Goal: Information Seeking & Learning: Learn about a topic

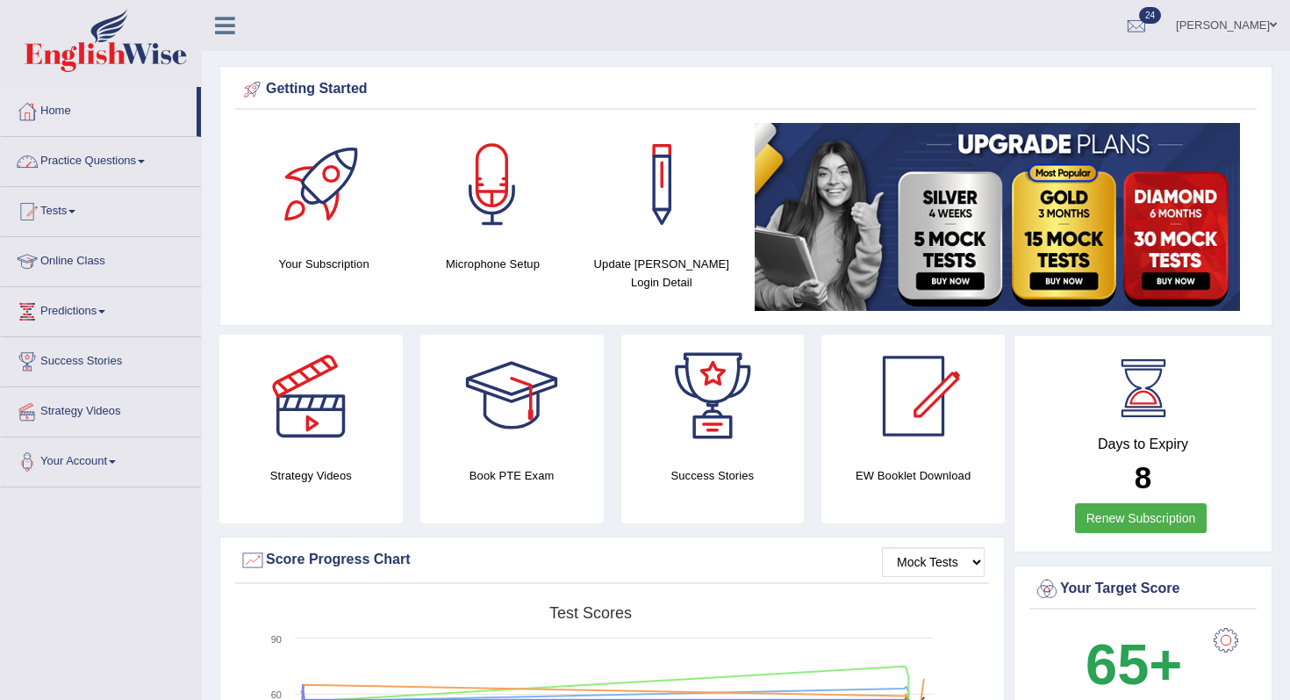
click at [106, 170] on link "Practice Questions" at bounding box center [101, 159] width 200 height 44
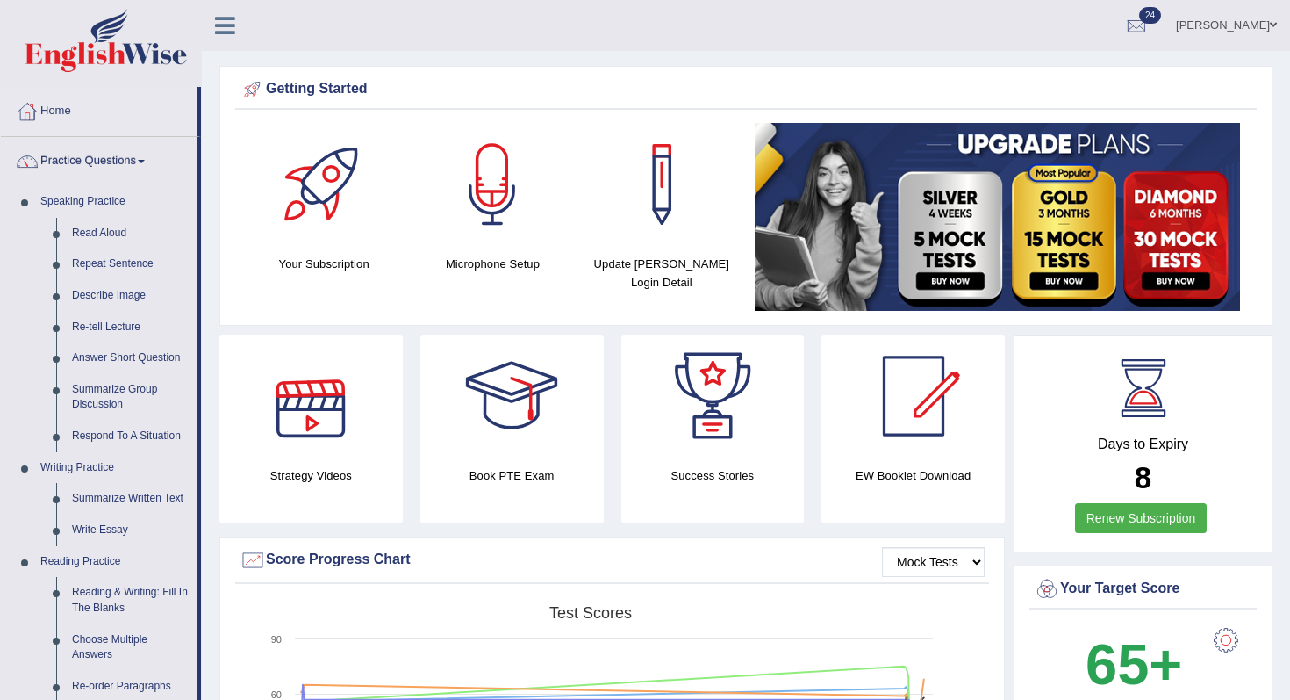
click at [137, 165] on link "Practice Questions" at bounding box center [99, 159] width 196 height 44
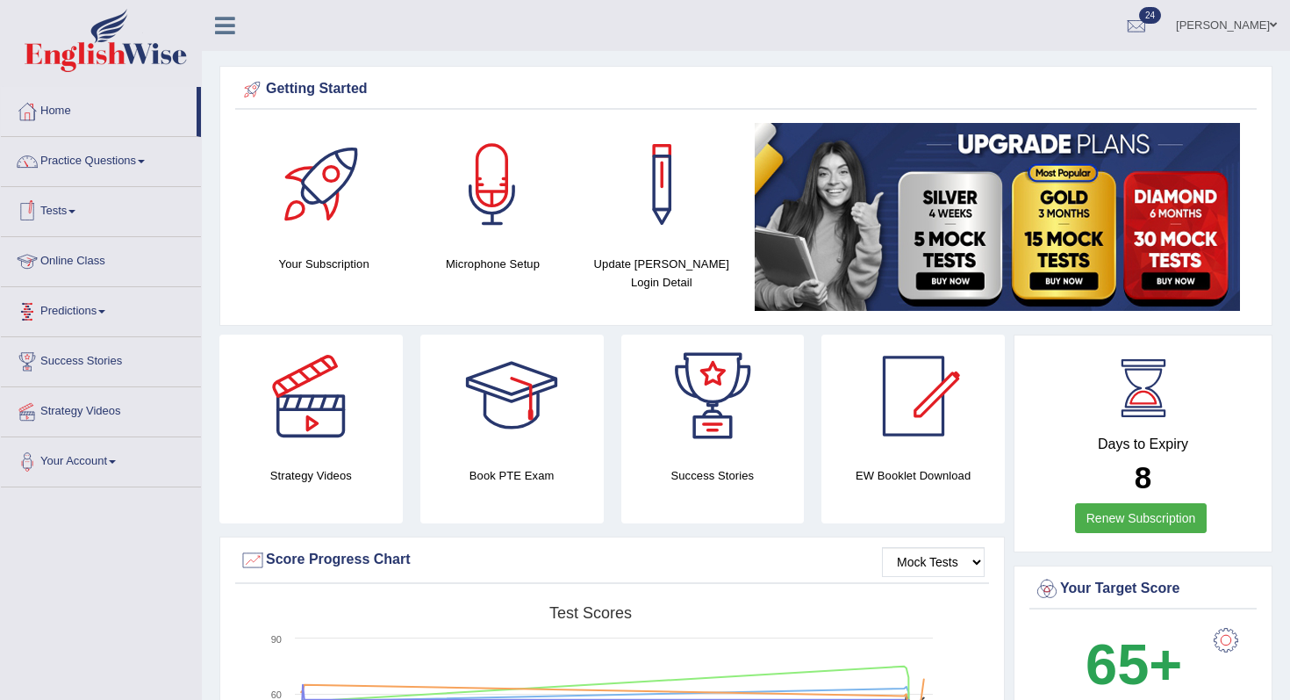
click at [83, 225] on link "Tests" at bounding box center [101, 209] width 200 height 44
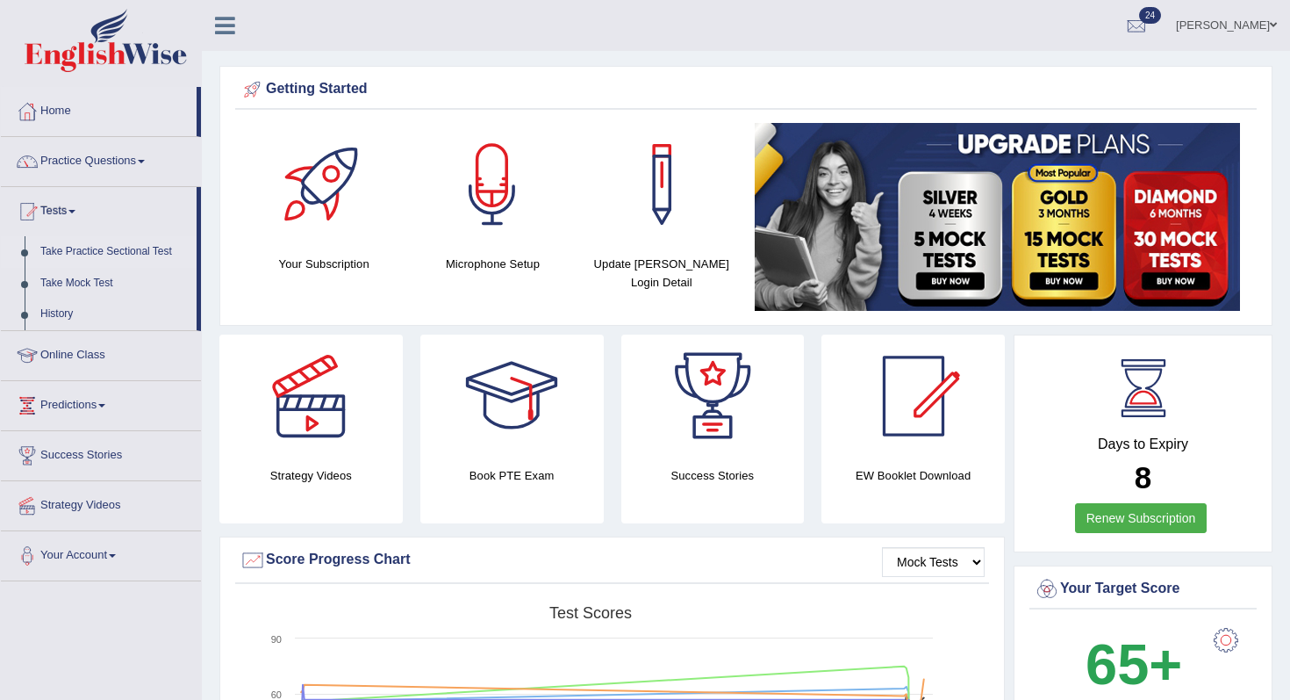
click at [99, 258] on link "Take Practice Sectional Test" at bounding box center [114, 252] width 164 height 32
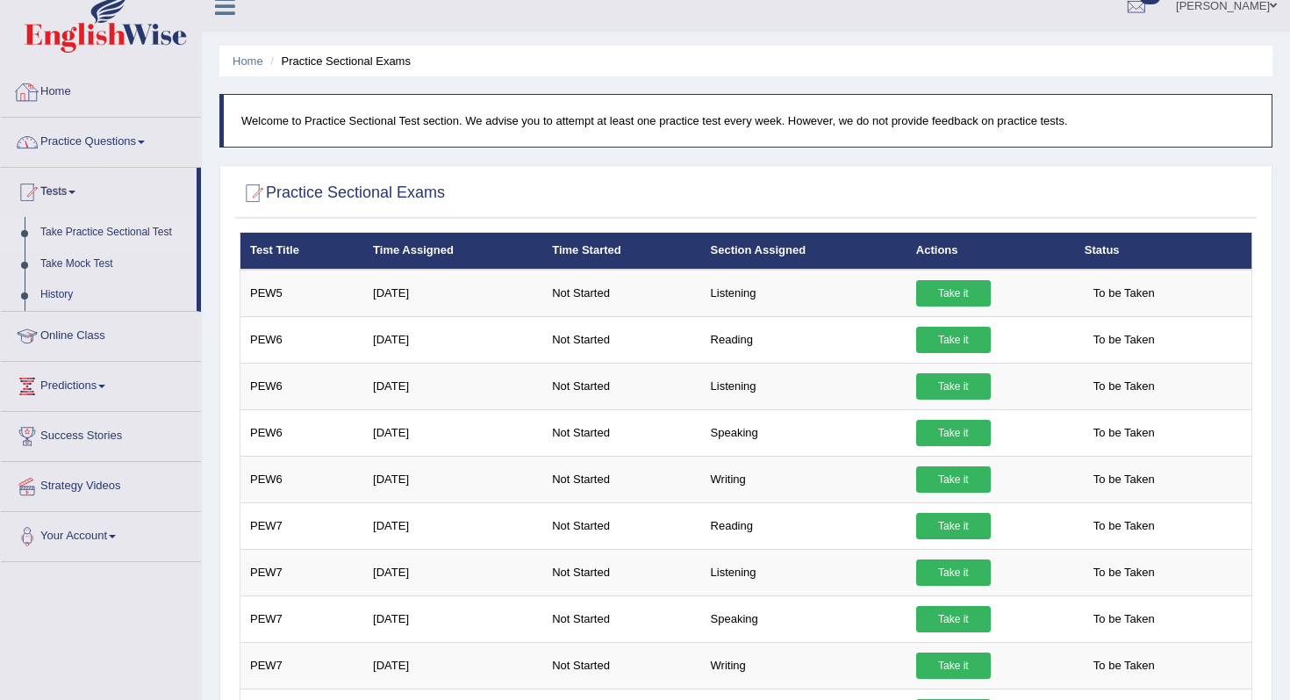
click at [115, 140] on link "Practice Questions" at bounding box center [101, 140] width 200 height 44
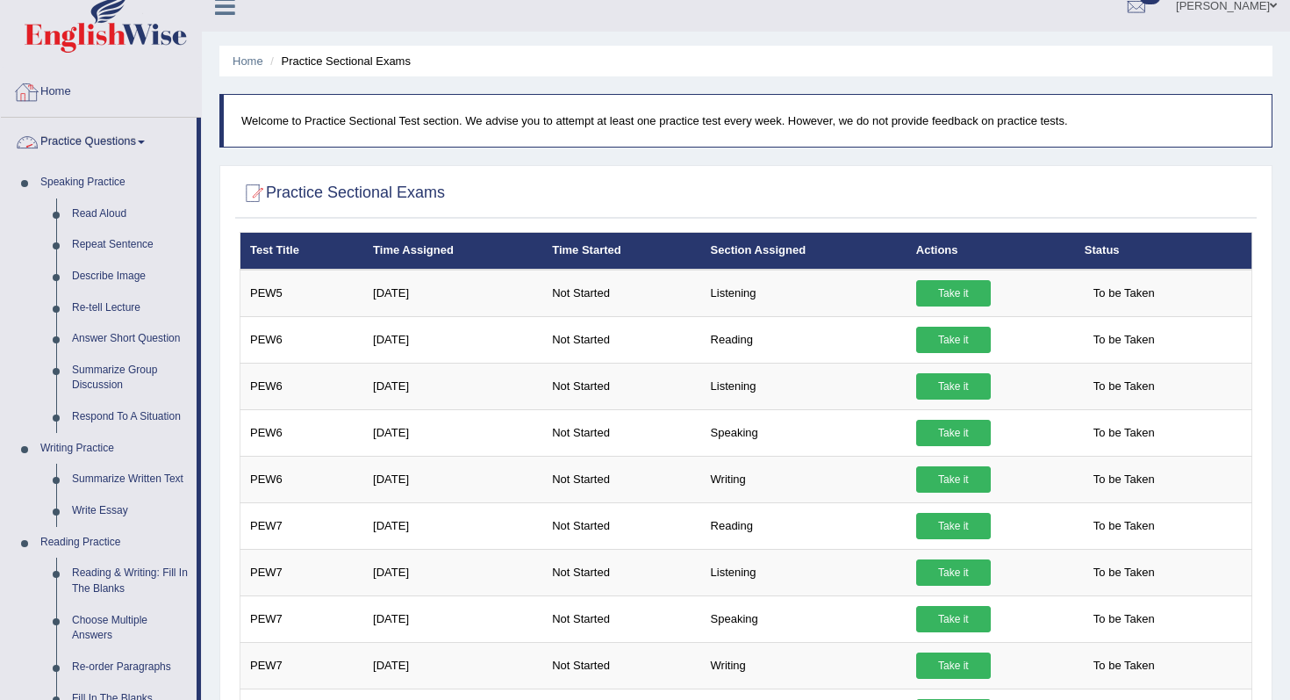
click at [83, 90] on link "Home" at bounding box center [101, 90] width 200 height 44
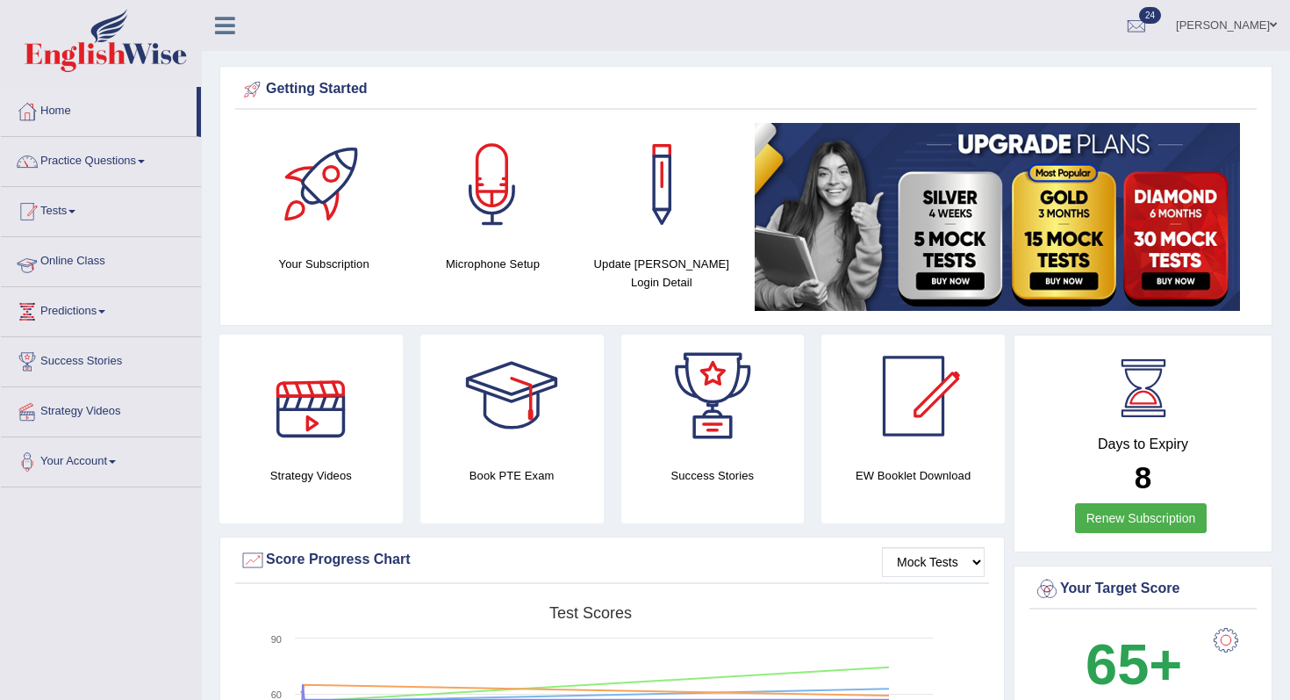
click at [49, 210] on link "Tests" at bounding box center [101, 209] width 200 height 44
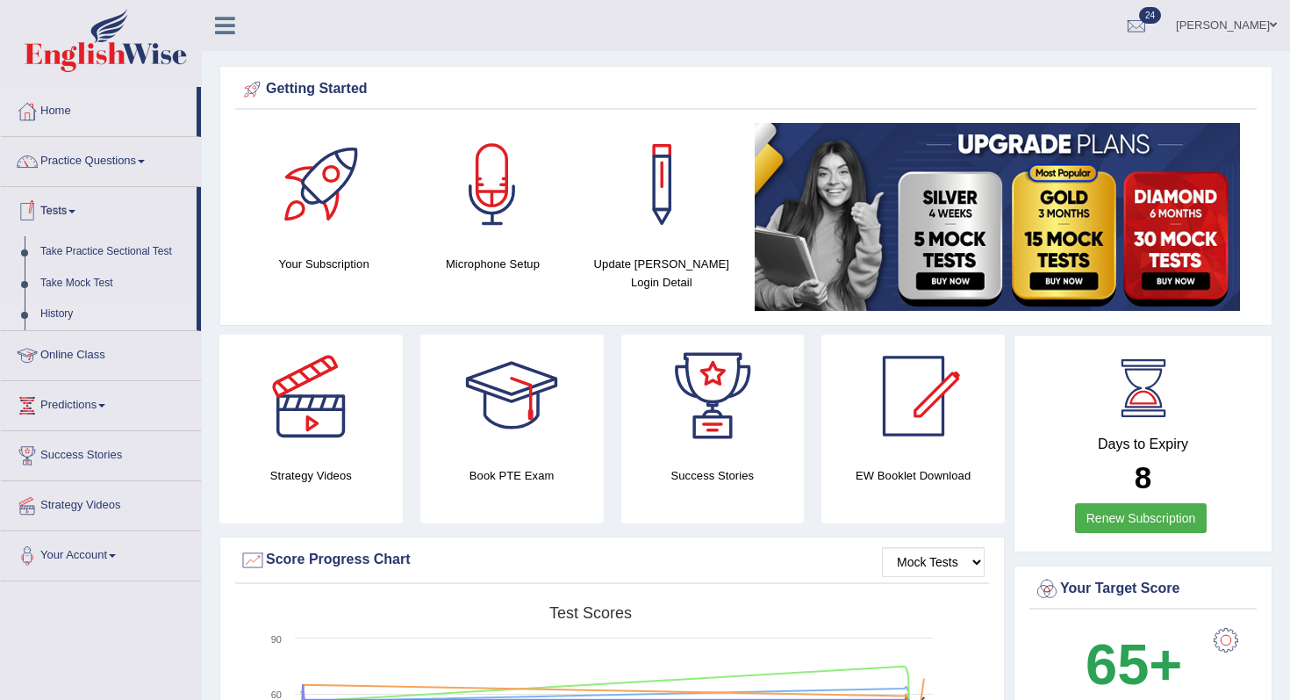
click at [70, 314] on link "History" at bounding box center [114, 314] width 164 height 32
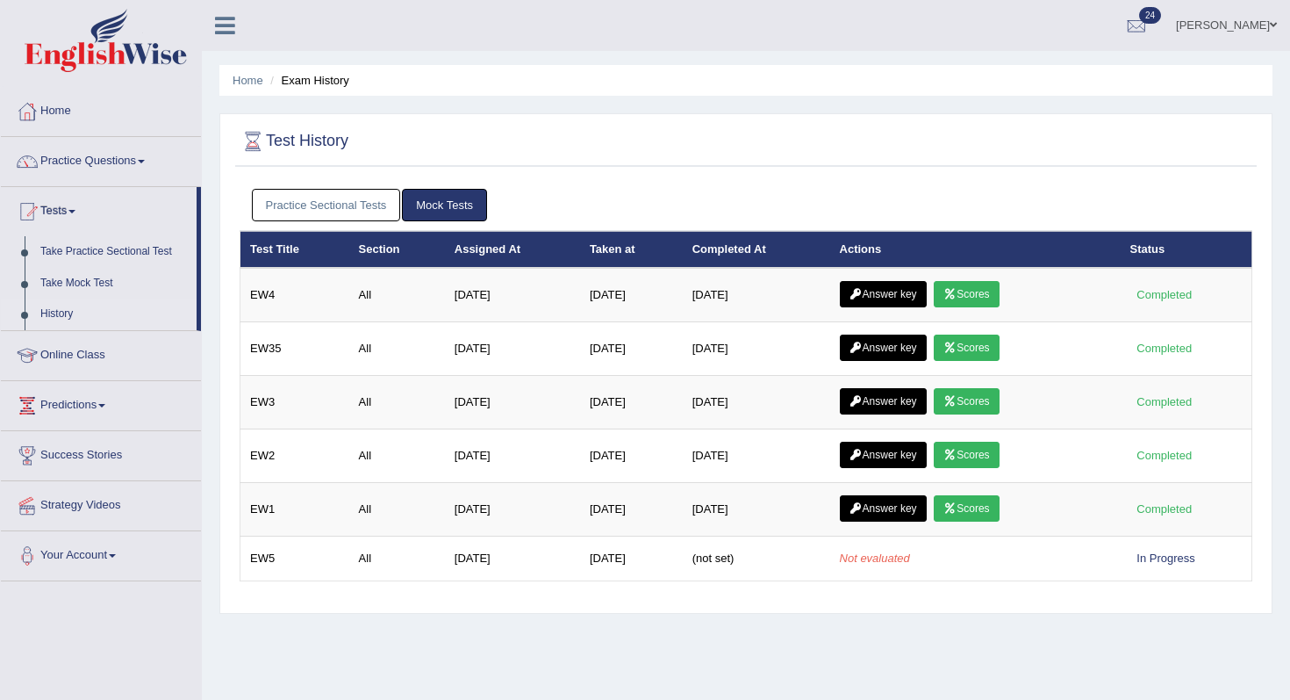
click at [377, 219] on link "Practice Sectional Tests" at bounding box center [326, 205] width 149 height 32
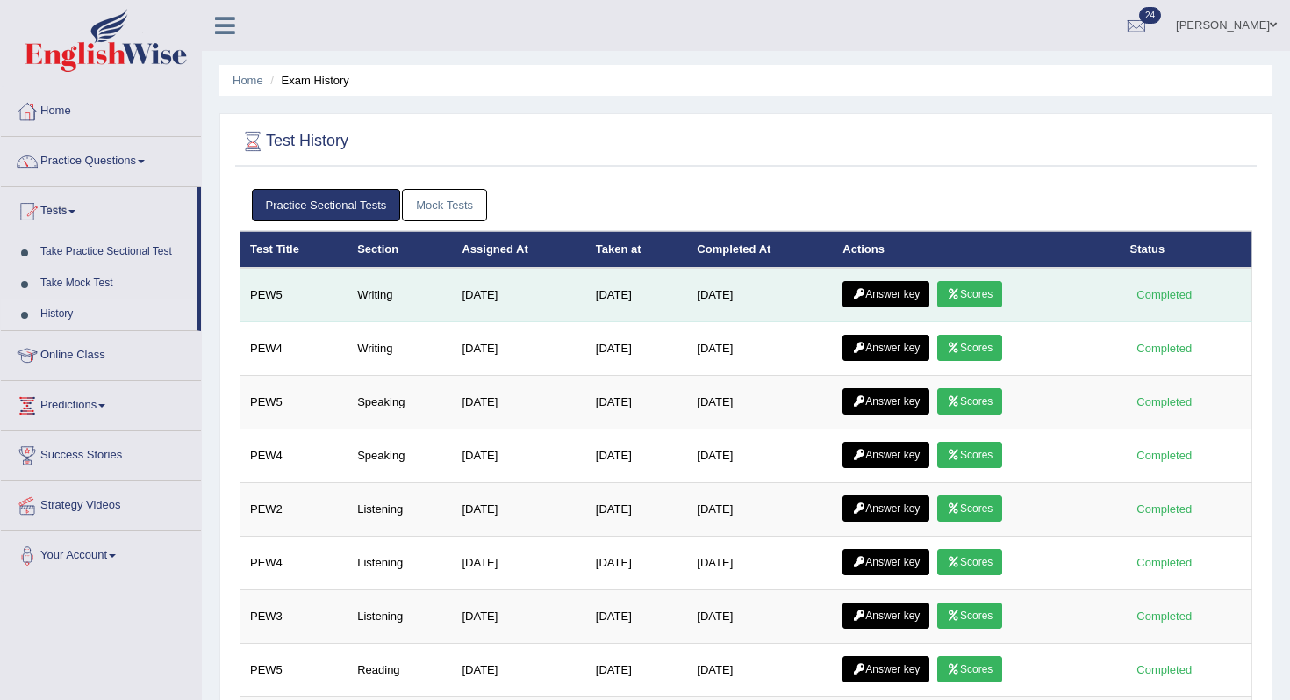
click at [960, 293] on icon at bounding box center [953, 294] width 13 height 11
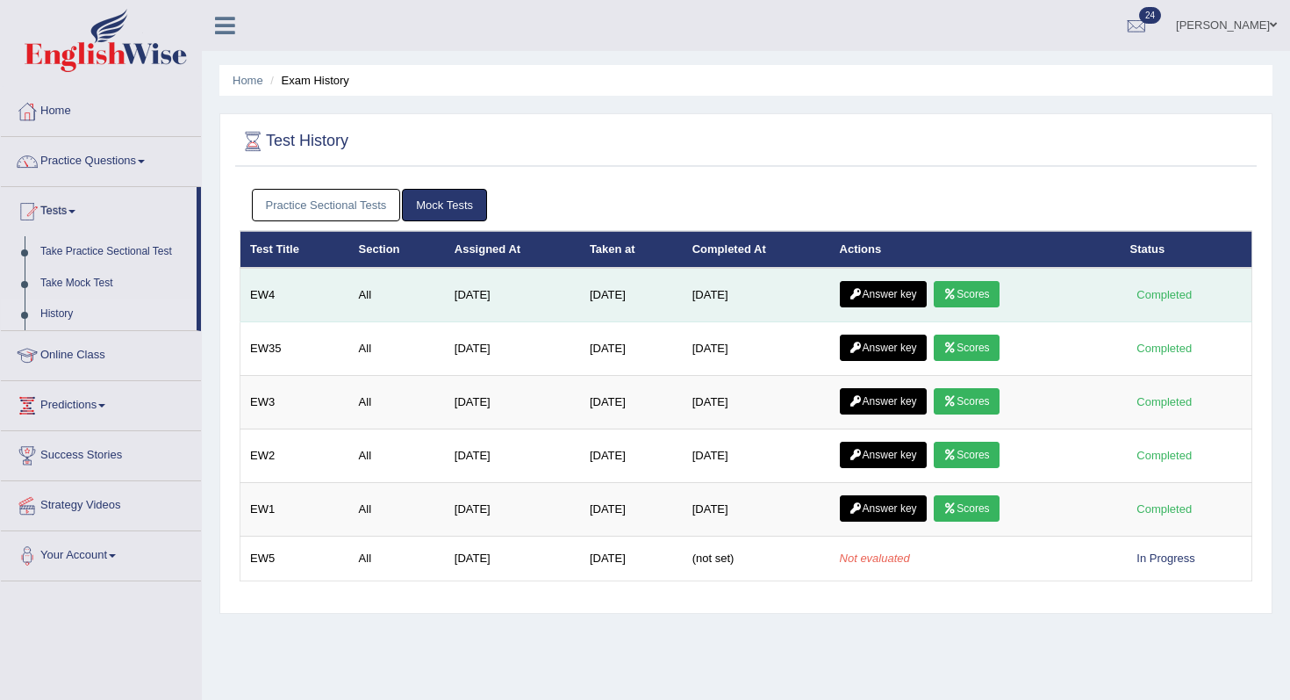
click at [918, 304] on link "Answer key" at bounding box center [883, 294] width 87 height 26
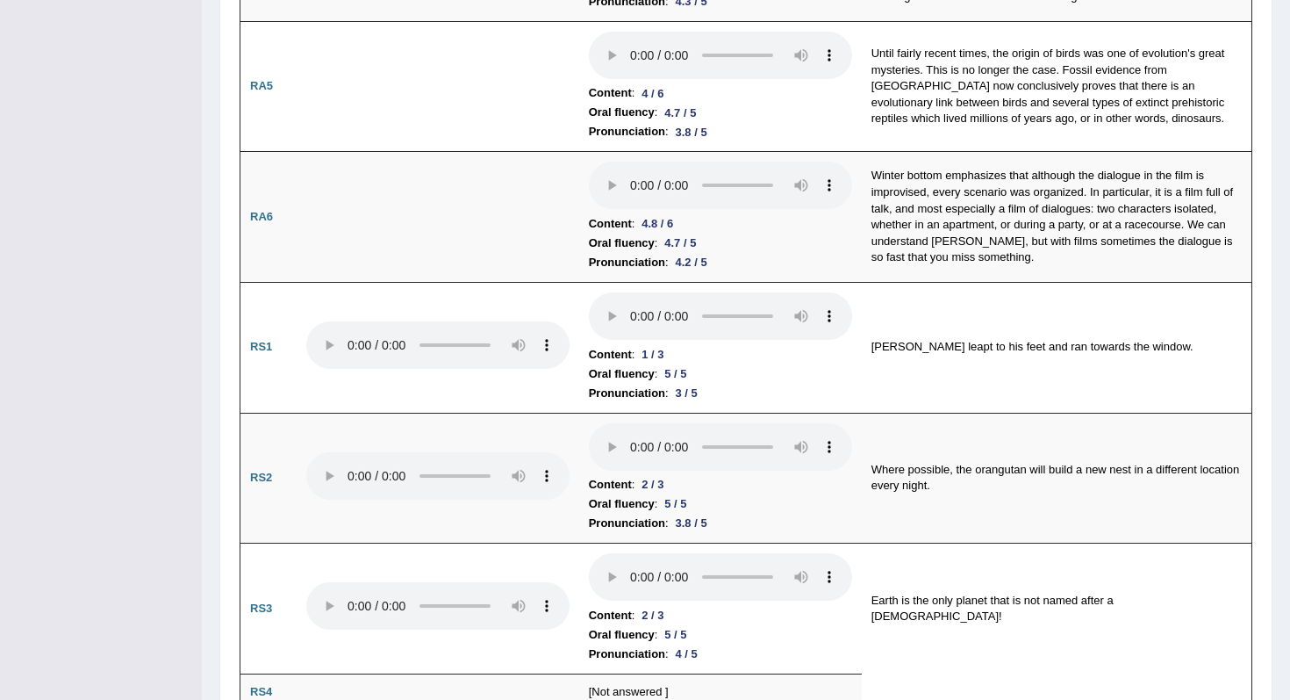
scroll to position [610, 0]
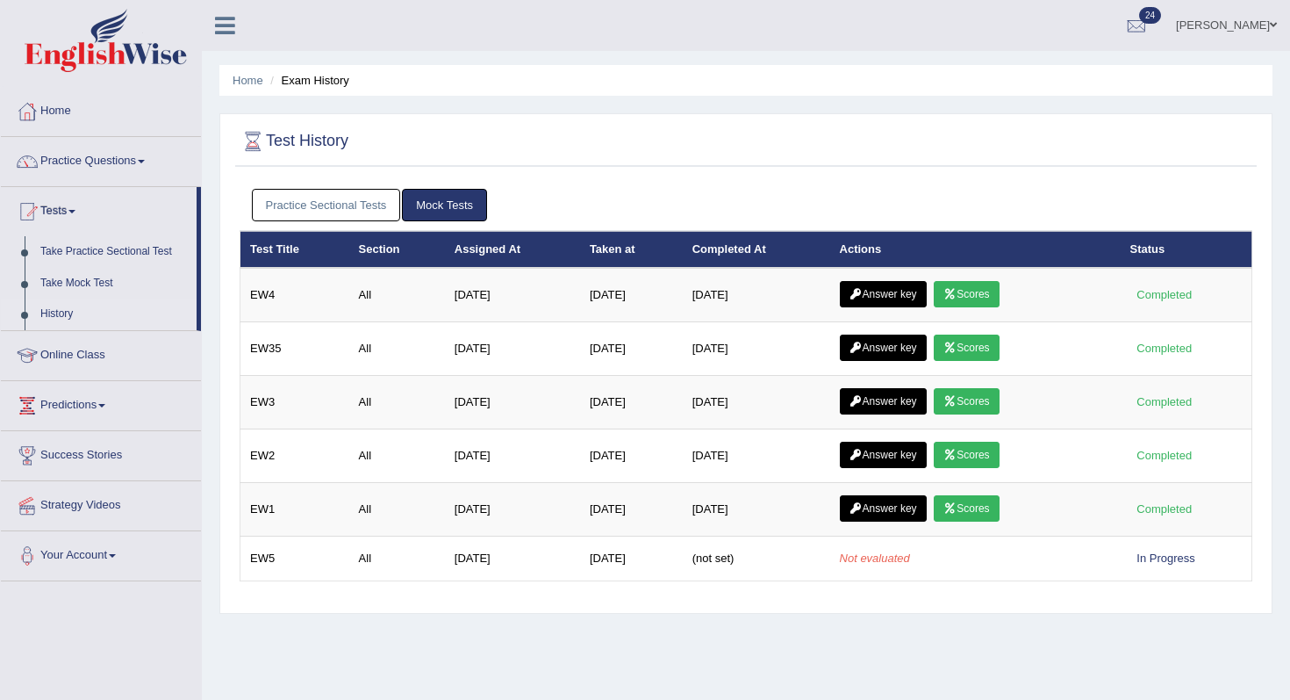
click at [329, 191] on link "Practice Sectional Tests" at bounding box center [326, 205] width 149 height 32
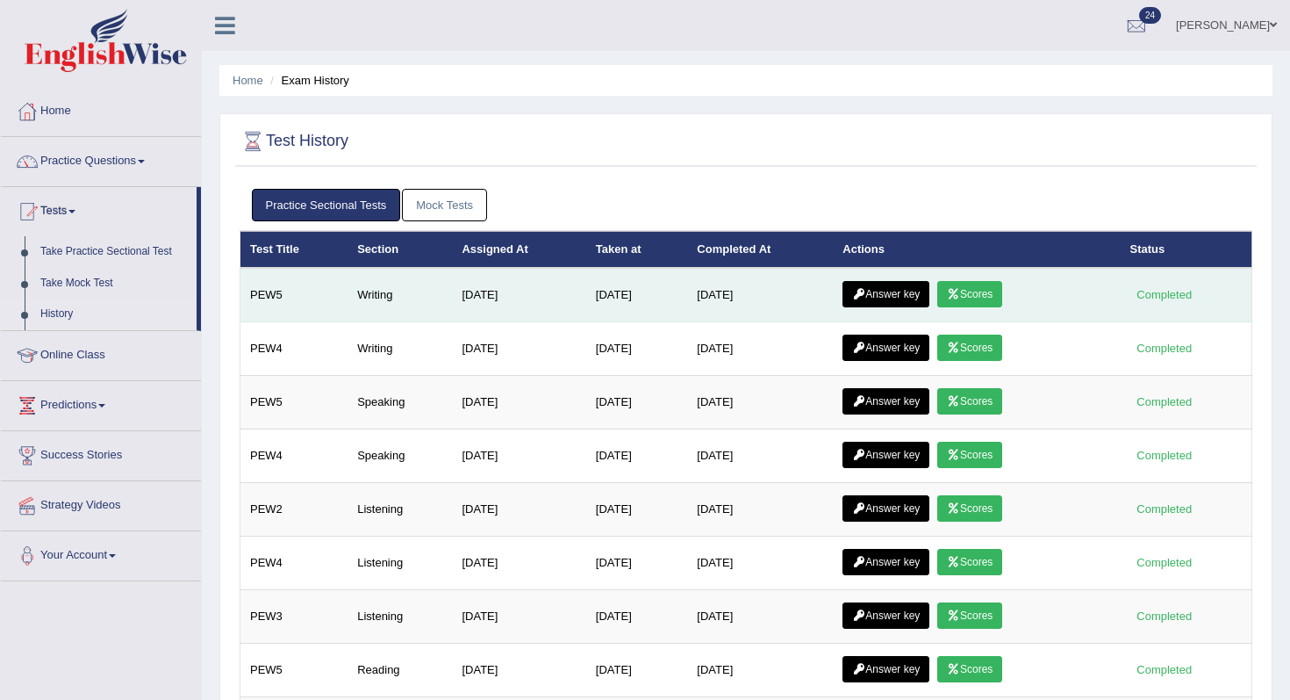
click at [878, 294] on link "Answer key" at bounding box center [886, 294] width 87 height 26
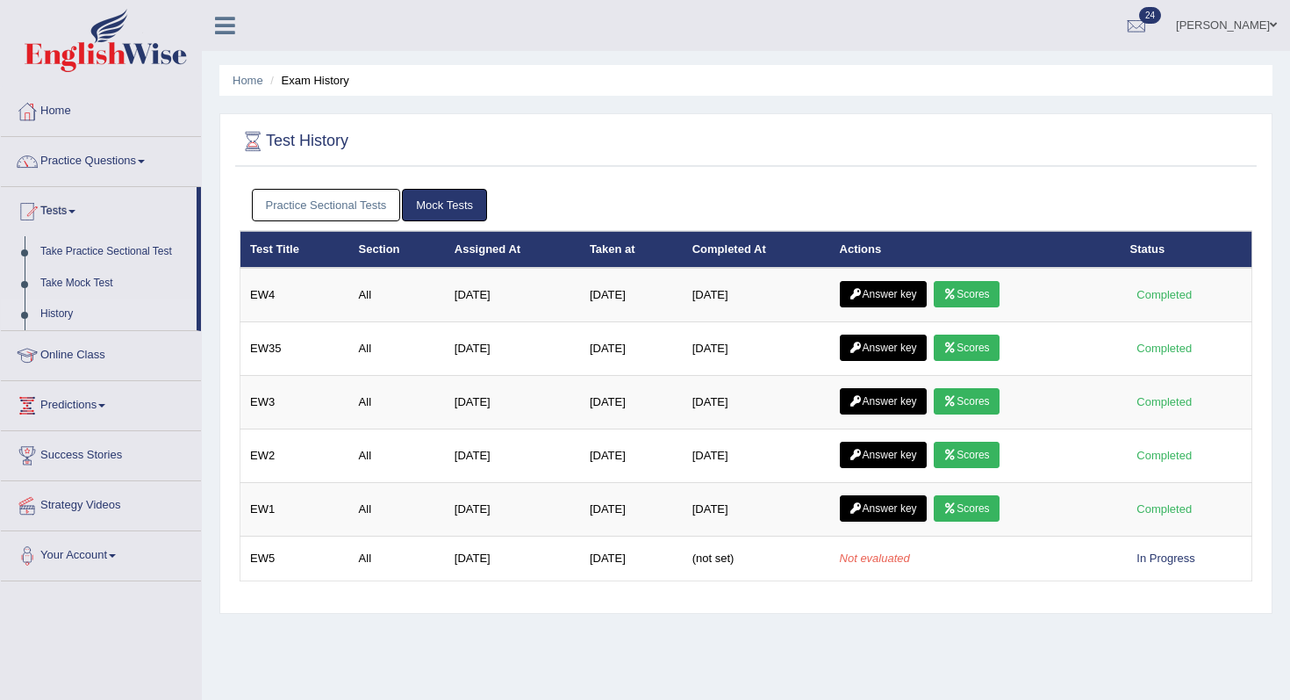
click at [357, 206] on link "Practice Sectional Tests" at bounding box center [326, 205] width 149 height 32
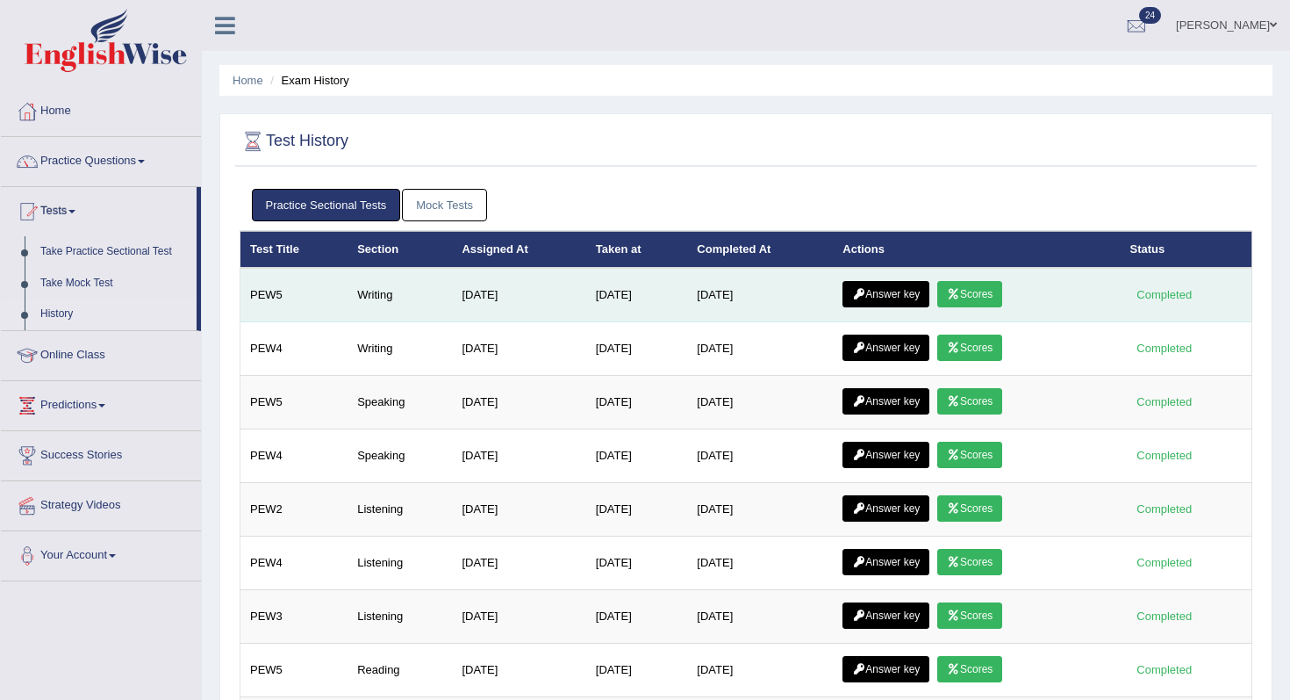
click at [983, 303] on link "Scores" at bounding box center [969, 294] width 65 height 26
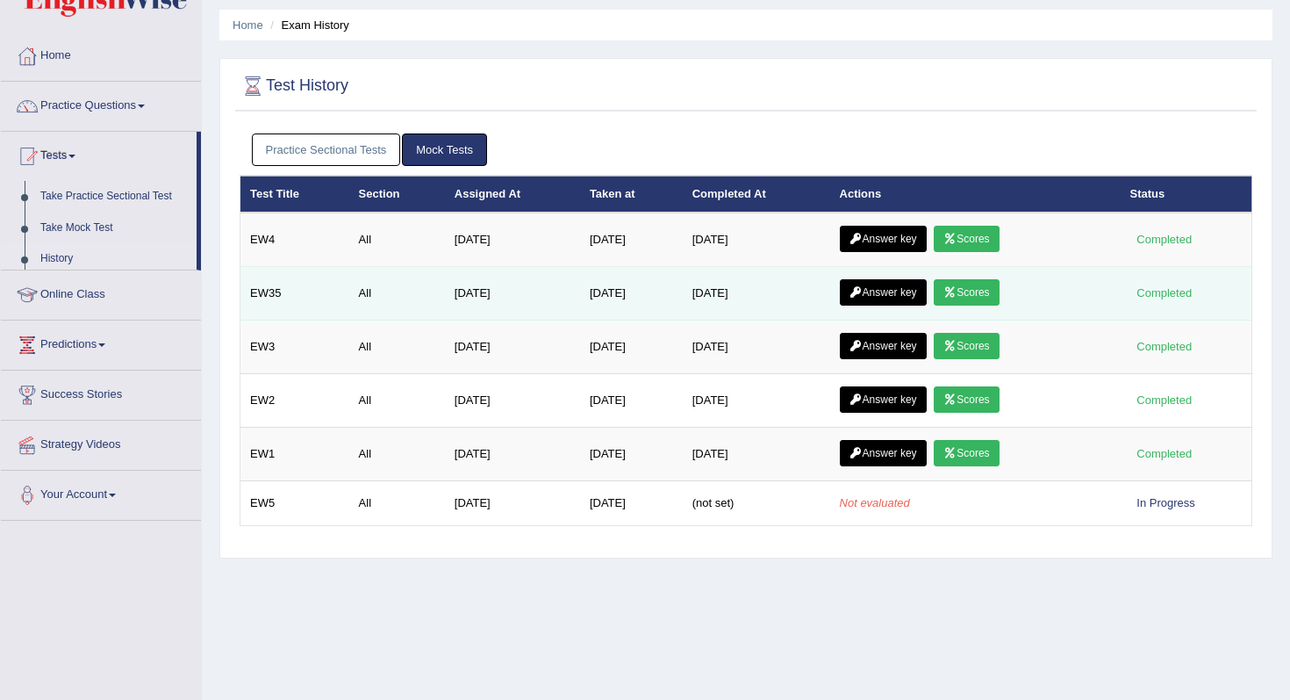
scroll to position [71, 0]
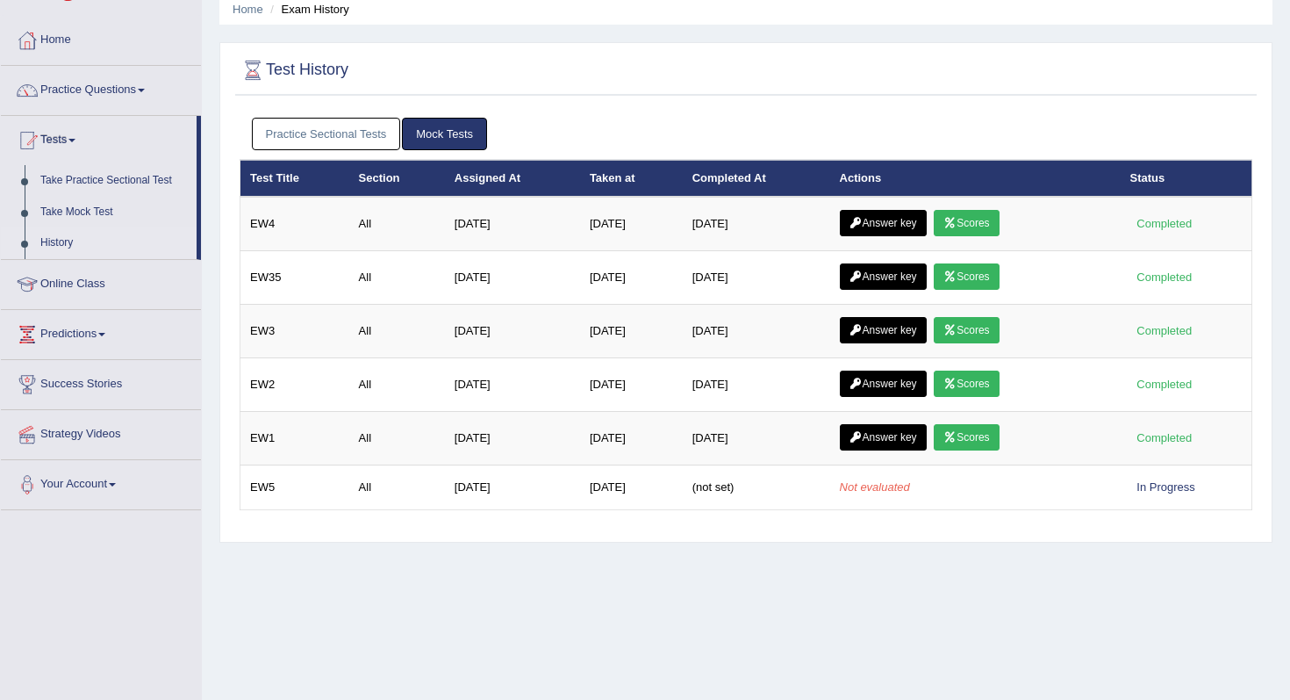
click at [369, 137] on link "Practice Sectional Tests" at bounding box center [326, 134] width 149 height 32
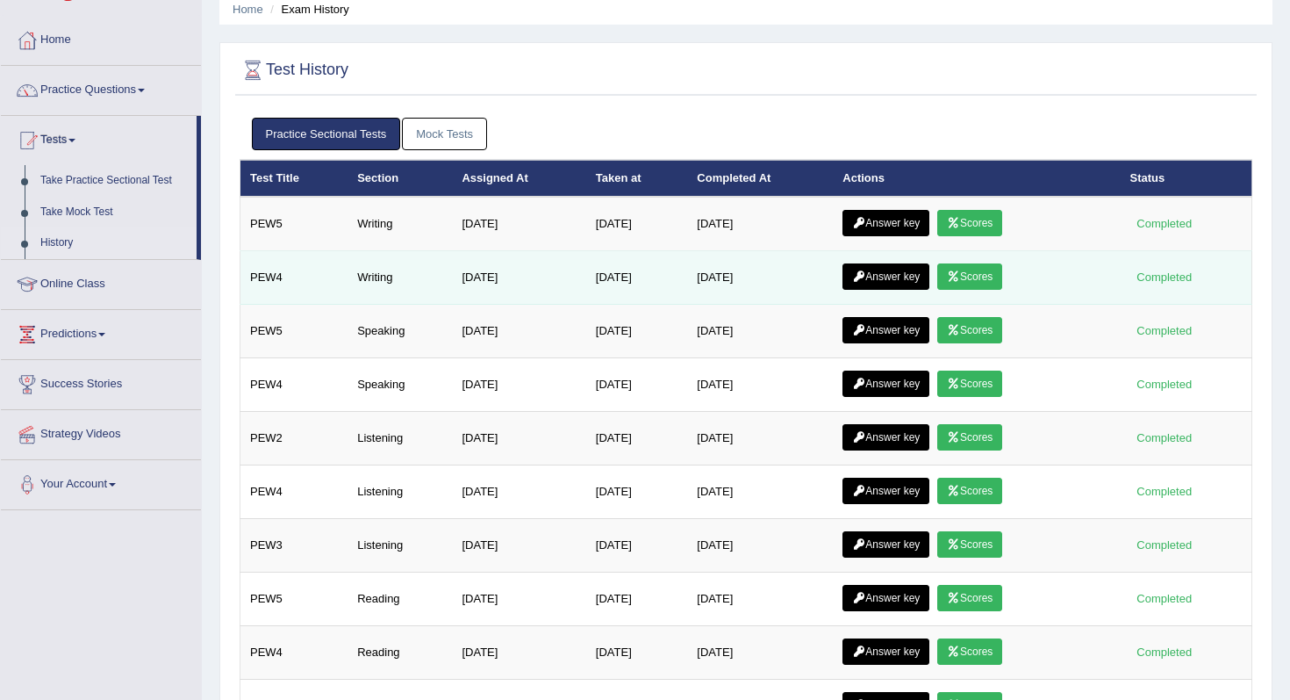
click at [960, 281] on icon at bounding box center [953, 276] width 13 height 11
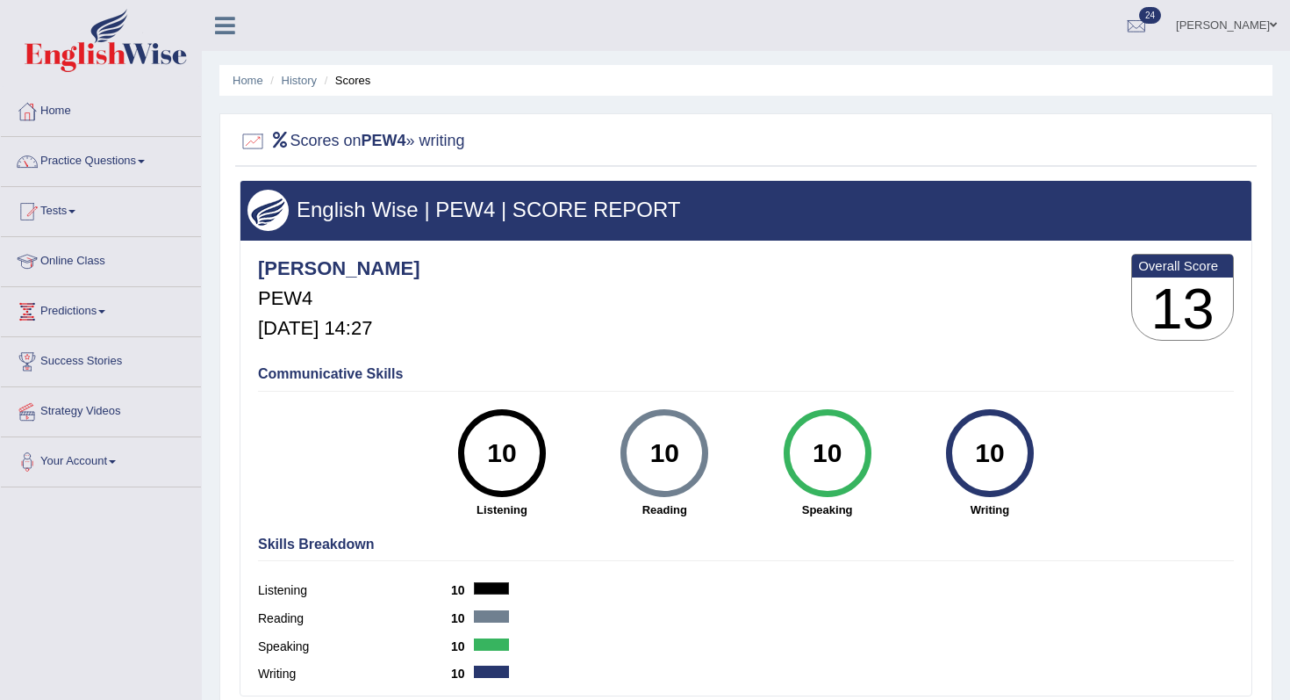
click at [320, 83] on ul "Home History Scores" at bounding box center [745, 80] width 1053 height 31
click at [310, 83] on link "History" at bounding box center [299, 80] width 35 height 13
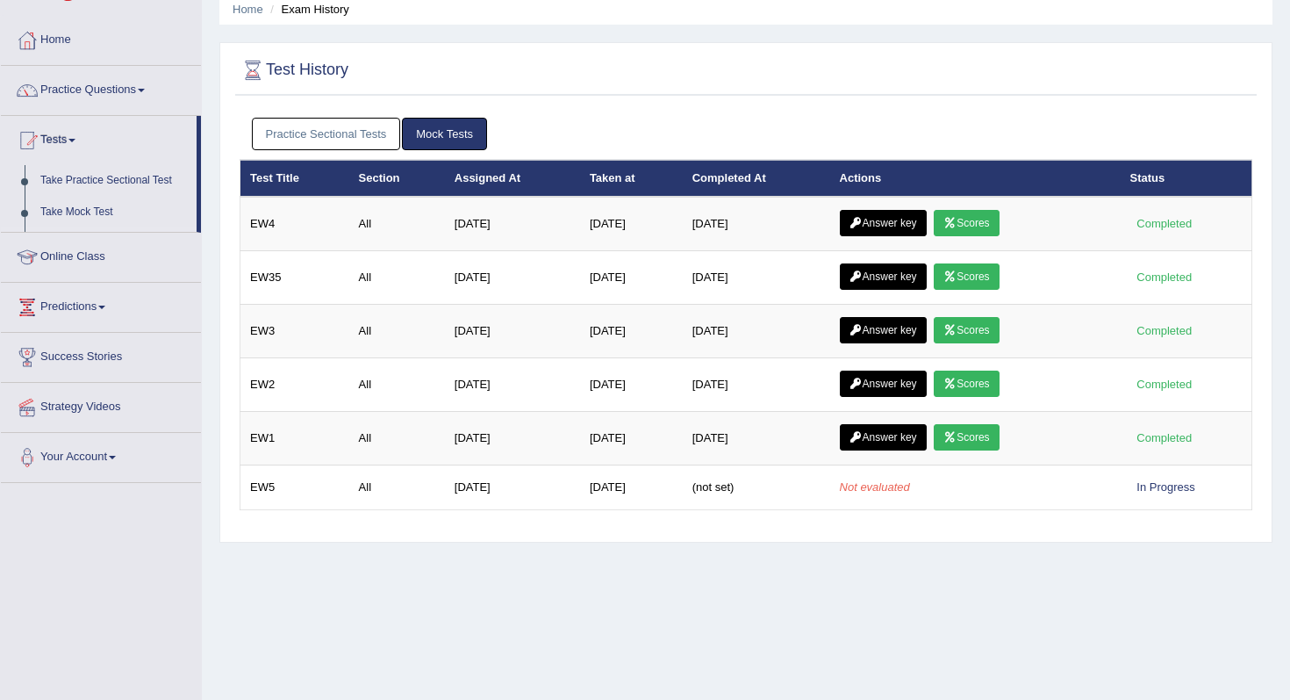
scroll to position [74, 0]
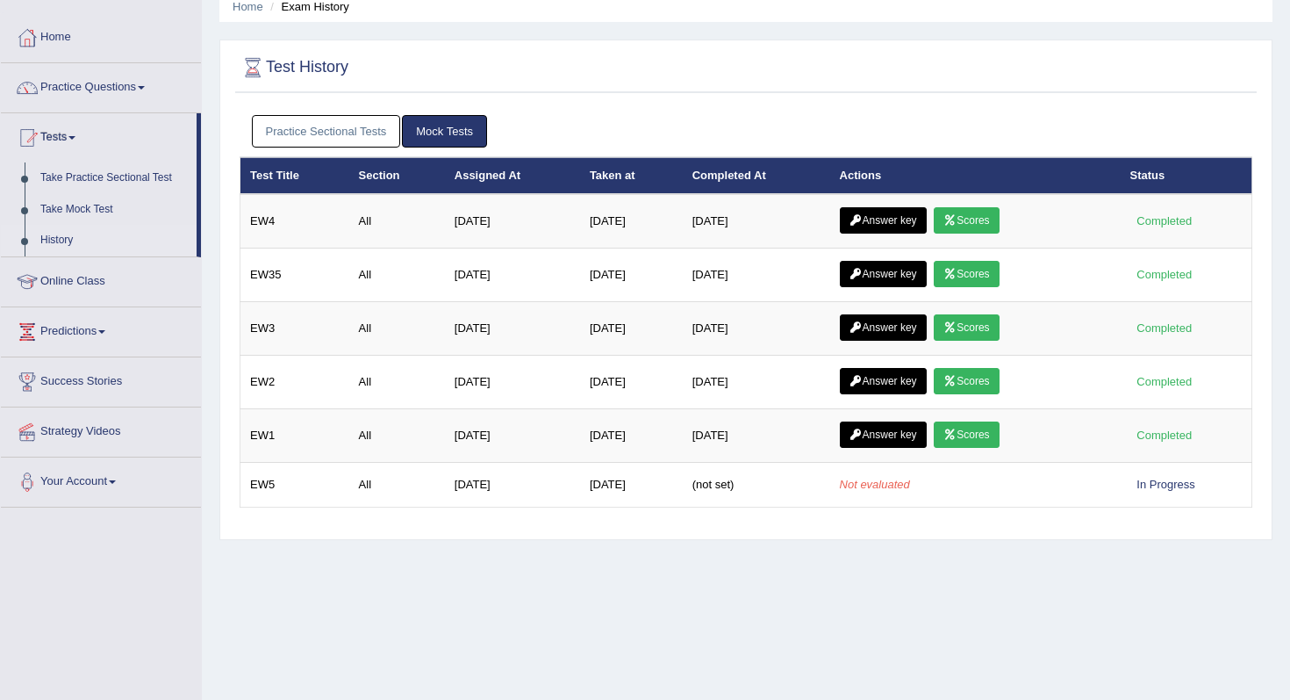
click at [326, 140] on link "Practice Sectional Tests" at bounding box center [326, 131] width 149 height 32
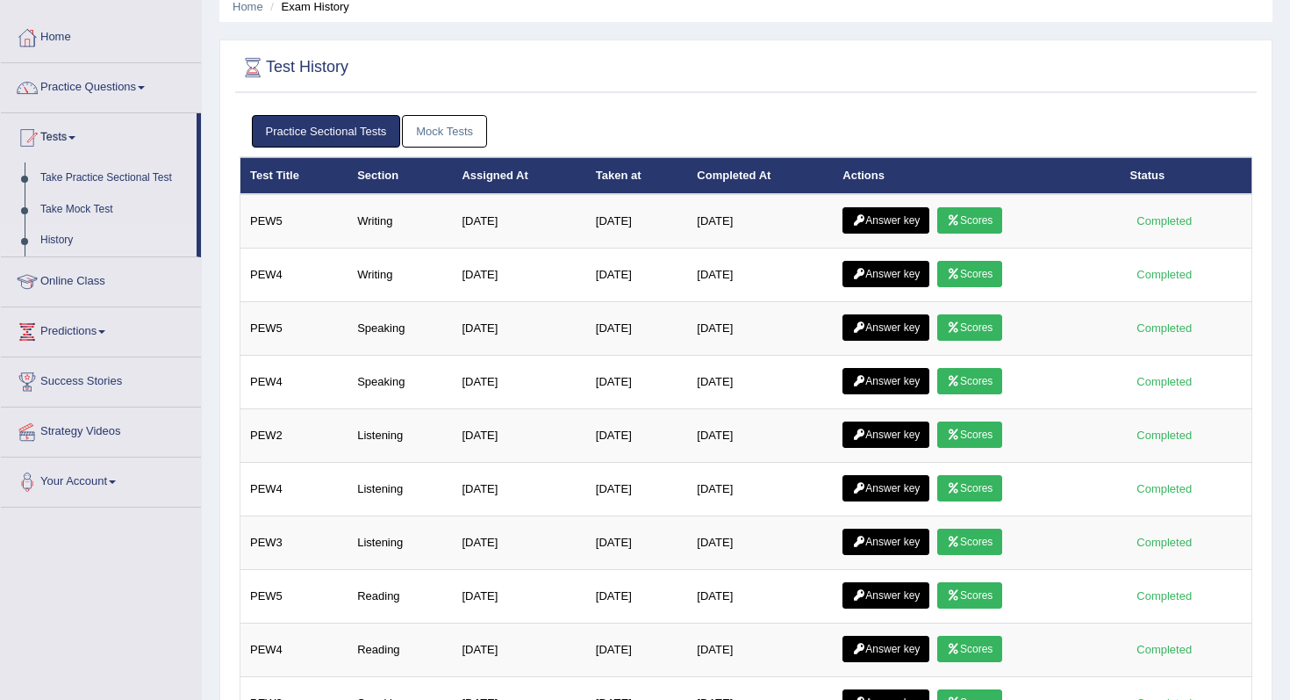
click at [461, 134] on link "Mock Tests" at bounding box center [444, 131] width 85 height 32
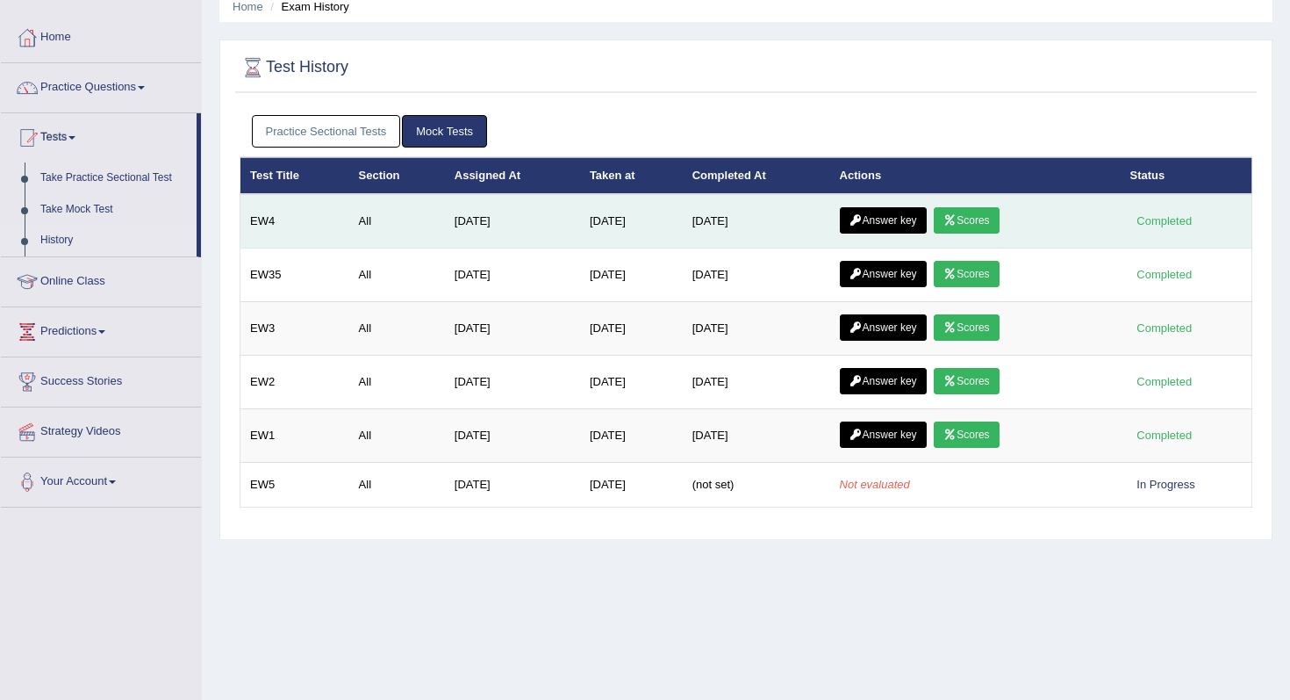
click at [984, 225] on link "Scores" at bounding box center [966, 220] width 65 height 26
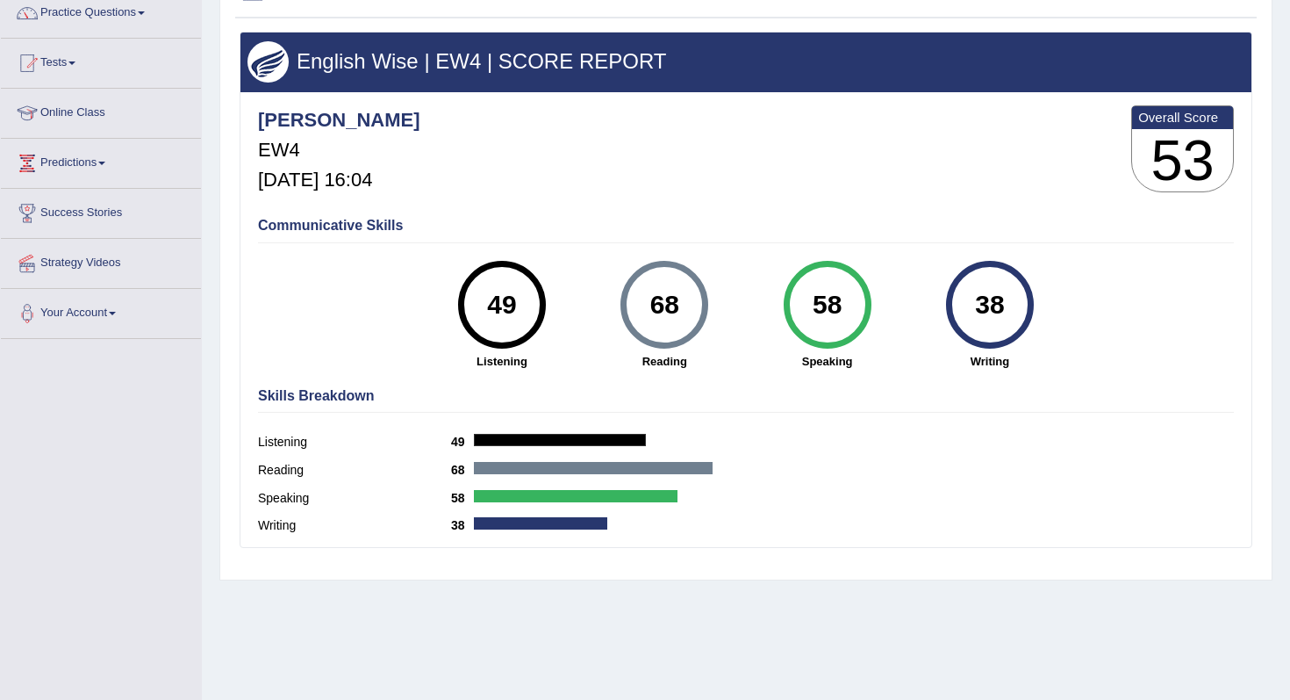
scroll to position [150, 0]
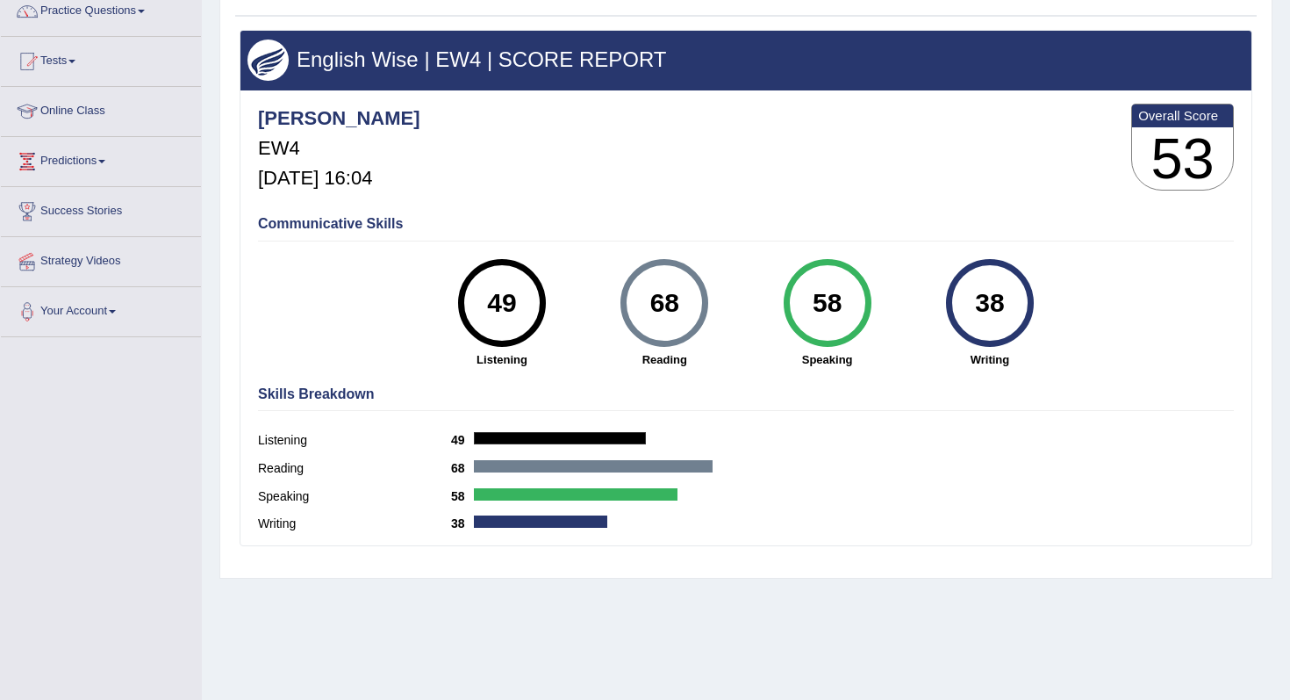
drag, startPoint x: 639, startPoint y: 318, endPoint x: 669, endPoint y: 318, distance: 29.8
click at [661, 318] on div "68" at bounding box center [665, 303] width 64 height 74
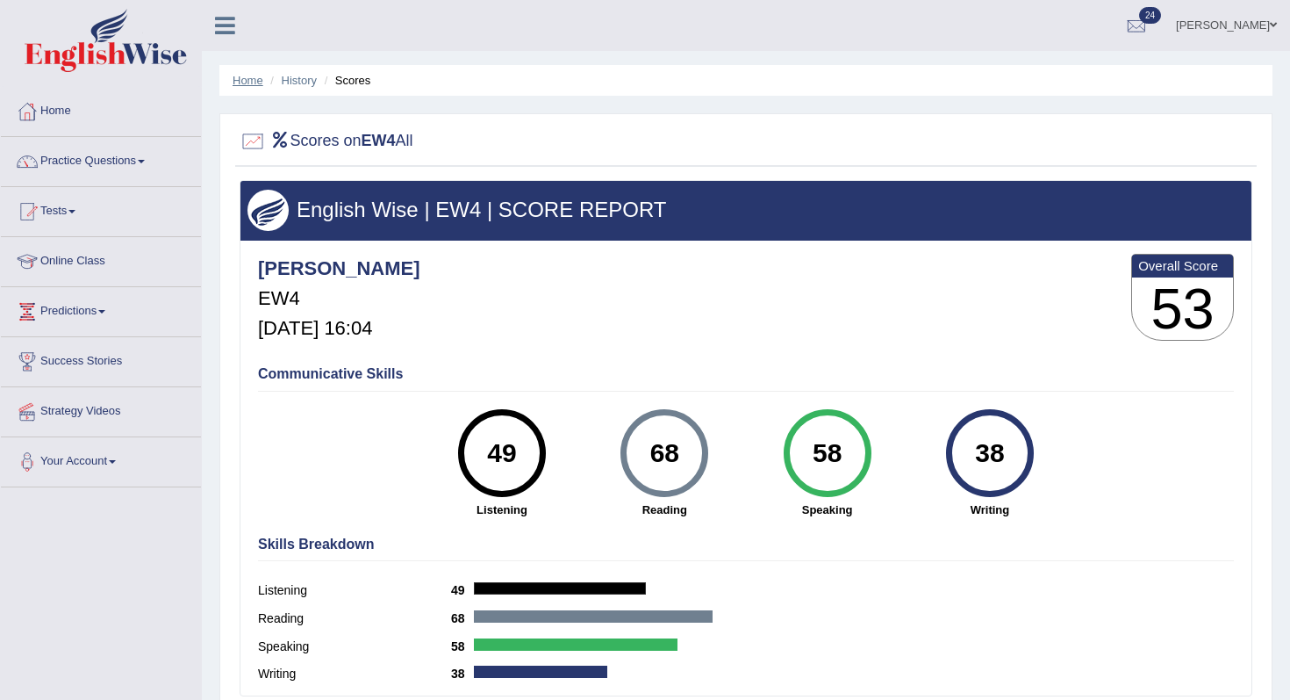
click at [257, 78] on link "Home" at bounding box center [248, 80] width 31 height 13
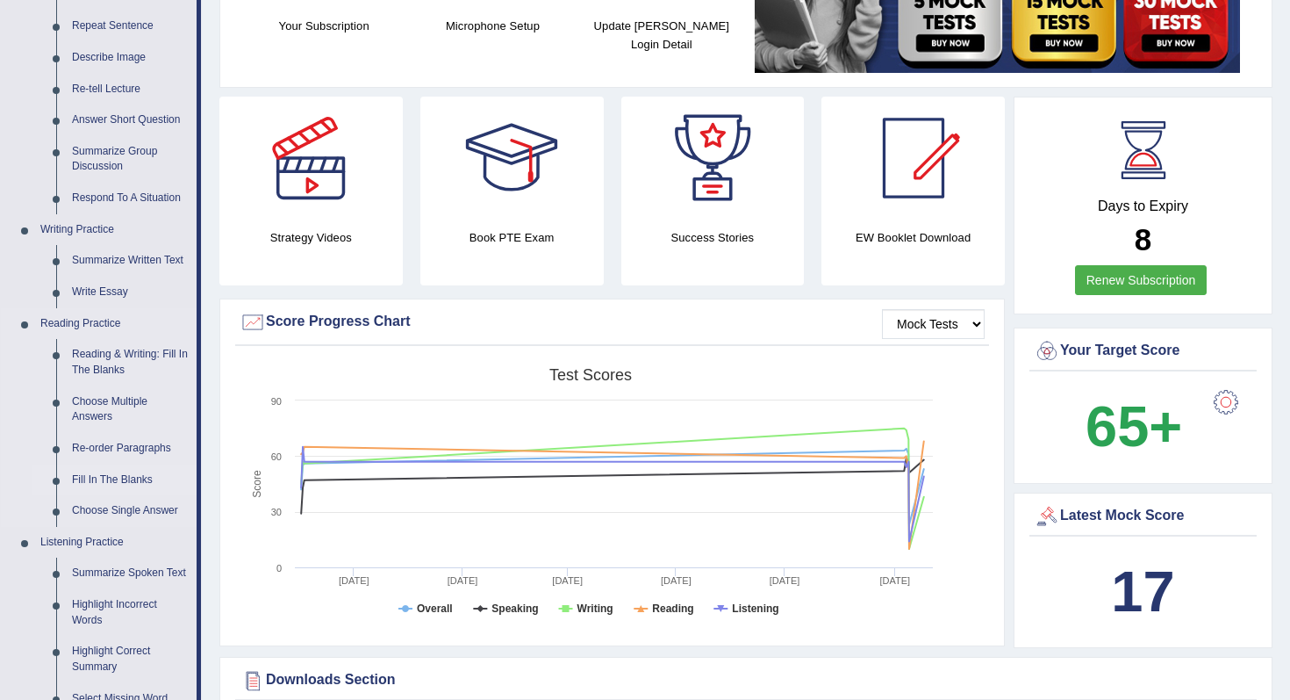
scroll to position [241, 0]
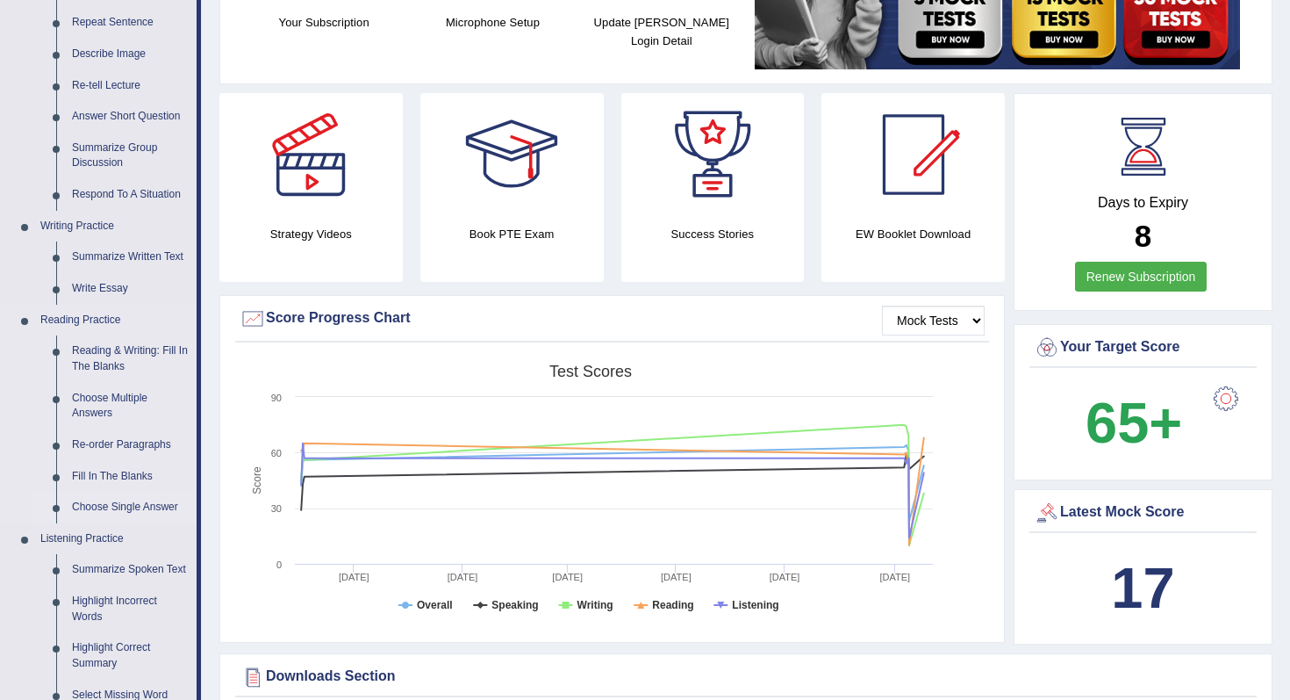
click at [129, 505] on link "Choose Single Answer" at bounding box center [130, 507] width 133 height 32
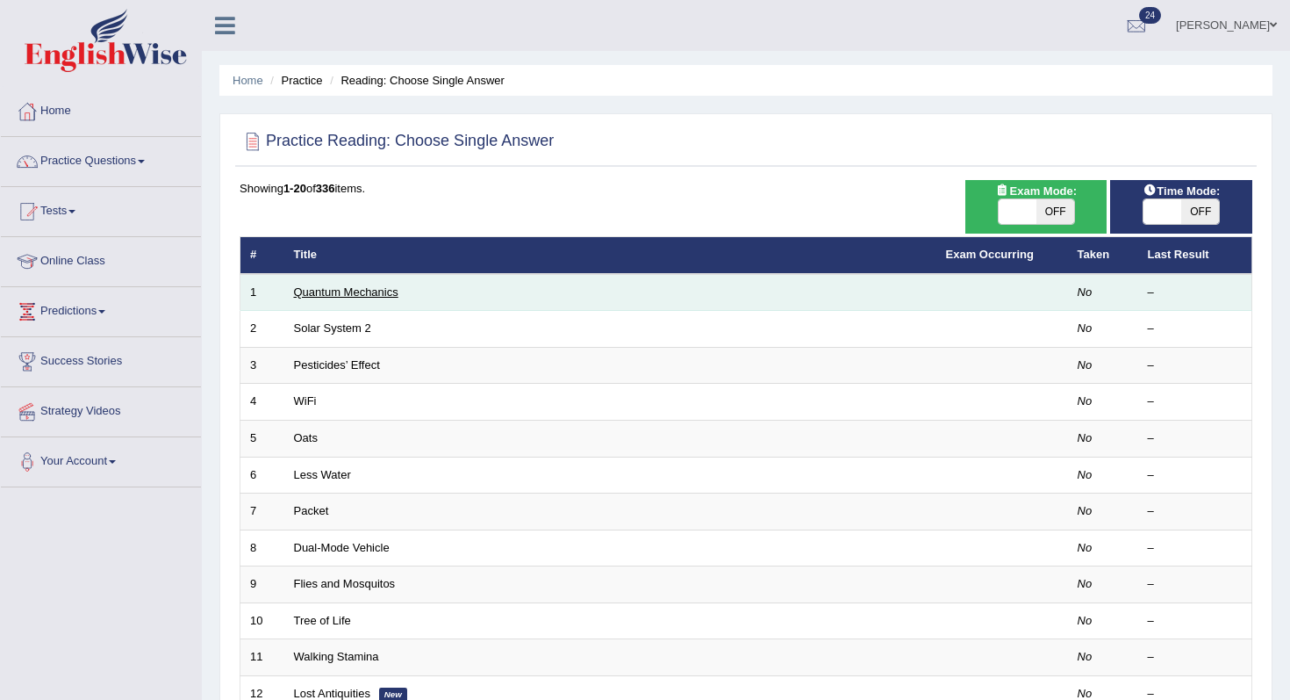
click at [331, 298] on link "Quantum Mechanics" at bounding box center [346, 291] width 104 height 13
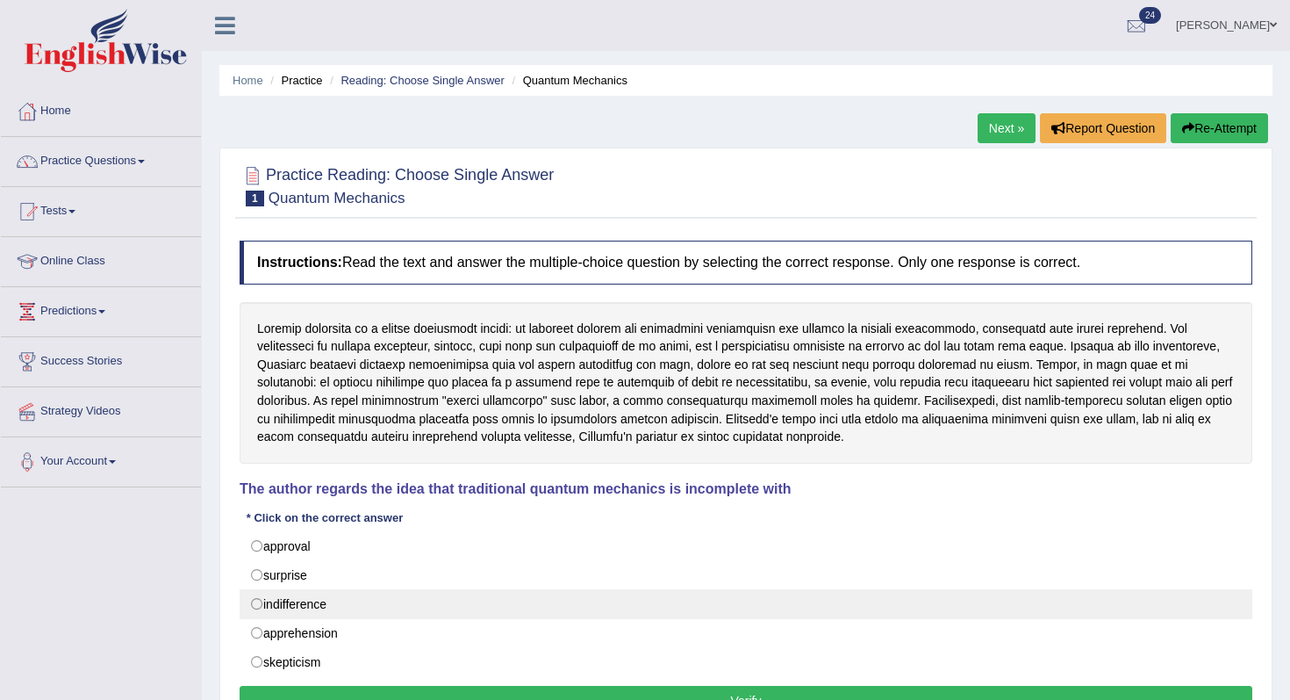
click at [303, 608] on label "indifference" at bounding box center [746, 604] width 1013 height 30
radio input "true"
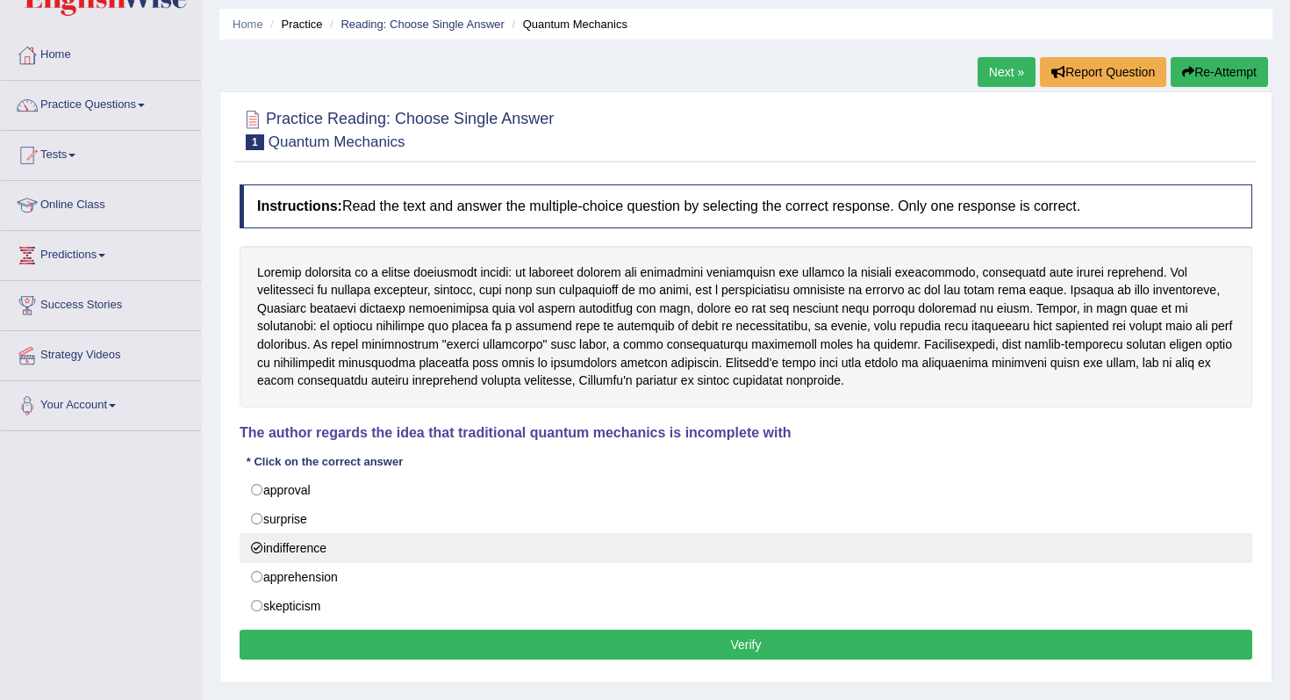
scroll to position [133, 0]
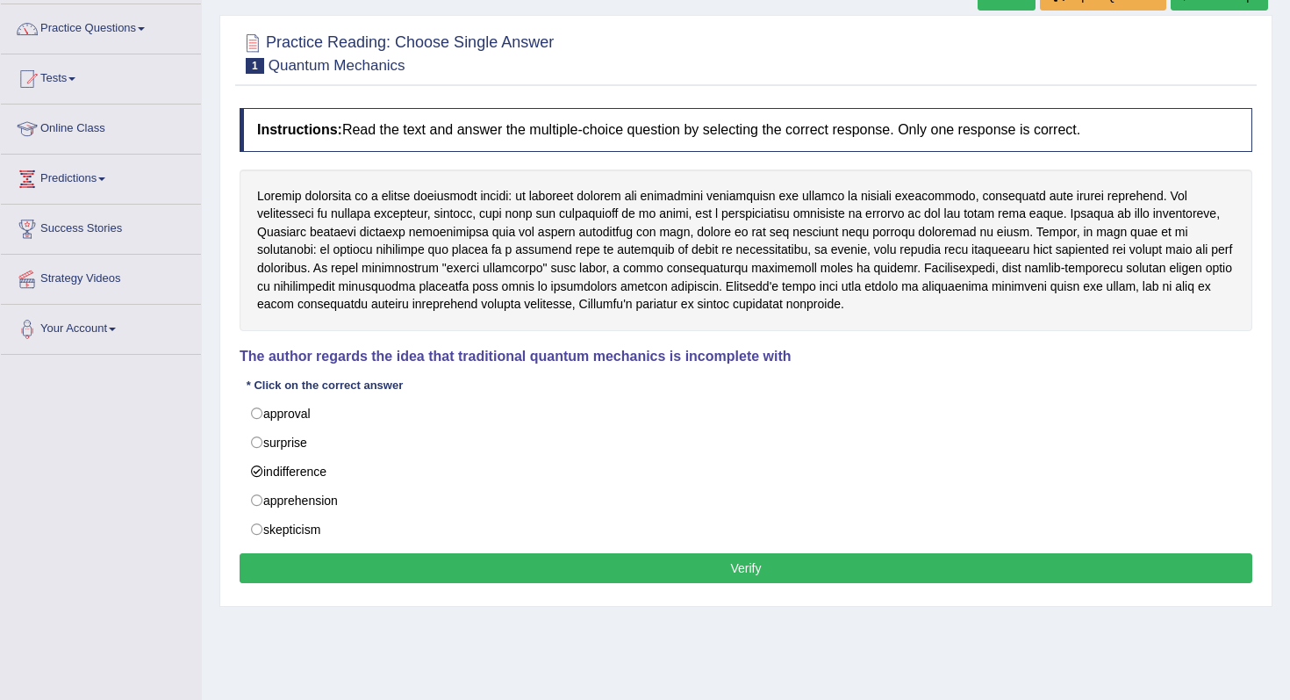
click at [340, 581] on button "Verify" at bounding box center [746, 568] width 1013 height 30
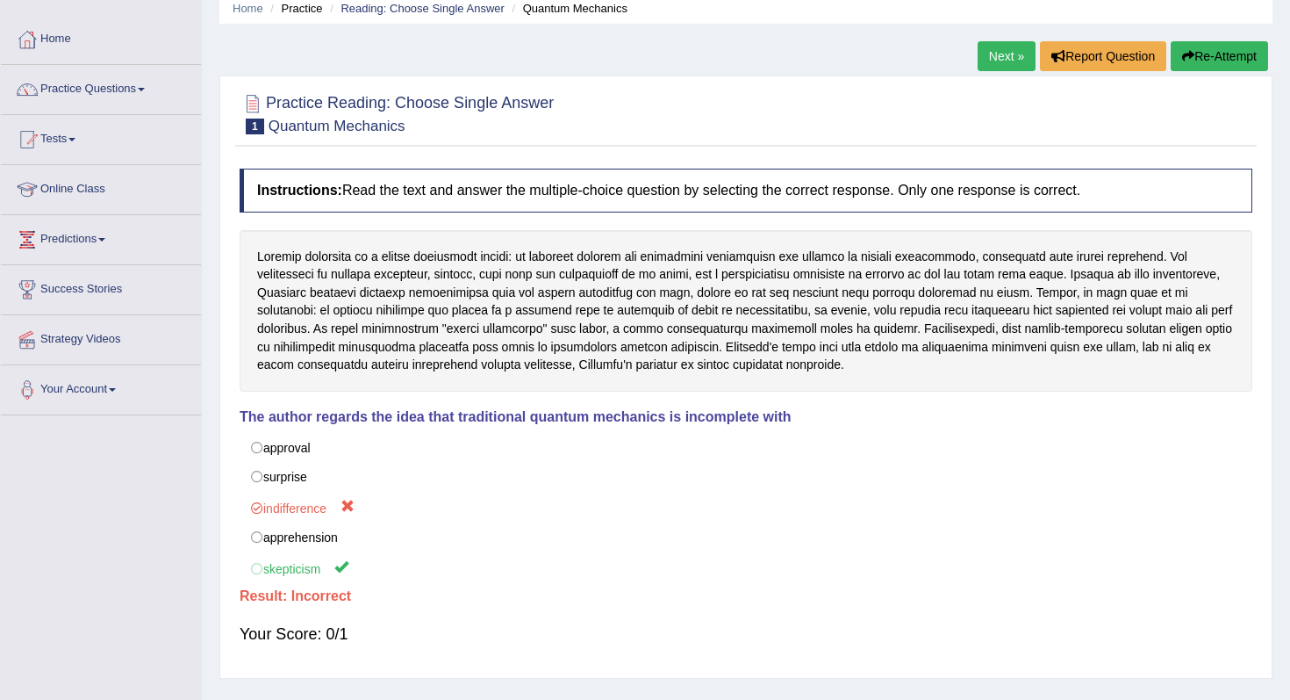
scroll to position [0, 0]
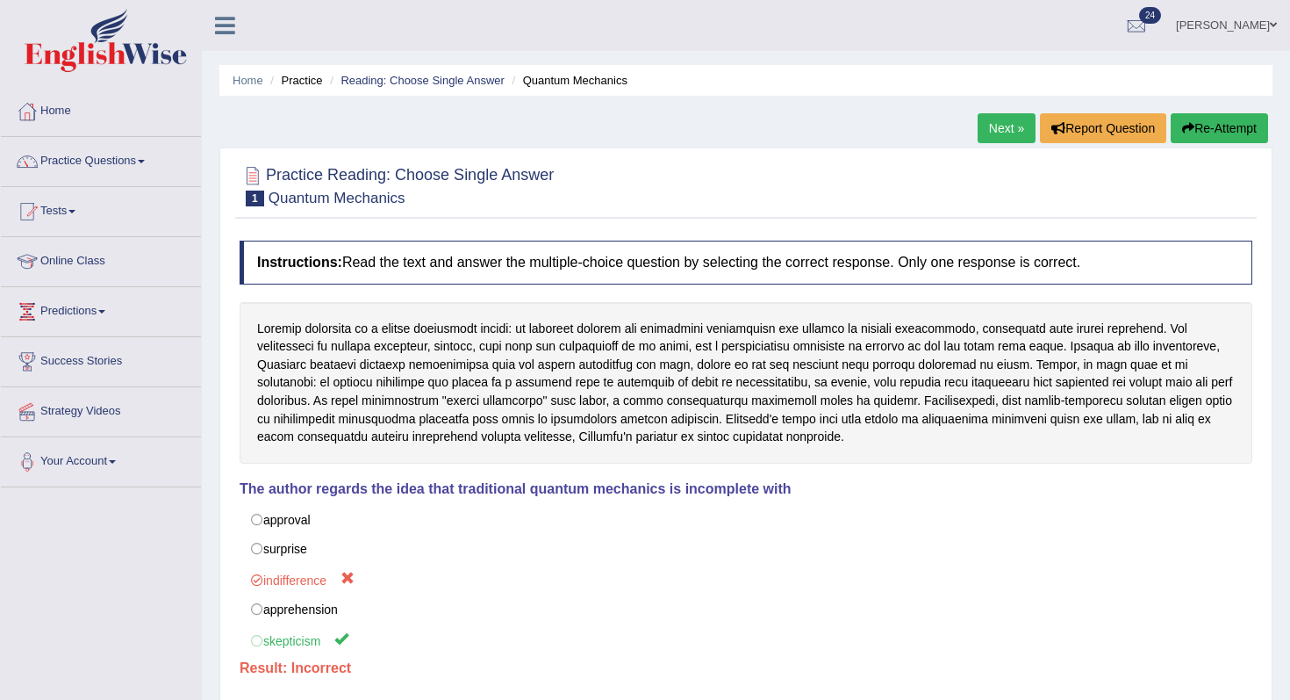
click at [986, 126] on link "Next »" at bounding box center [1007, 128] width 58 height 30
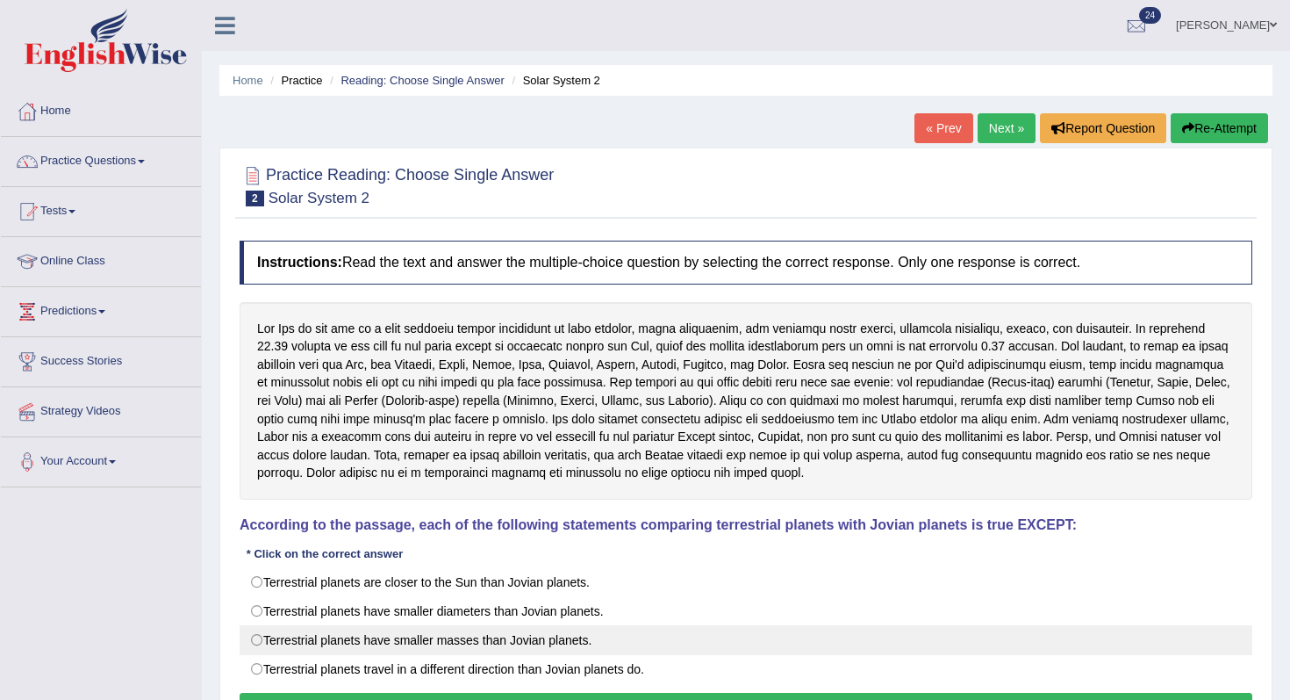
click at [331, 633] on label "Terrestrial planets have smaller masses than Jovian planets." at bounding box center [746, 640] width 1013 height 30
radio input "true"
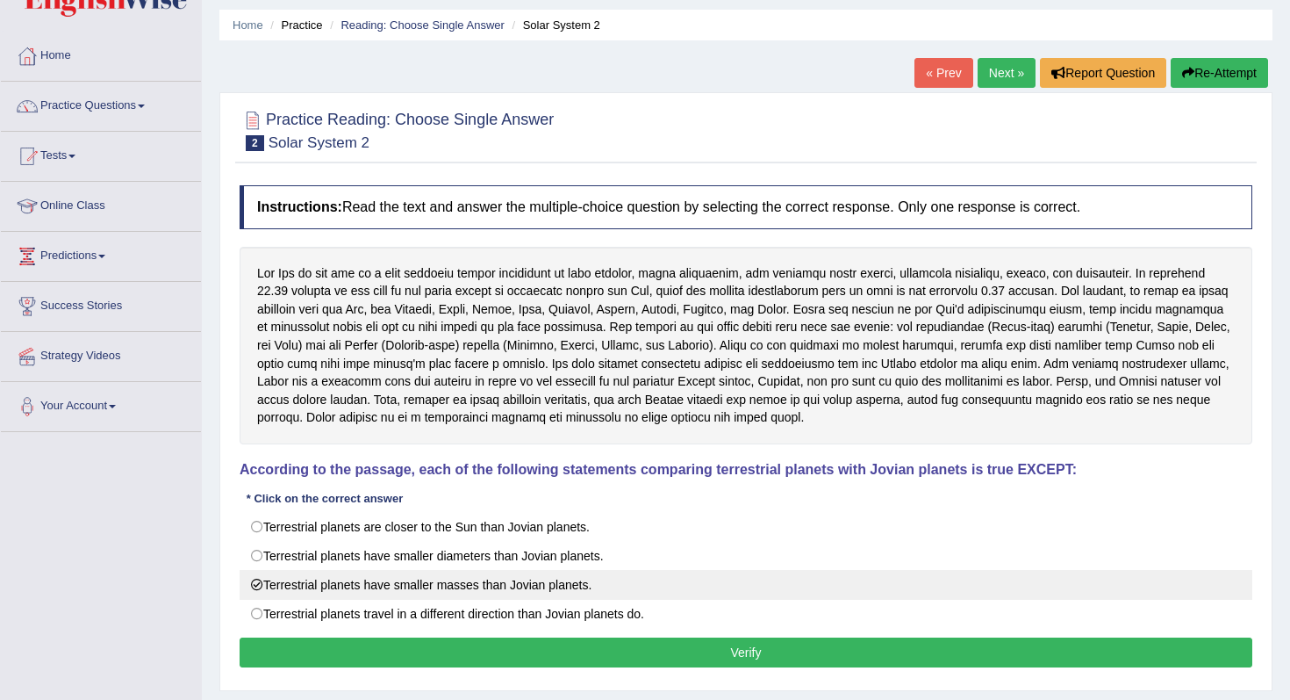
scroll to position [94, 0]
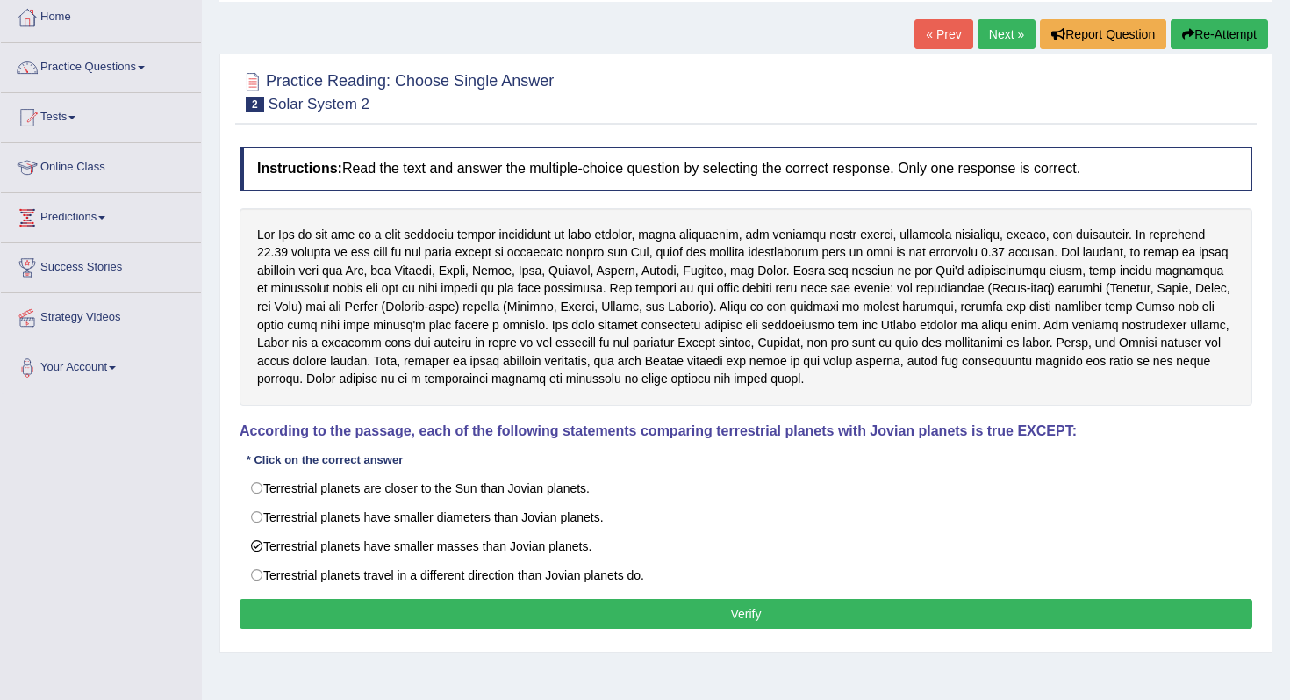
click at [349, 603] on button "Verify" at bounding box center [746, 614] width 1013 height 30
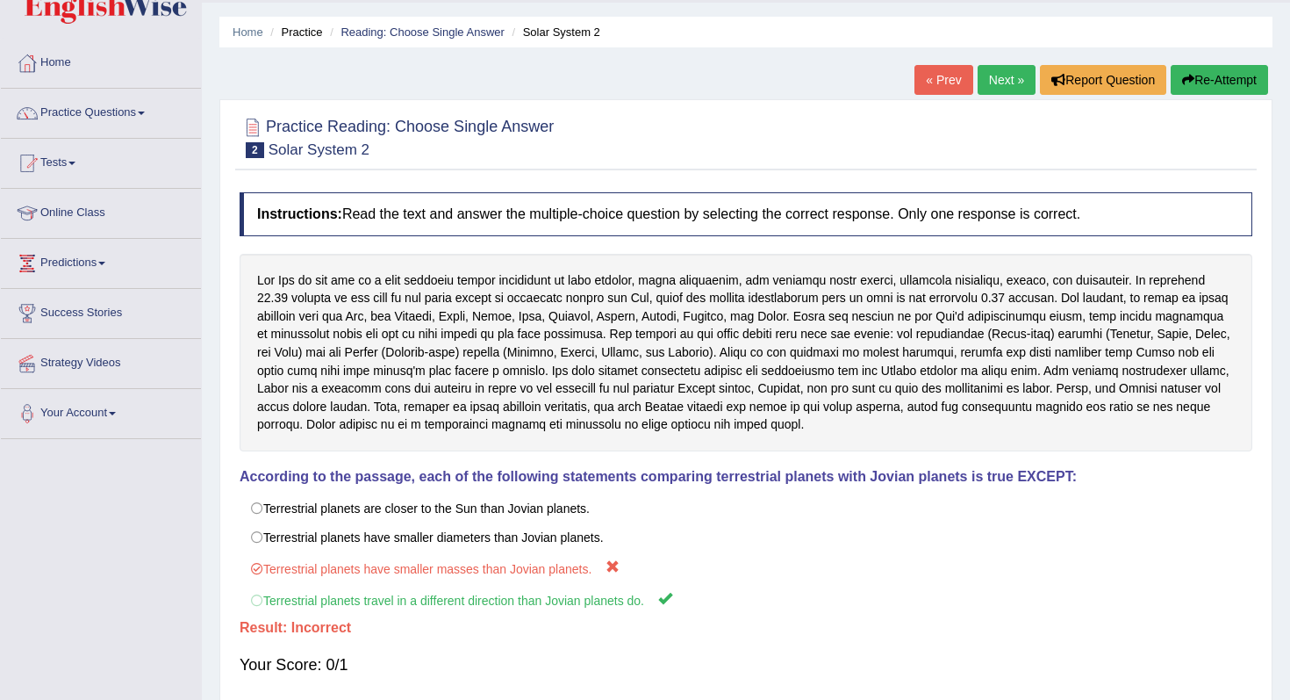
scroll to position [6, 0]
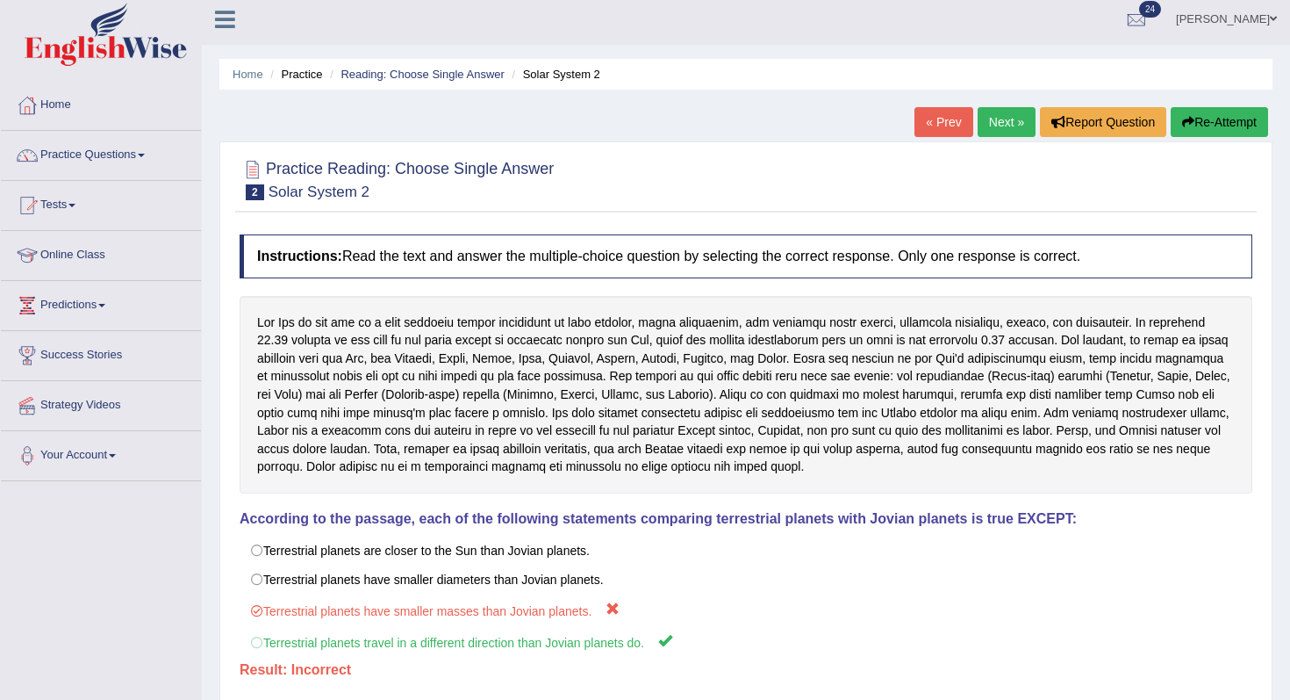
click at [979, 127] on link "Next »" at bounding box center [1007, 122] width 58 height 30
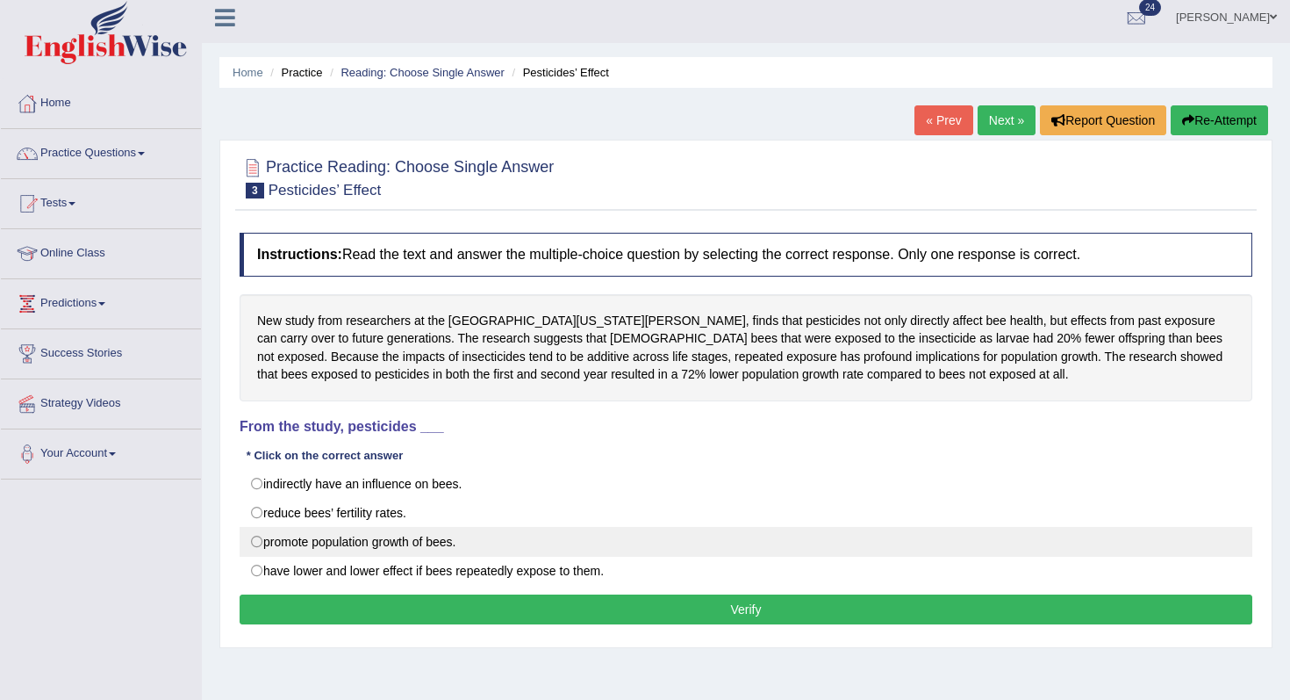
click at [401, 535] on label "promote population growth of bees." at bounding box center [746, 542] width 1013 height 30
radio input "true"
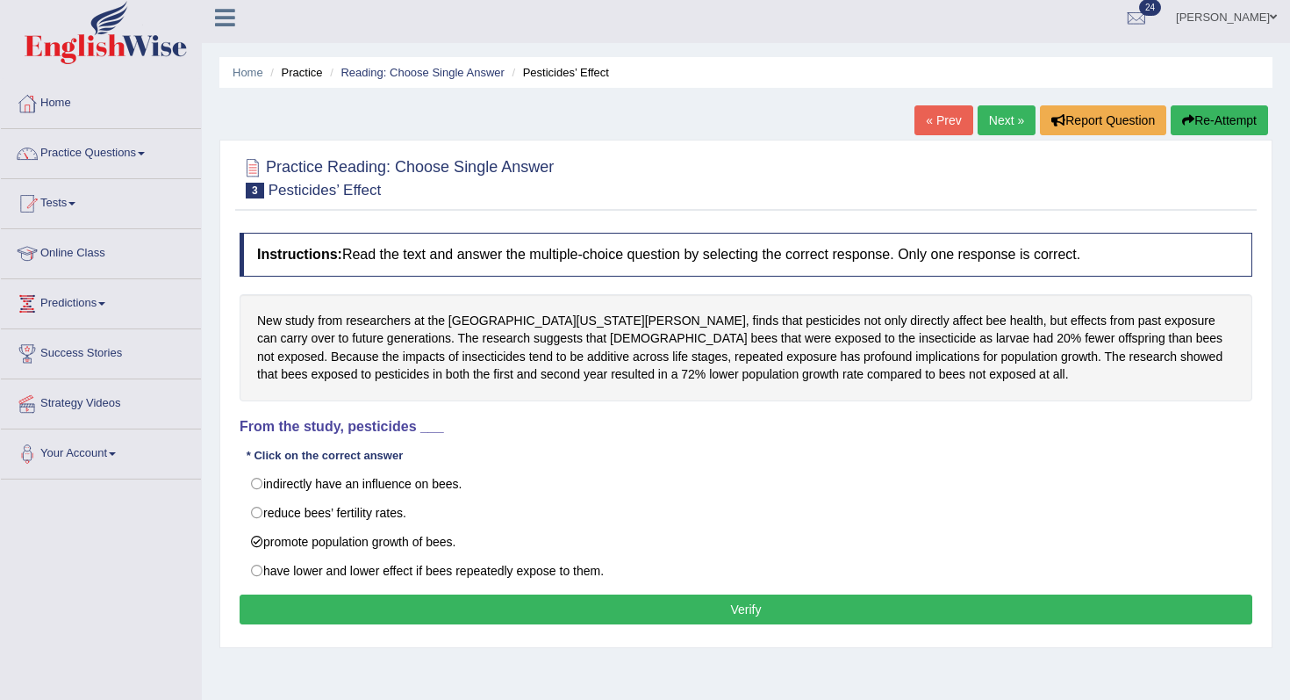
click at [454, 600] on button "Verify" at bounding box center [746, 609] width 1013 height 30
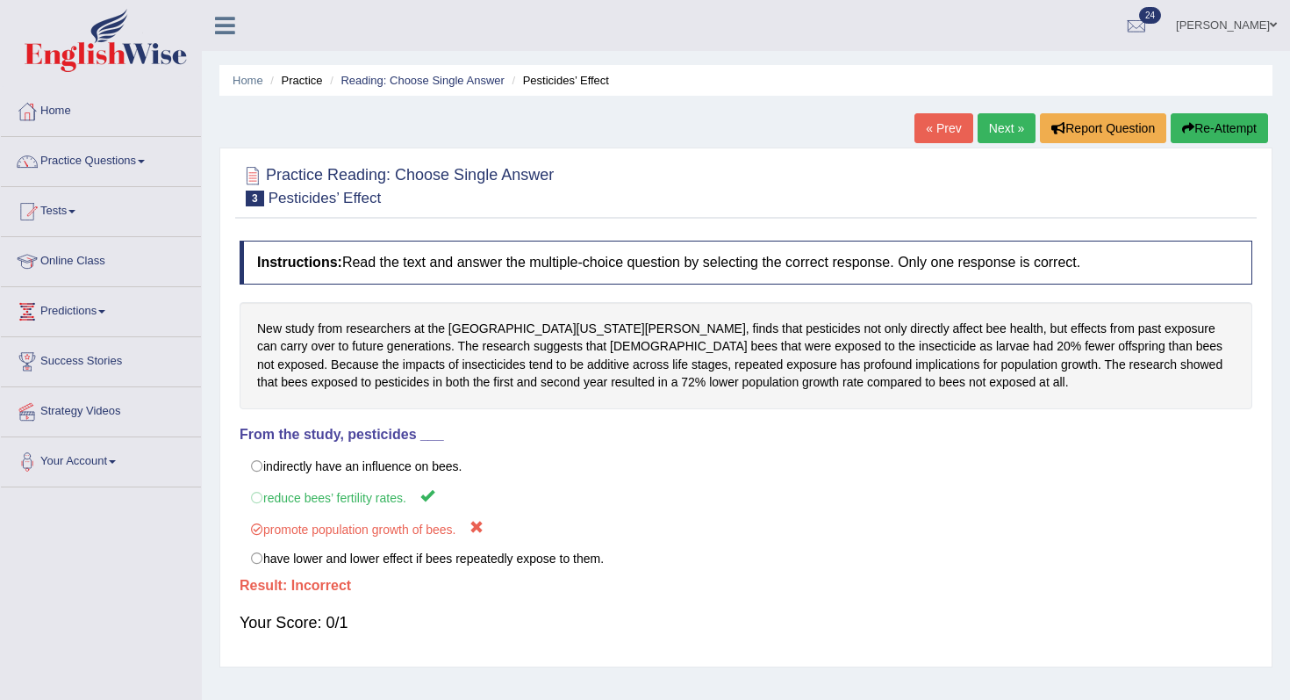
click at [990, 132] on link "Next »" at bounding box center [1007, 128] width 58 height 30
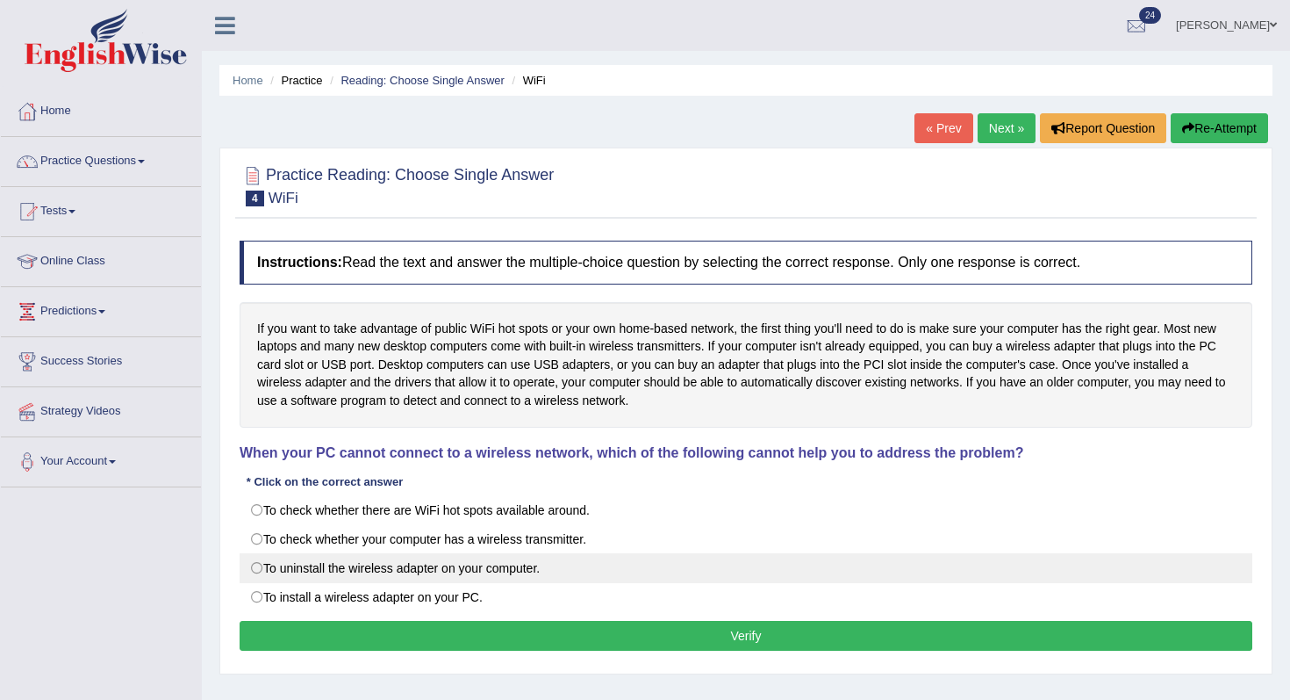
click at [397, 573] on label "To uninstall the wireless adapter on your computer." at bounding box center [746, 568] width 1013 height 30
radio input "true"
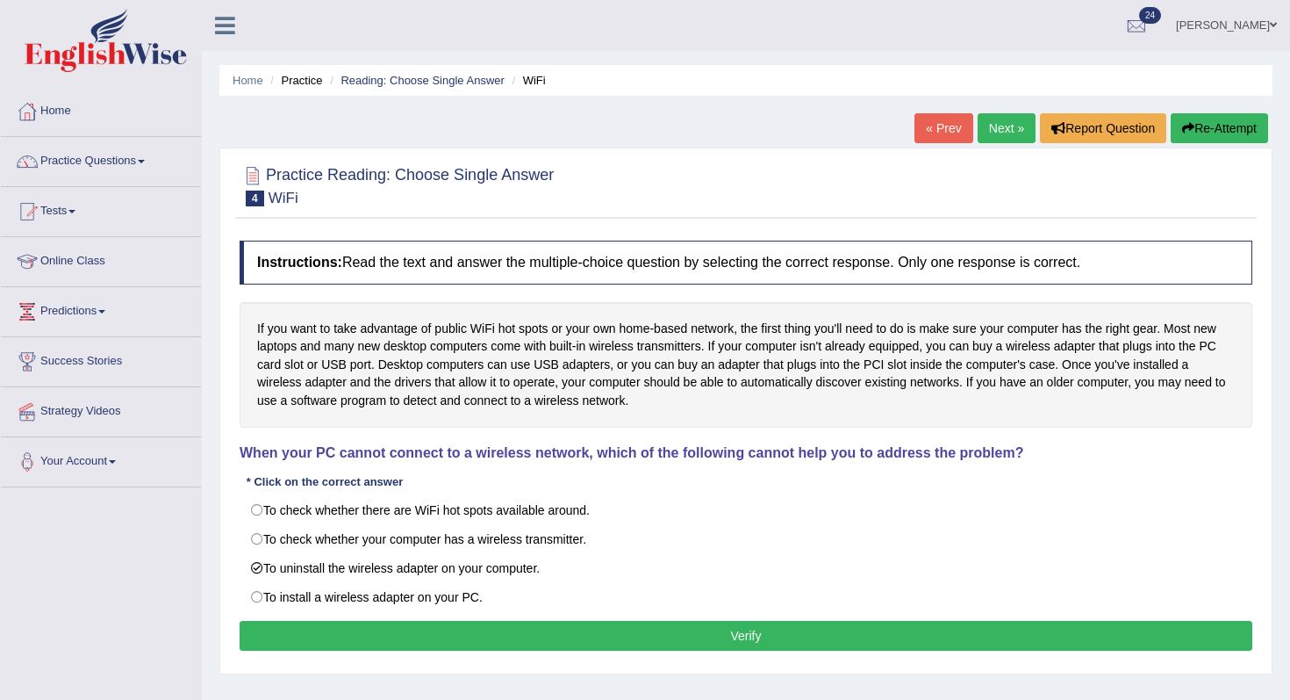
click at [430, 627] on button "Verify" at bounding box center [746, 636] width 1013 height 30
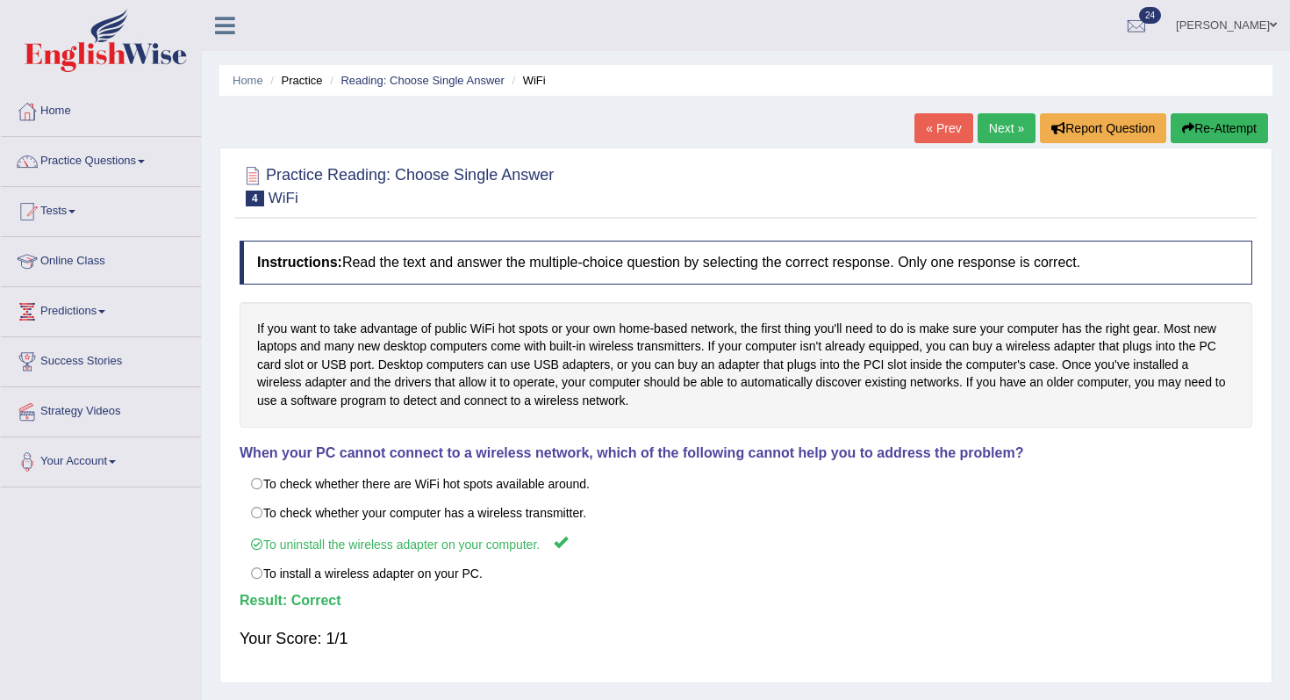
click at [1014, 117] on link "Next »" at bounding box center [1007, 128] width 58 height 30
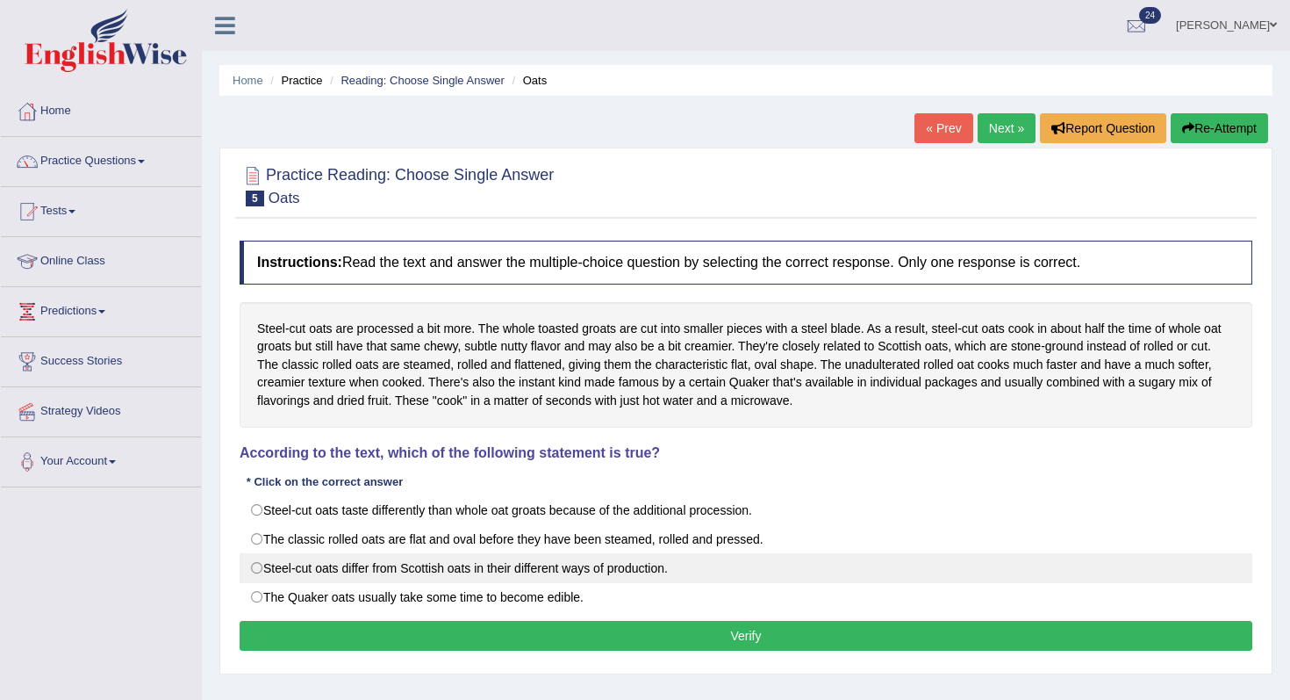
click at [442, 576] on label "Steel-cut oats differ from Scottish oats in their different ways of production." at bounding box center [746, 568] width 1013 height 30
radio input "true"
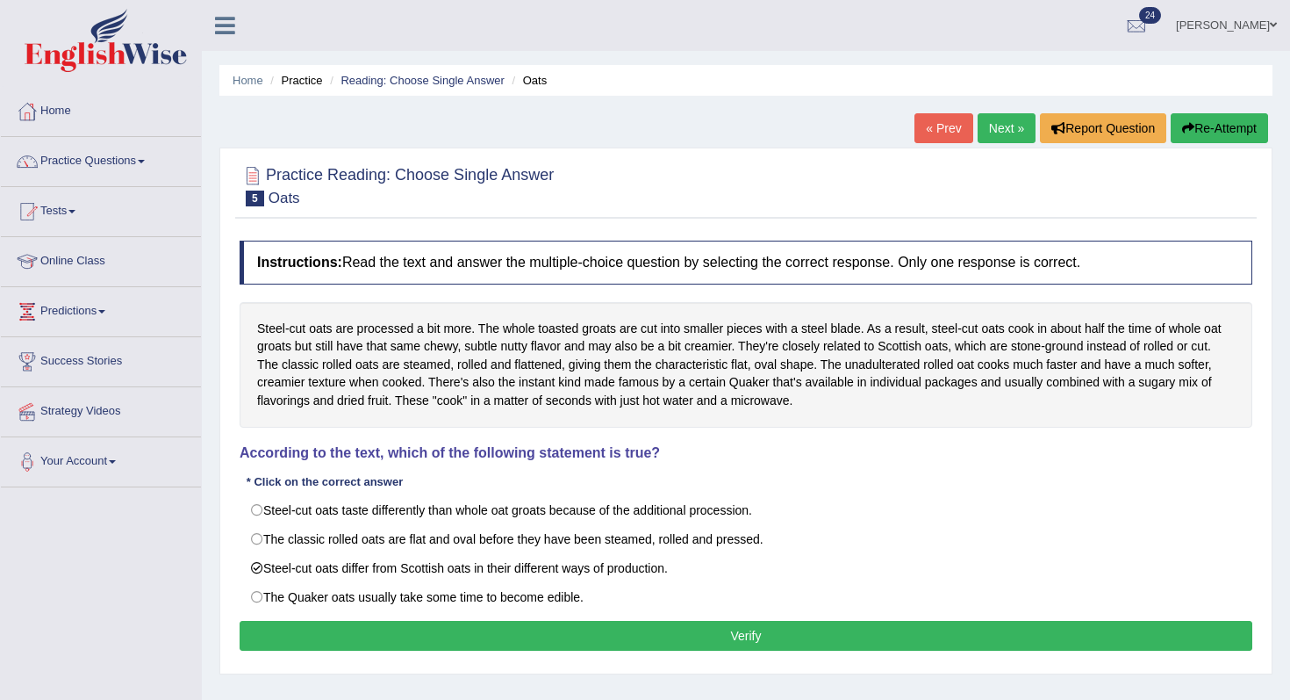
click at [499, 642] on button "Verify" at bounding box center [746, 636] width 1013 height 30
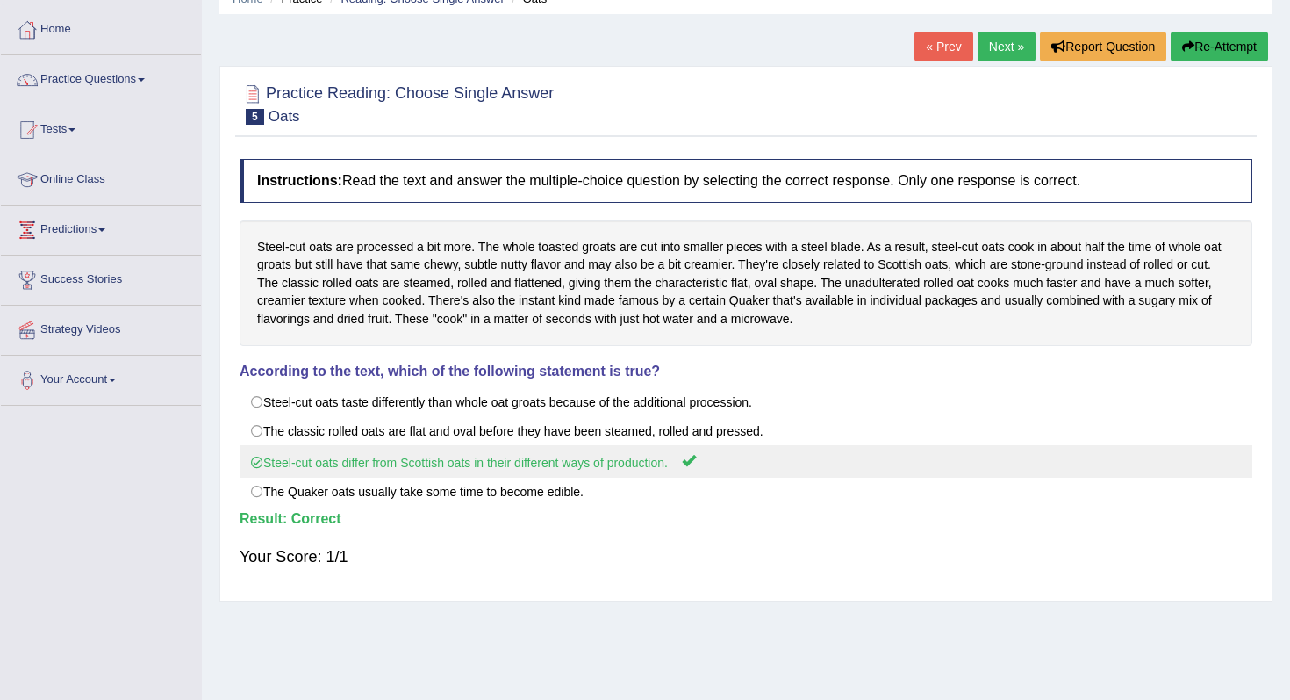
scroll to position [121, 0]
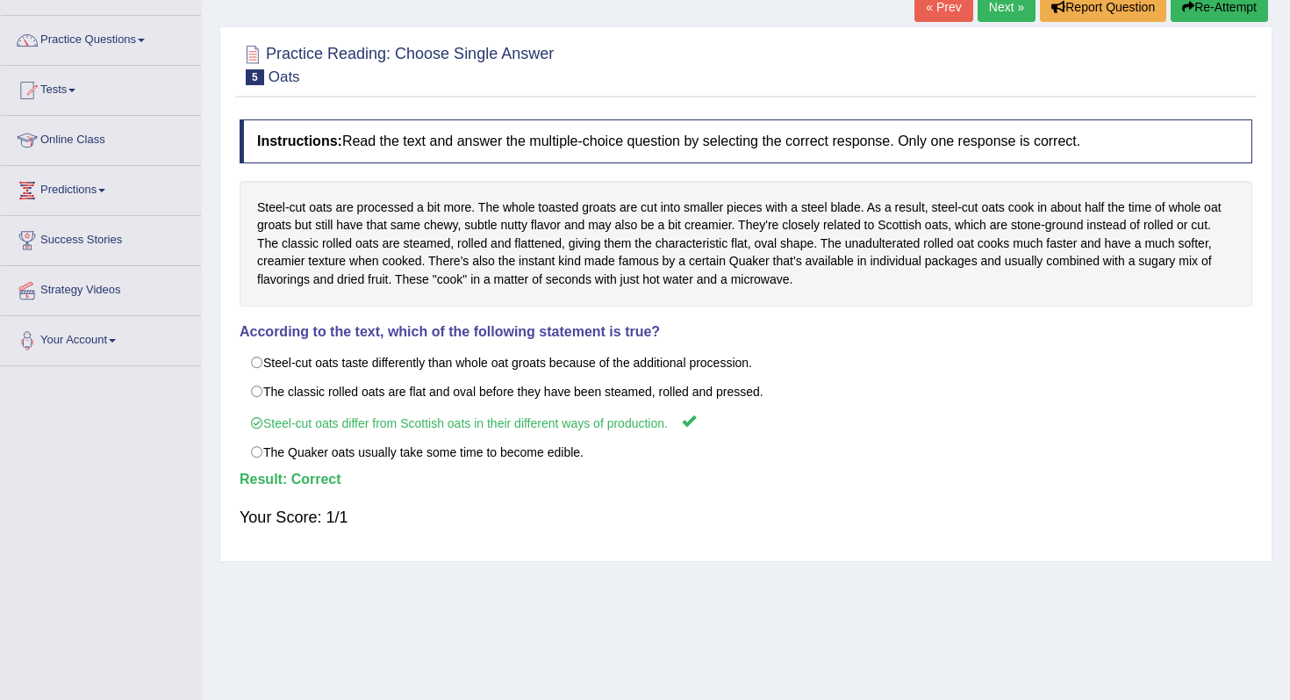
click at [999, 9] on link "Next »" at bounding box center [1007, 7] width 58 height 30
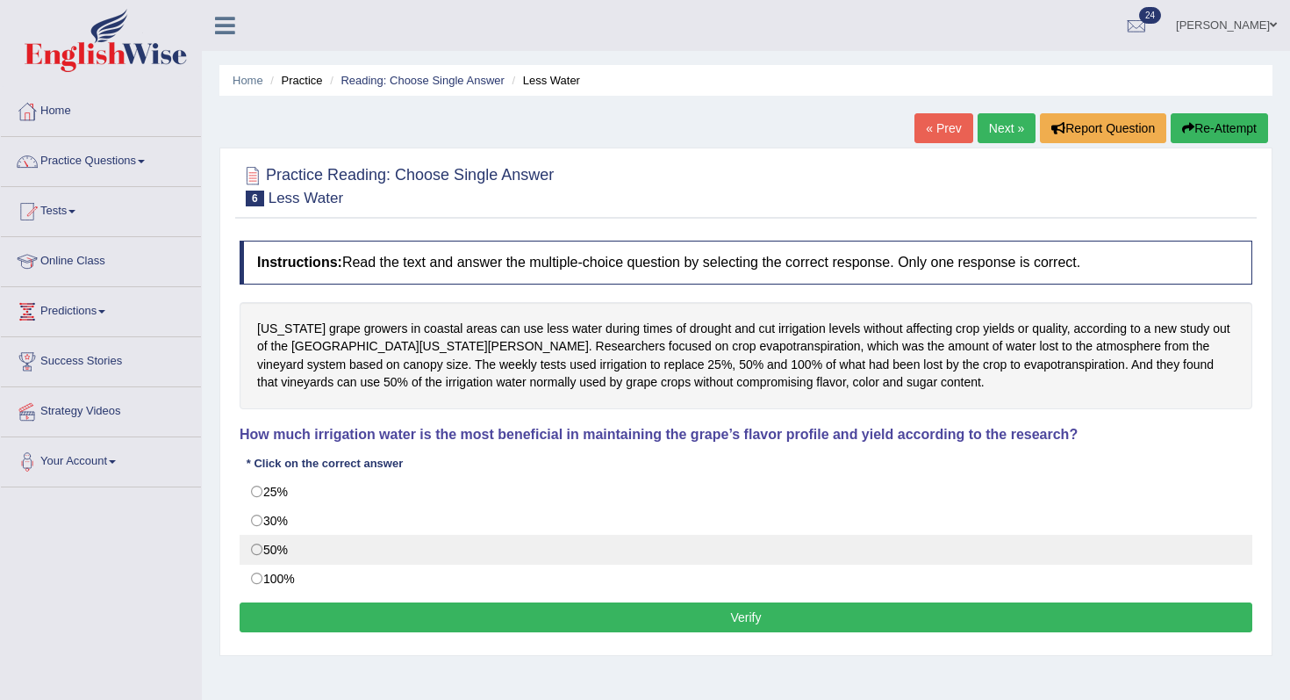
click at [437, 550] on label "50%" at bounding box center [746, 550] width 1013 height 30
radio input "true"
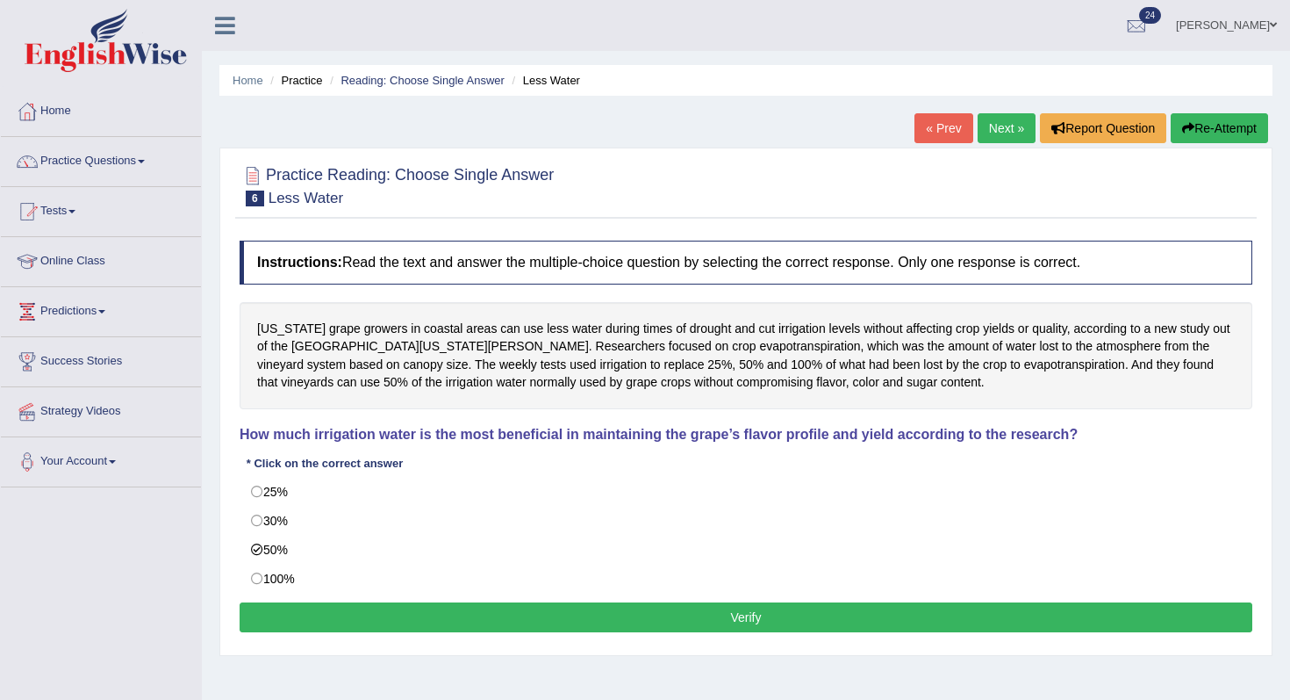
click at [492, 617] on button "Verify" at bounding box center [746, 617] width 1013 height 30
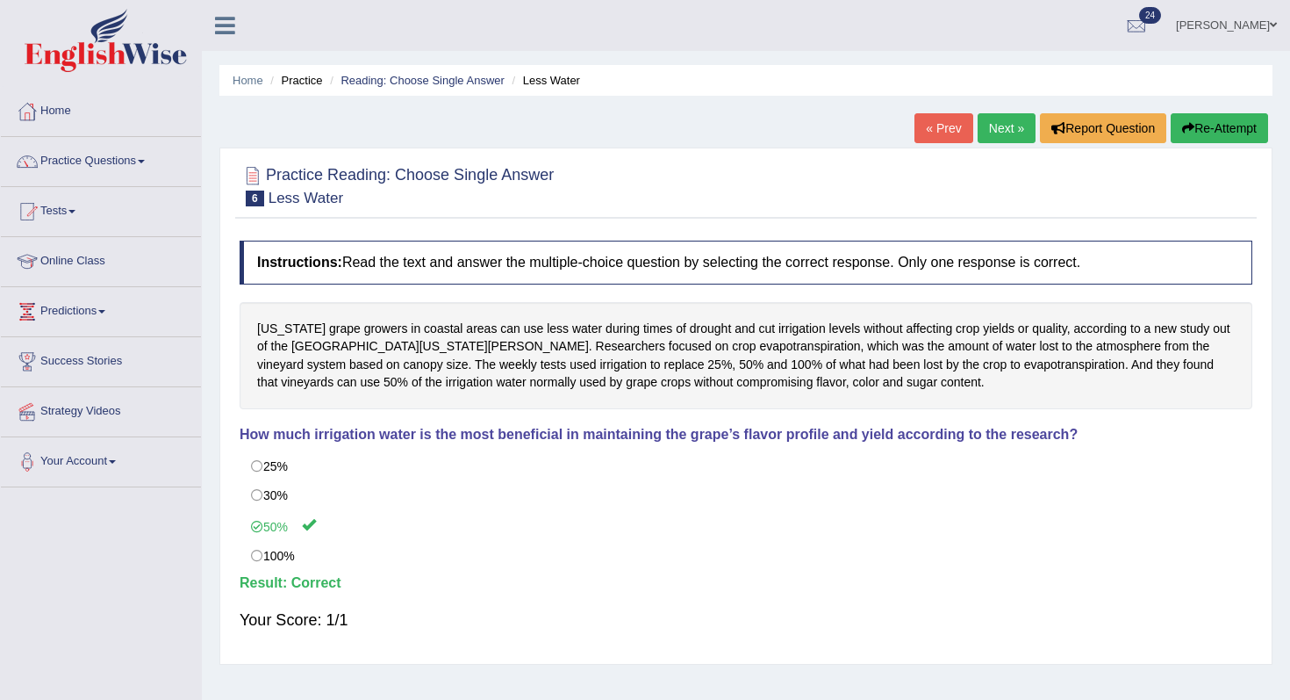
click at [982, 124] on link "Next »" at bounding box center [1007, 128] width 58 height 30
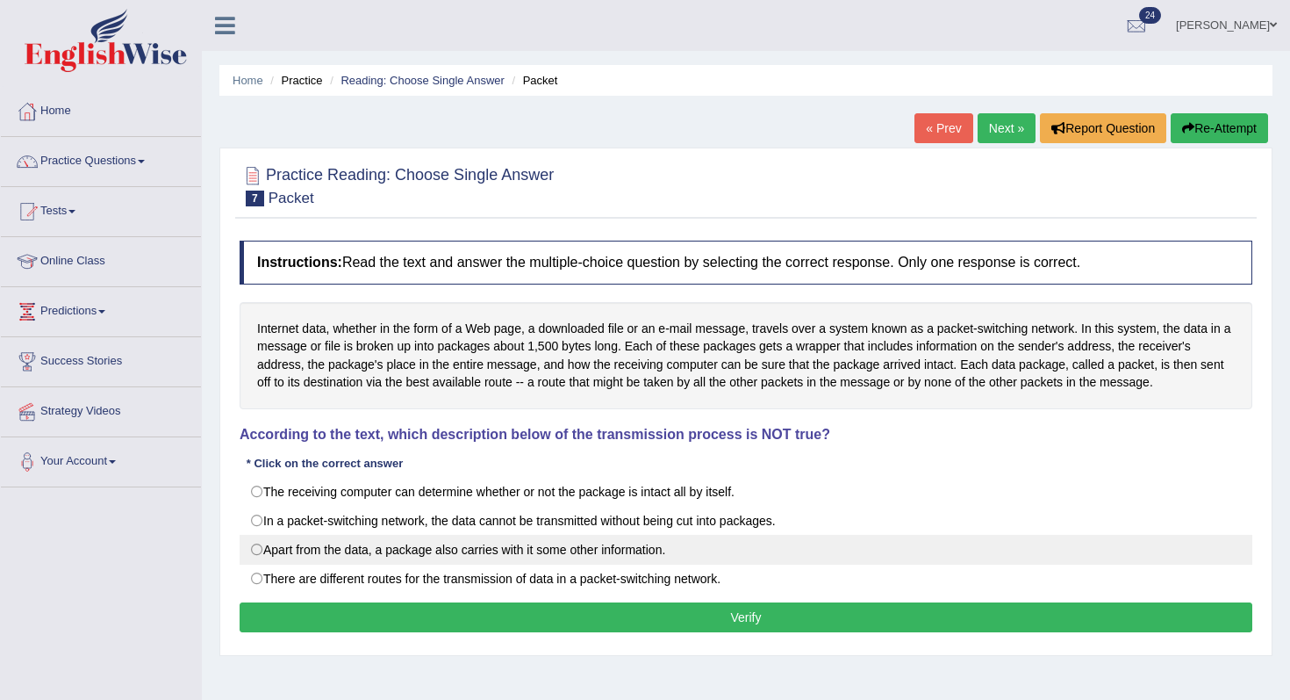
click at [353, 545] on label "Apart from the data, a package also carries with it some other information." at bounding box center [746, 550] width 1013 height 30
radio input "true"
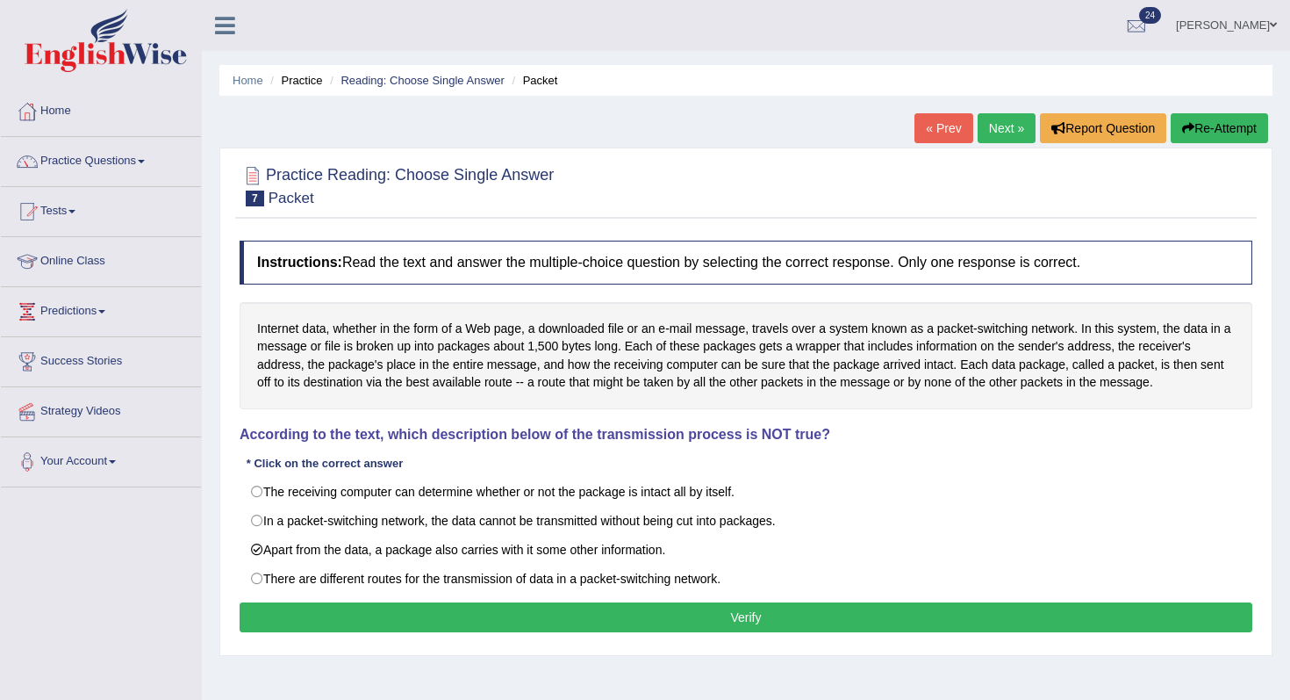
click at [418, 624] on button "Verify" at bounding box center [746, 617] width 1013 height 30
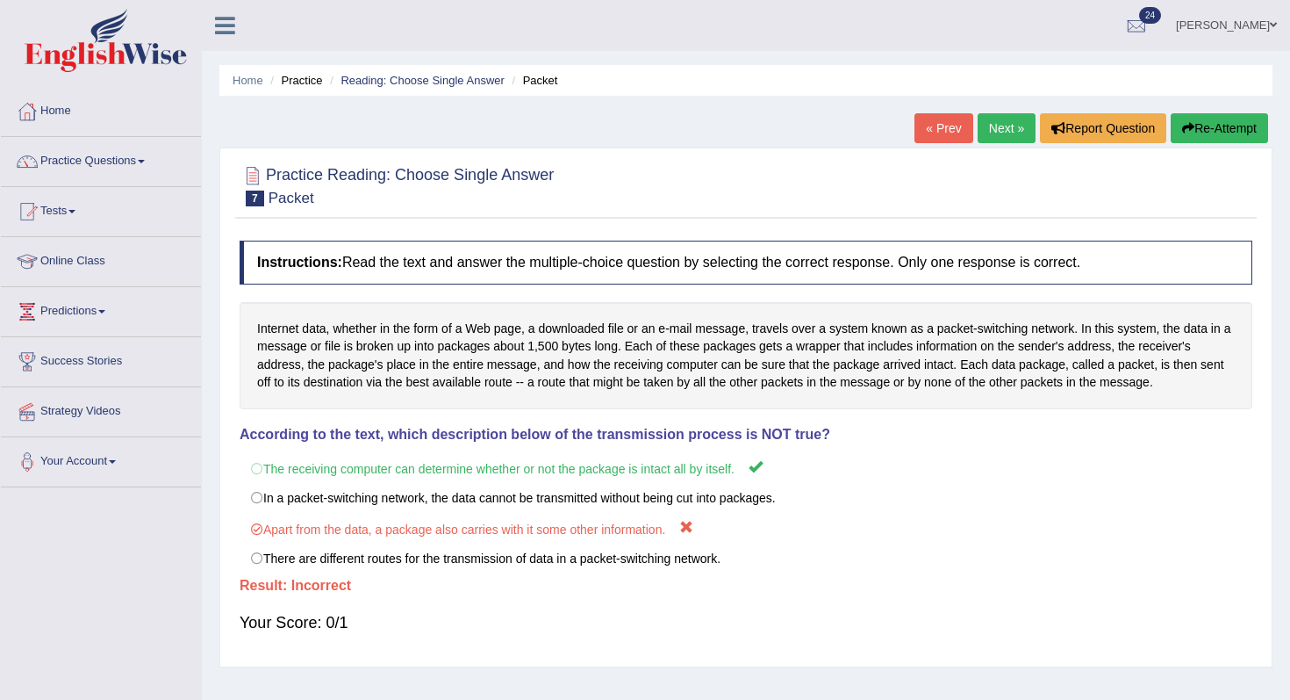
click at [1004, 140] on link "Next »" at bounding box center [1007, 128] width 58 height 30
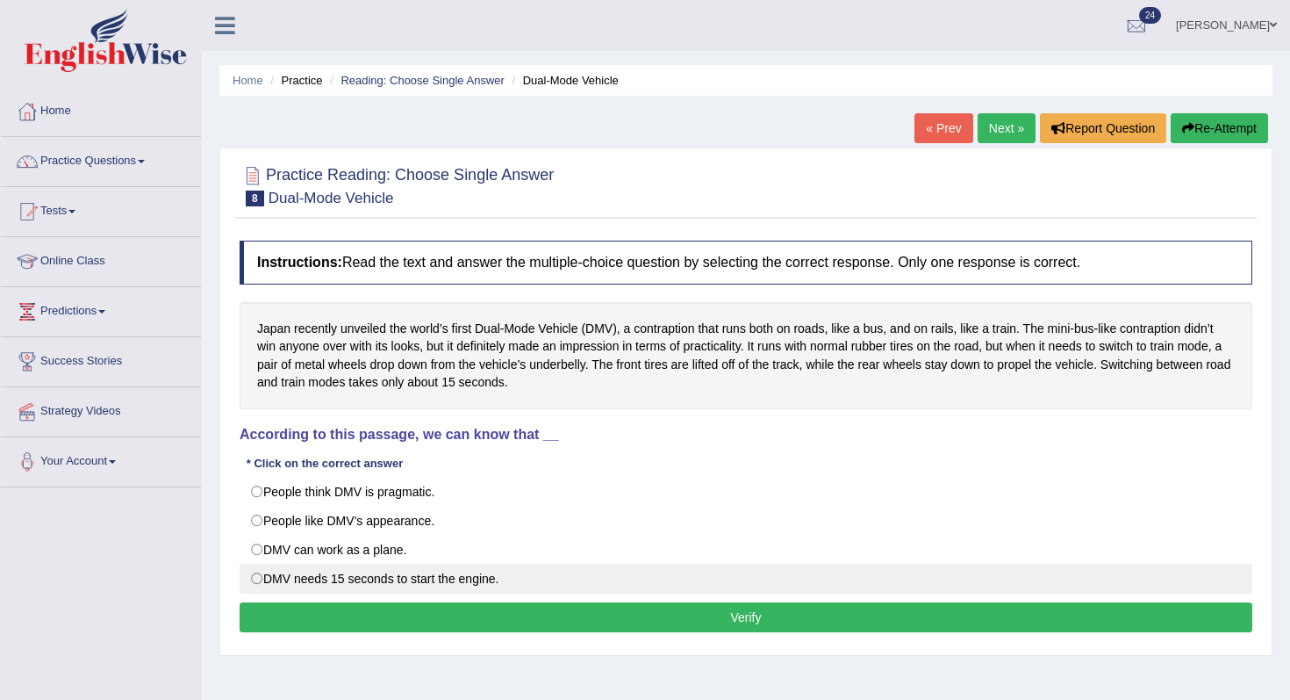
click at [449, 564] on label "DMV needs 15 seconds to start the engine." at bounding box center [746, 578] width 1013 height 30
radio input "true"
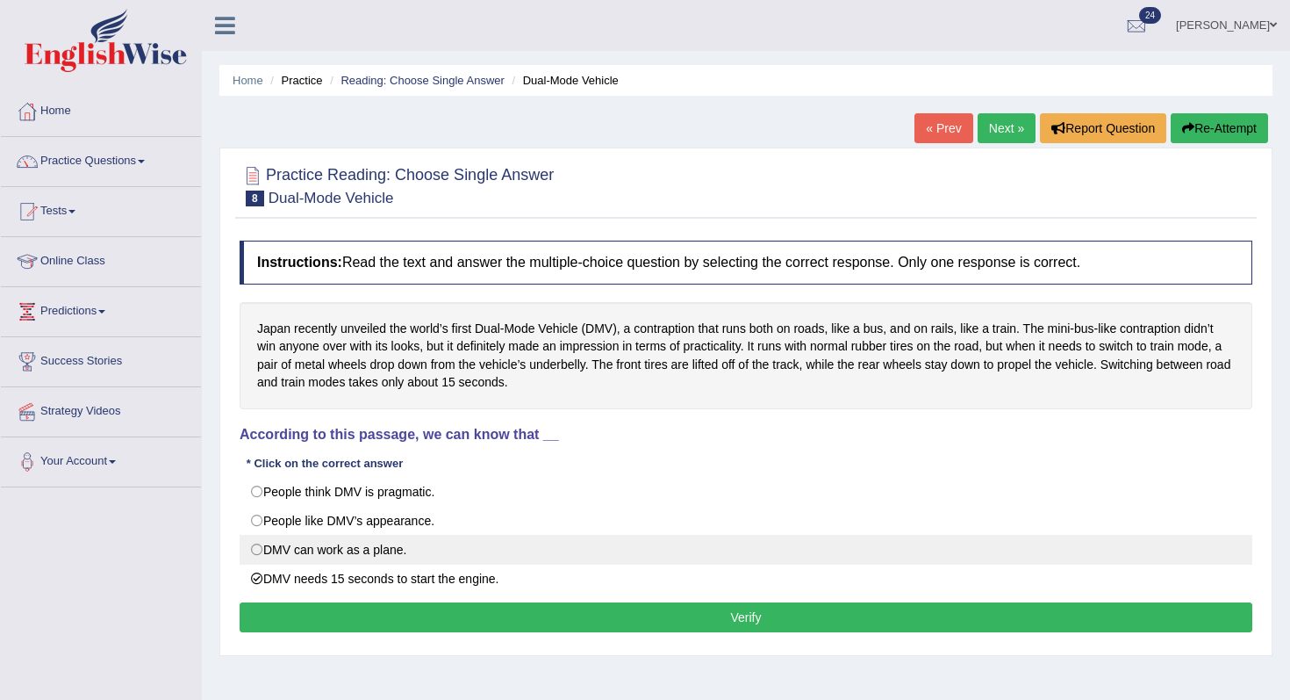
click at [449, 547] on label "DMV can work as a plane." at bounding box center [746, 550] width 1013 height 30
radio input "true"
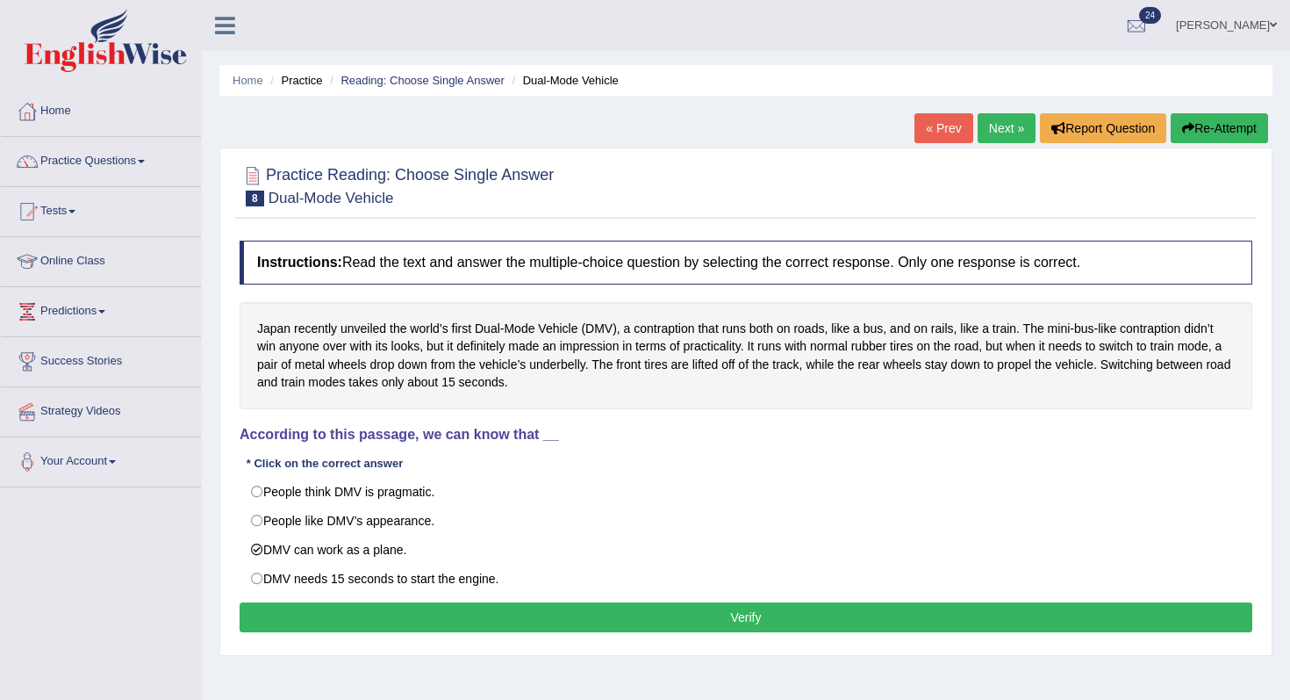
click at [467, 608] on button "Verify" at bounding box center [746, 617] width 1013 height 30
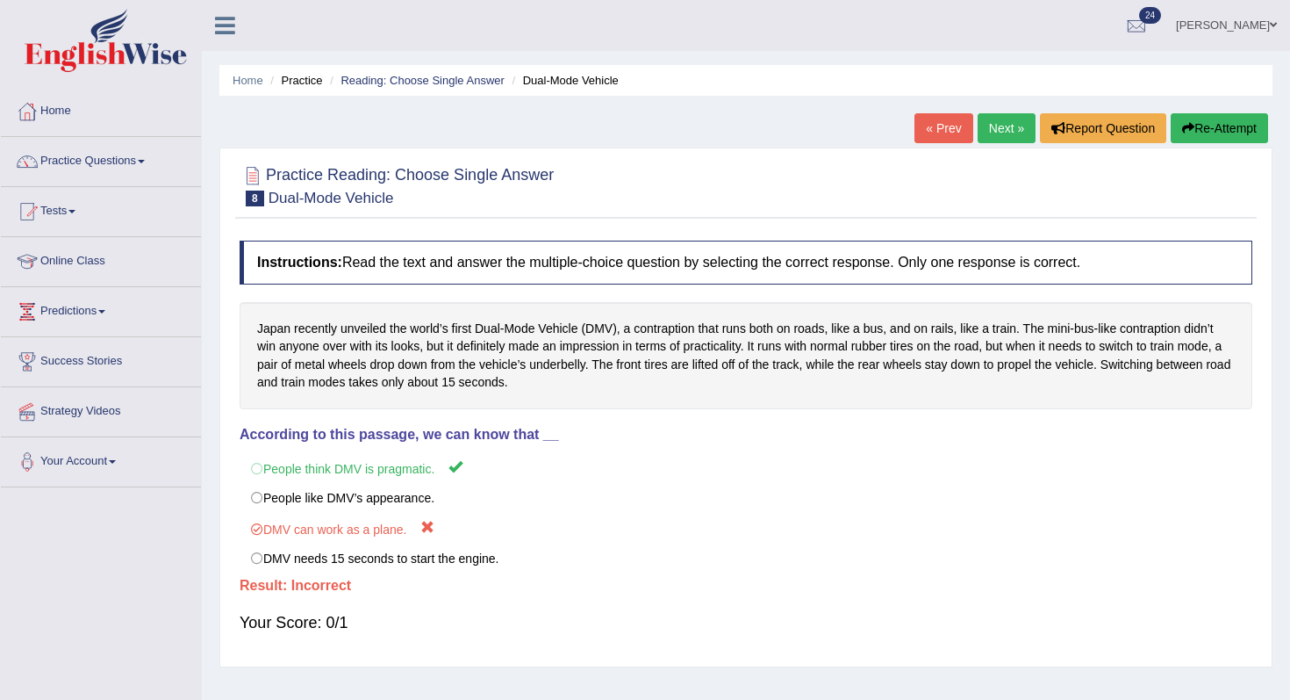
click at [981, 127] on link "Next »" at bounding box center [1007, 128] width 58 height 30
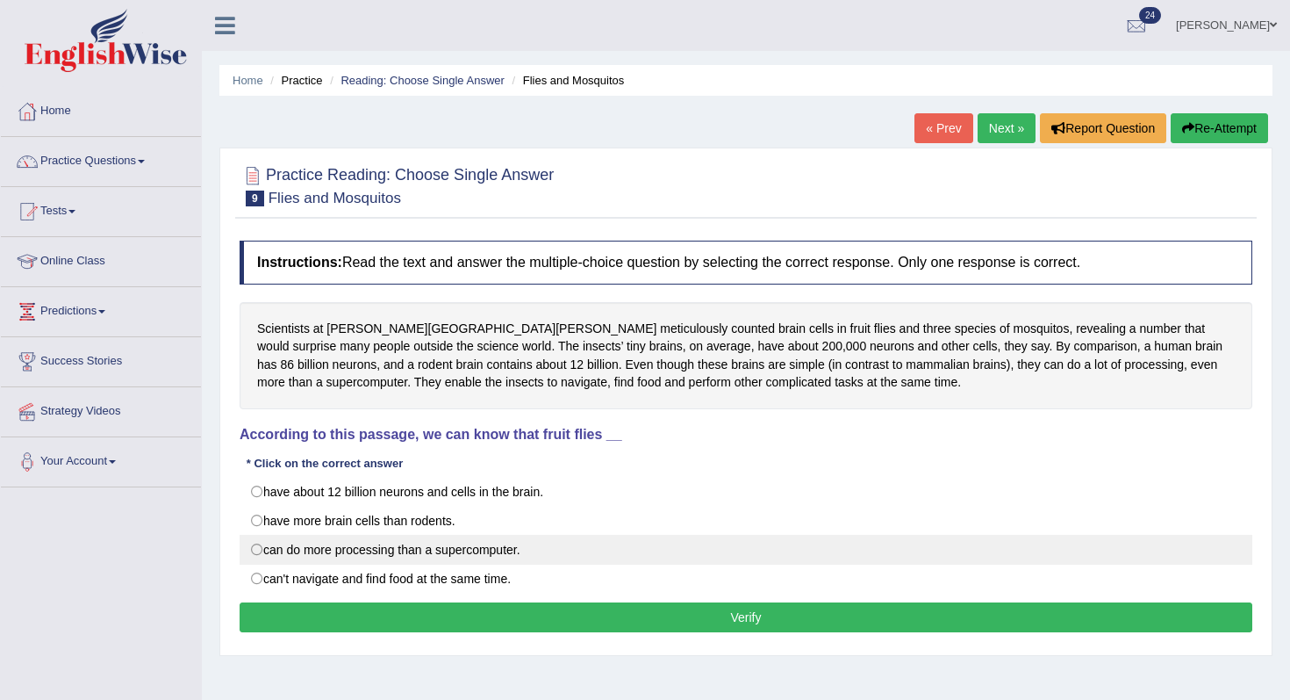
click at [398, 548] on label "can do more processing than a supercomputer." at bounding box center [746, 550] width 1013 height 30
radio input "true"
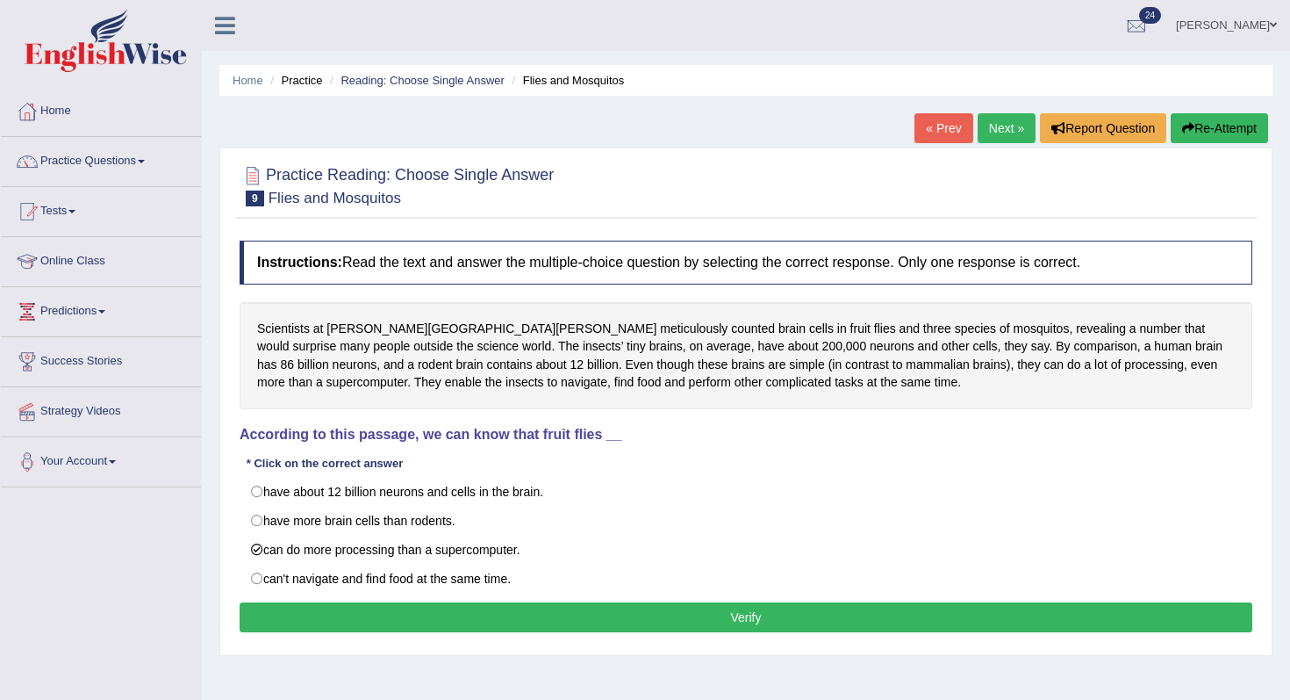
click at [459, 614] on button "Verify" at bounding box center [746, 617] width 1013 height 30
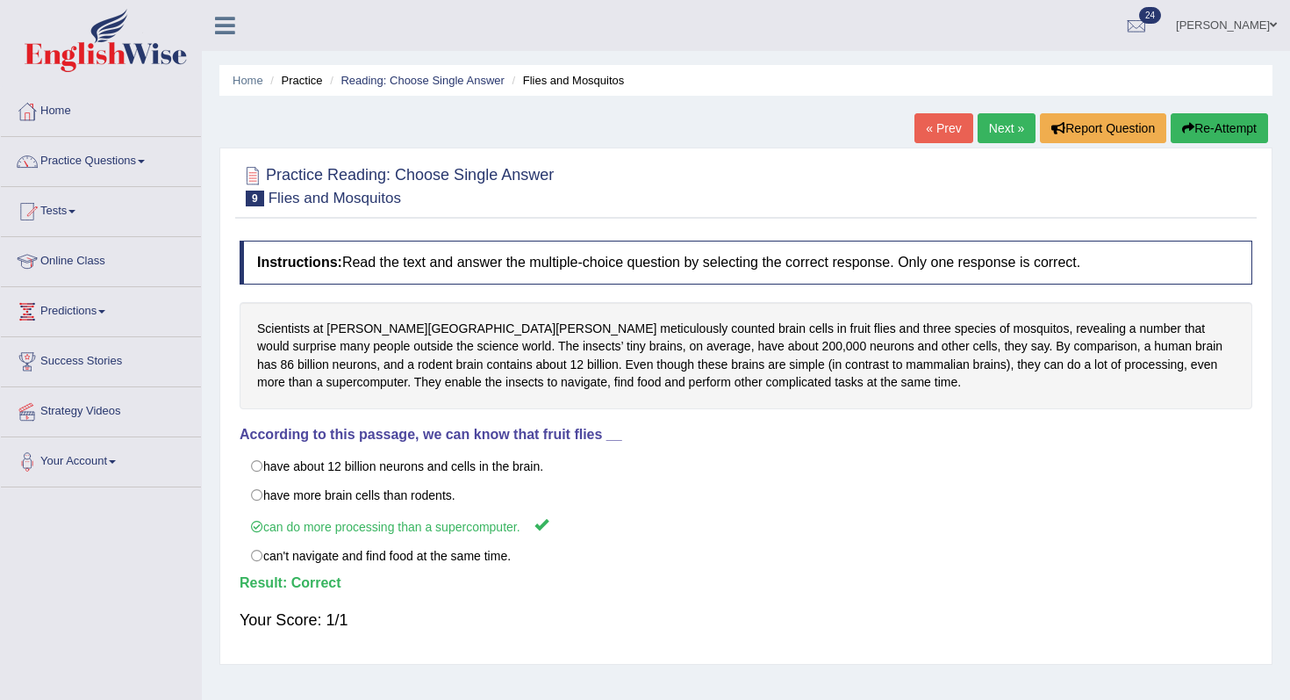
click at [1001, 134] on link "Next »" at bounding box center [1007, 128] width 58 height 30
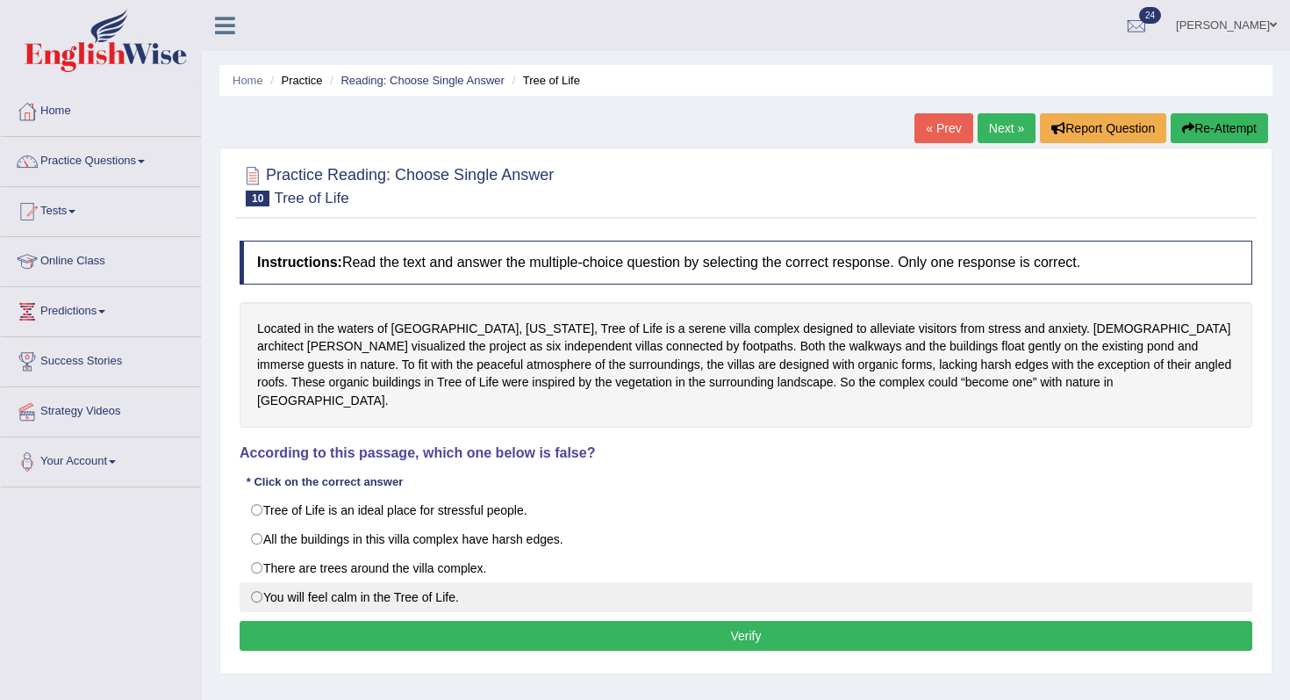
click at [431, 582] on label "You will feel calm in the Tree of Life." at bounding box center [746, 597] width 1013 height 30
radio input "true"
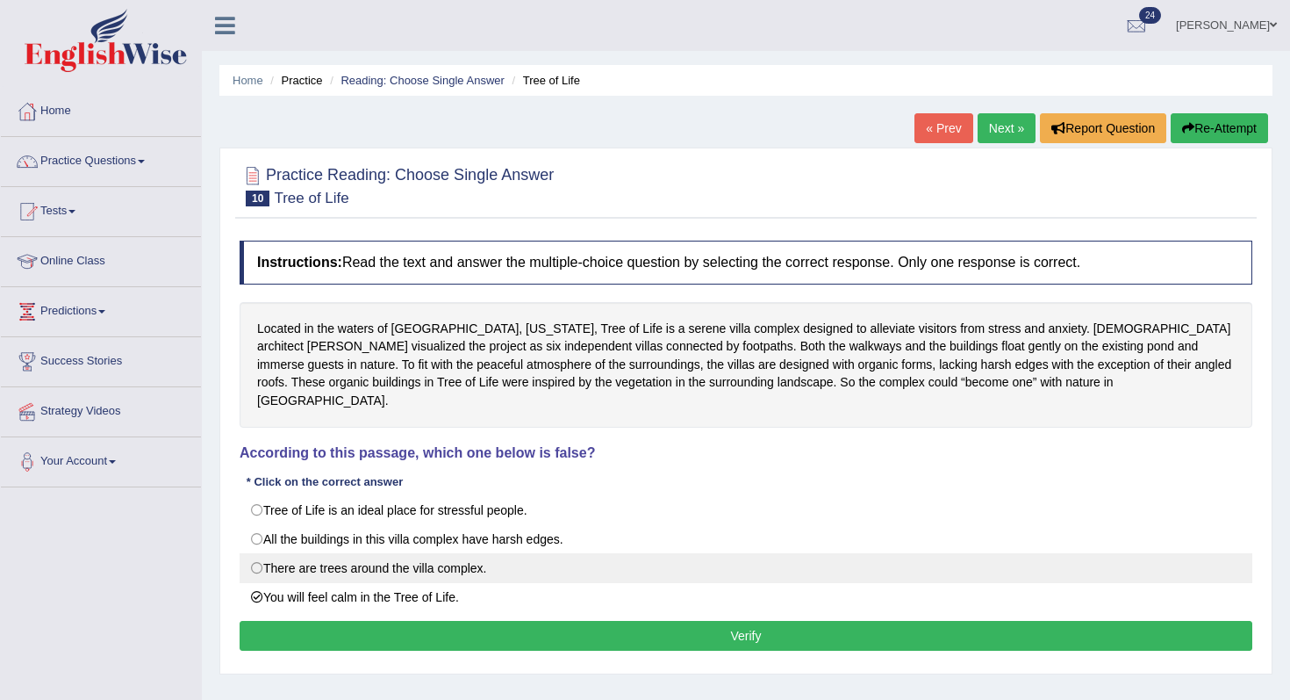
click at [439, 553] on label "There are trees around the villa complex." at bounding box center [746, 568] width 1013 height 30
radio input "true"
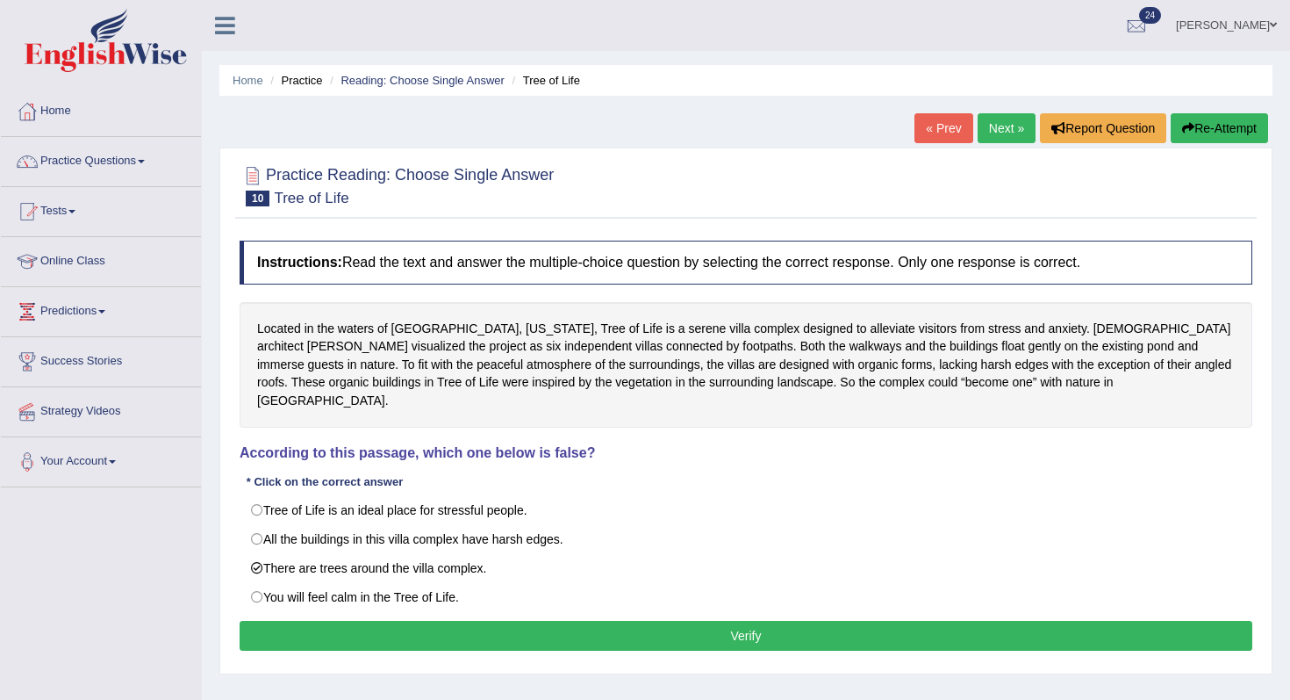
click at [480, 621] on button "Verify" at bounding box center [746, 636] width 1013 height 30
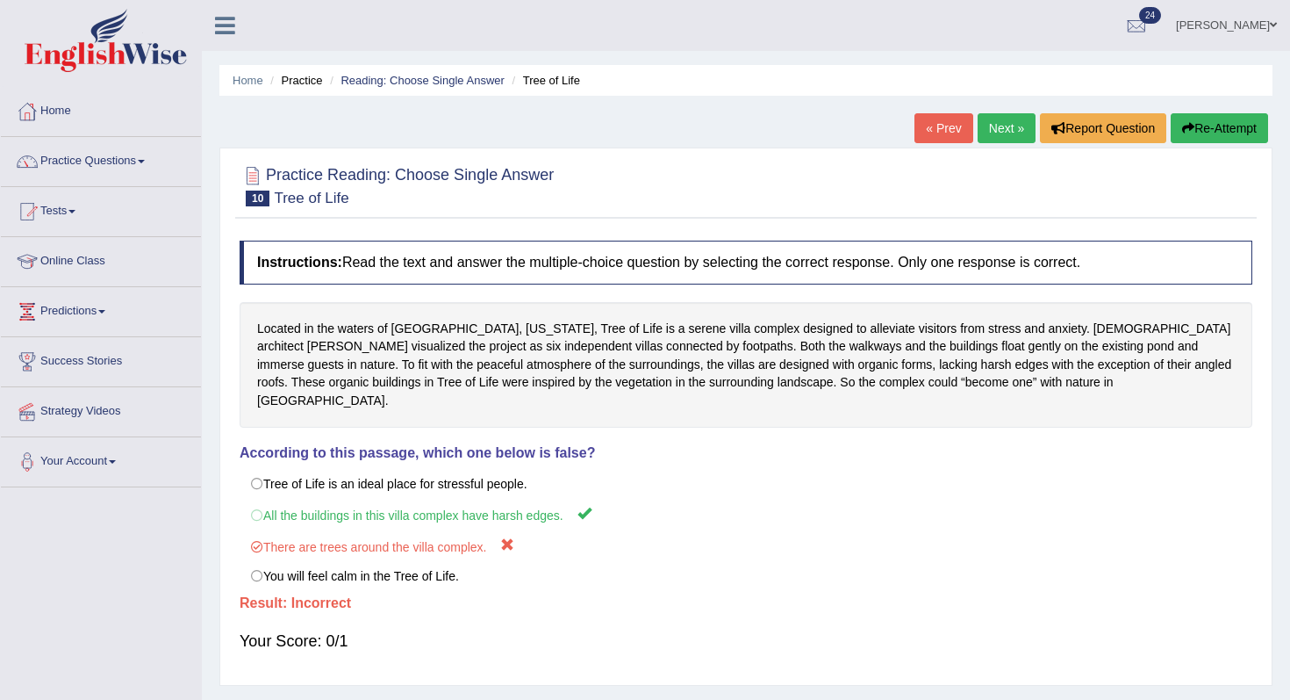
click at [996, 130] on link "Next »" at bounding box center [1007, 128] width 58 height 30
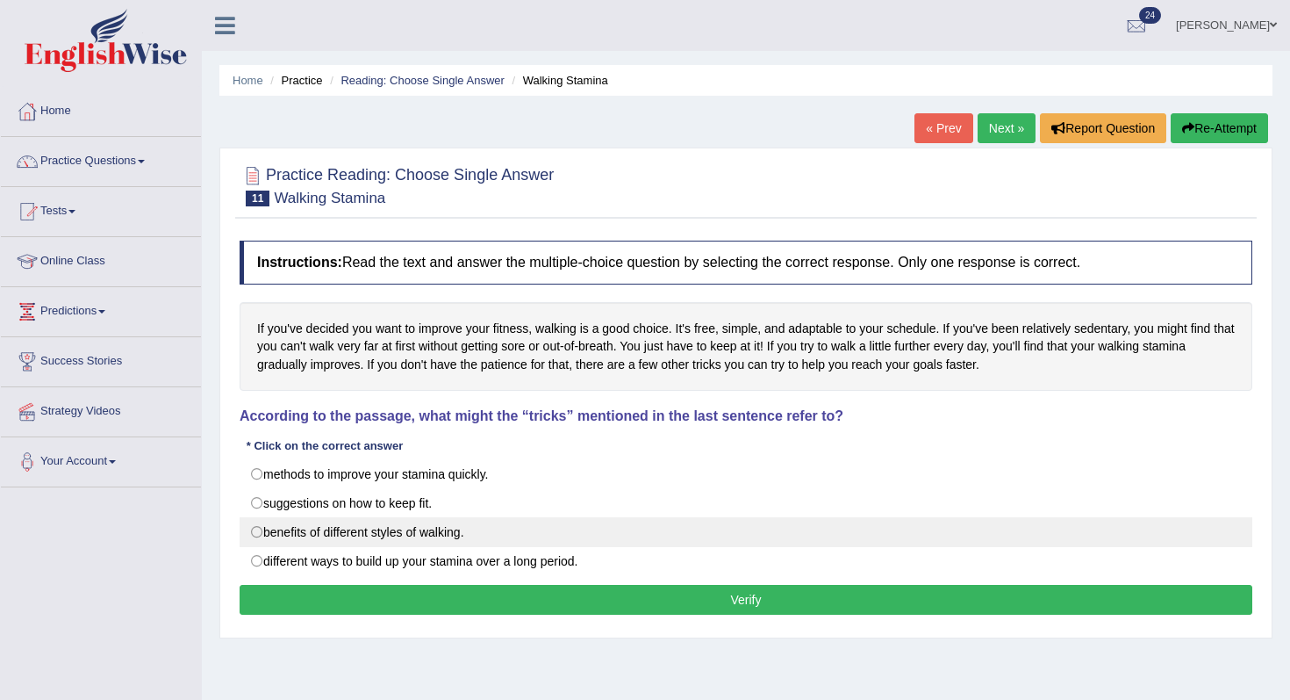
click at [477, 537] on label "benefits of different styles of walking." at bounding box center [746, 532] width 1013 height 30
radio input "true"
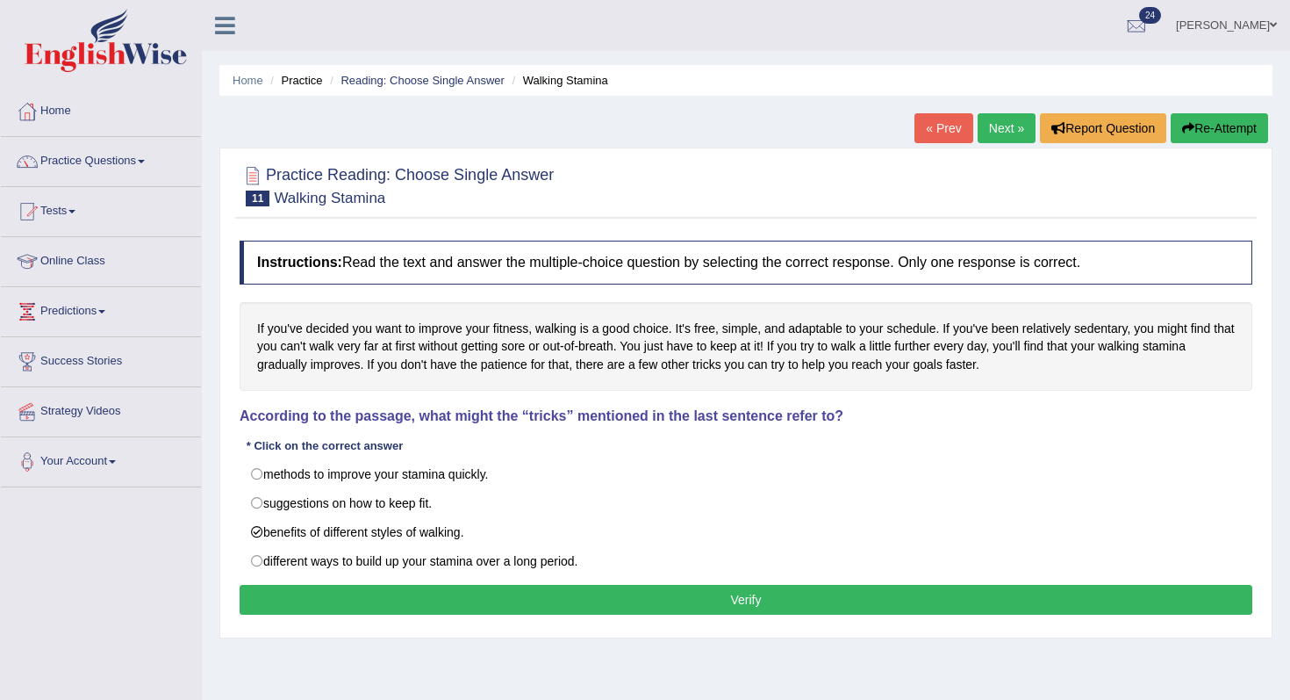
click at [534, 585] on button "Verify" at bounding box center [746, 600] width 1013 height 30
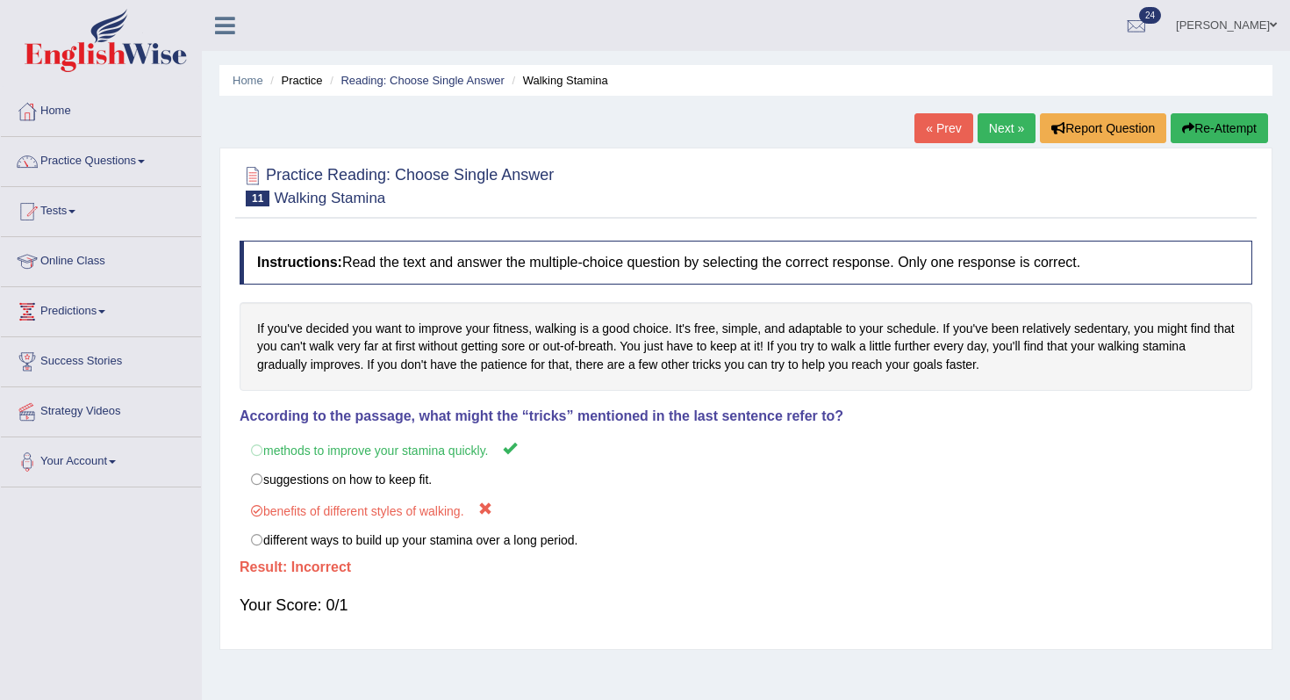
click at [995, 133] on link "Next »" at bounding box center [1007, 128] width 58 height 30
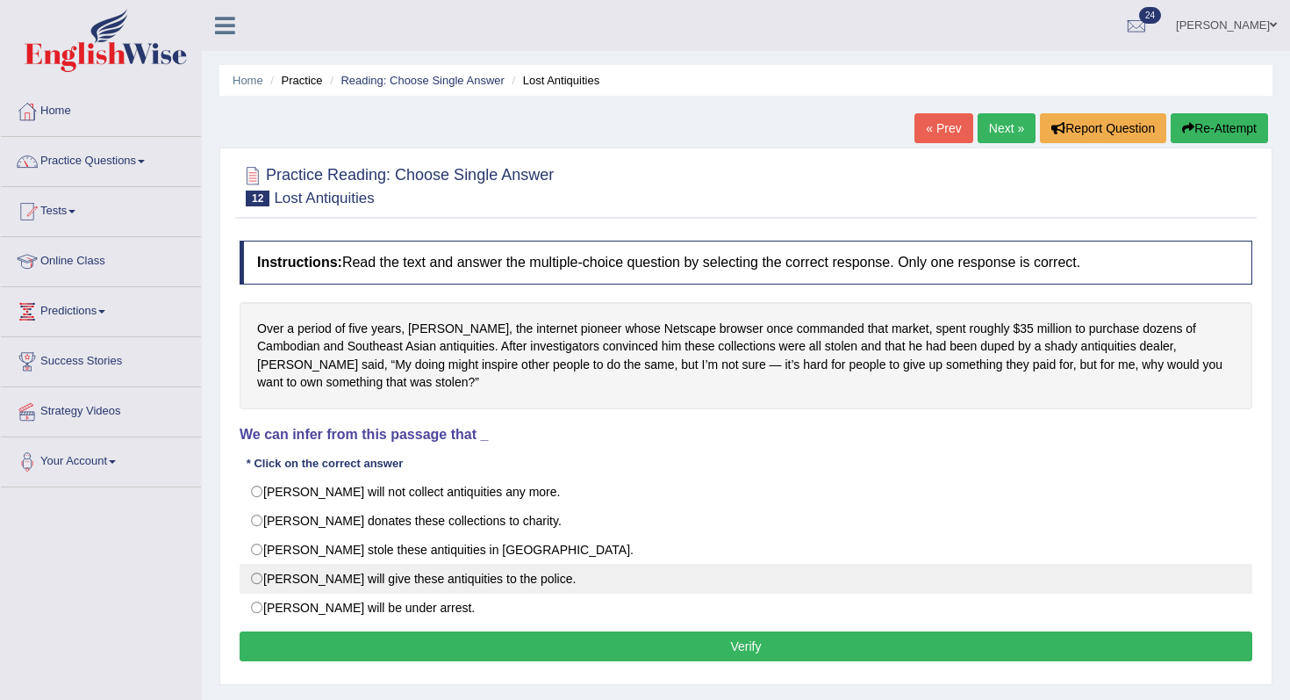
click at [435, 568] on label "[PERSON_NAME] will give these antiquities to the police." at bounding box center [746, 578] width 1013 height 30
radio input "true"
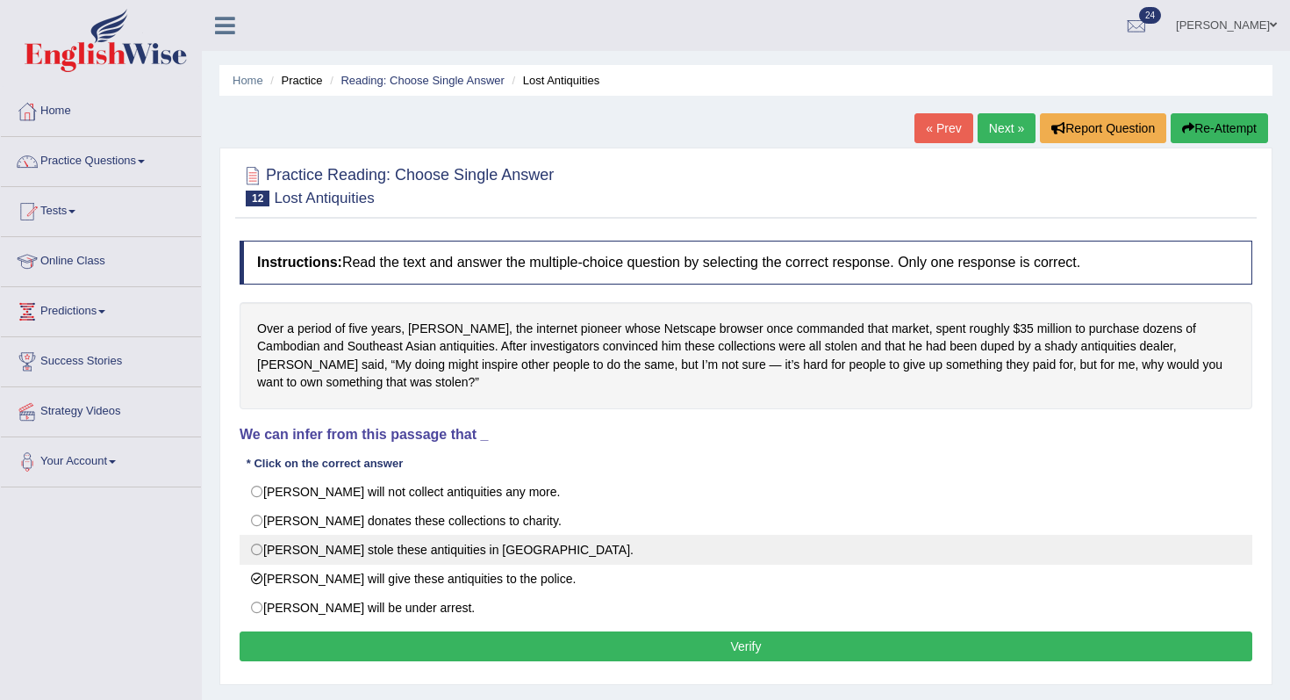
click at [442, 545] on label "[PERSON_NAME] stole these antiquities in [GEOGRAPHIC_DATA]." at bounding box center [746, 550] width 1013 height 30
radio input "true"
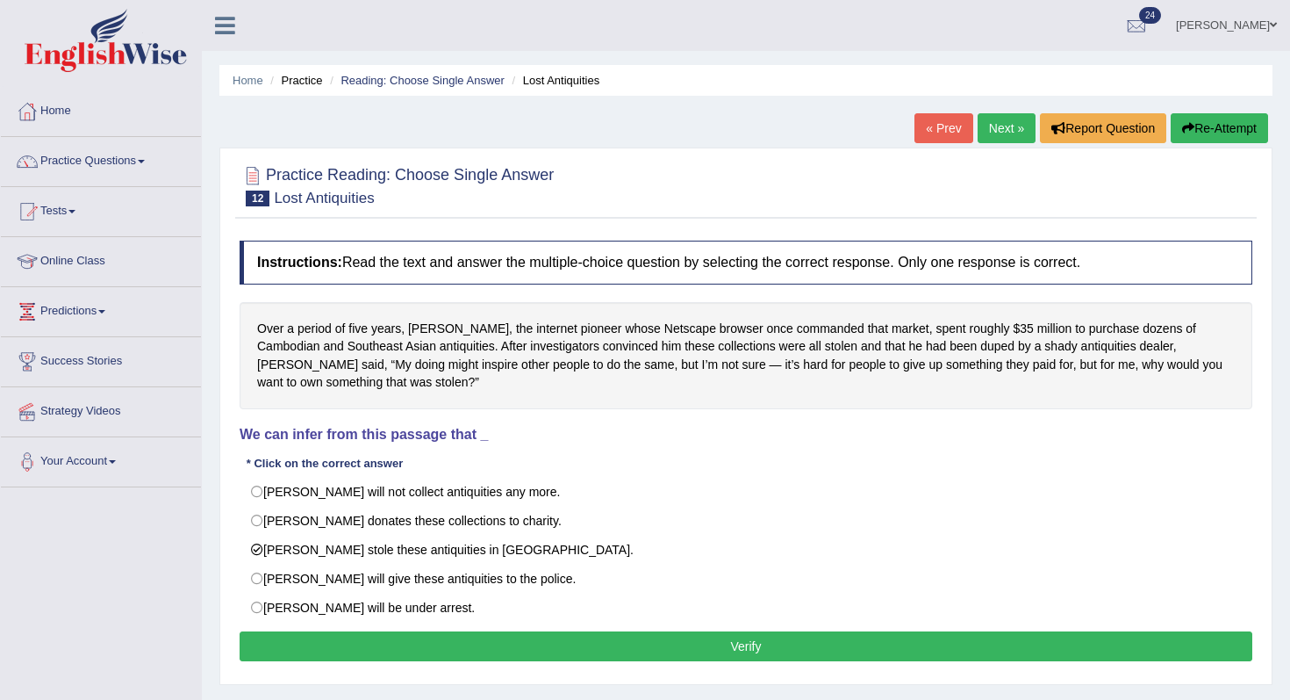
click at [477, 649] on button "Verify" at bounding box center [746, 646] width 1013 height 30
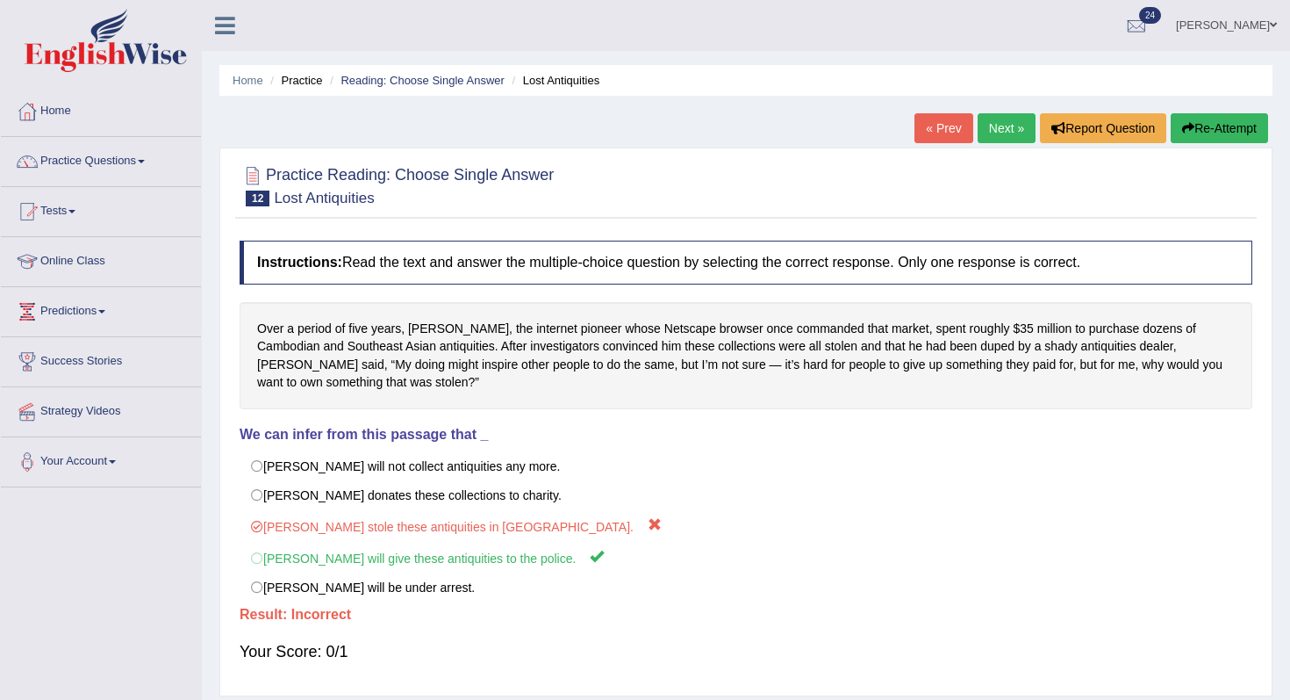
click at [1001, 126] on link "Next »" at bounding box center [1007, 128] width 58 height 30
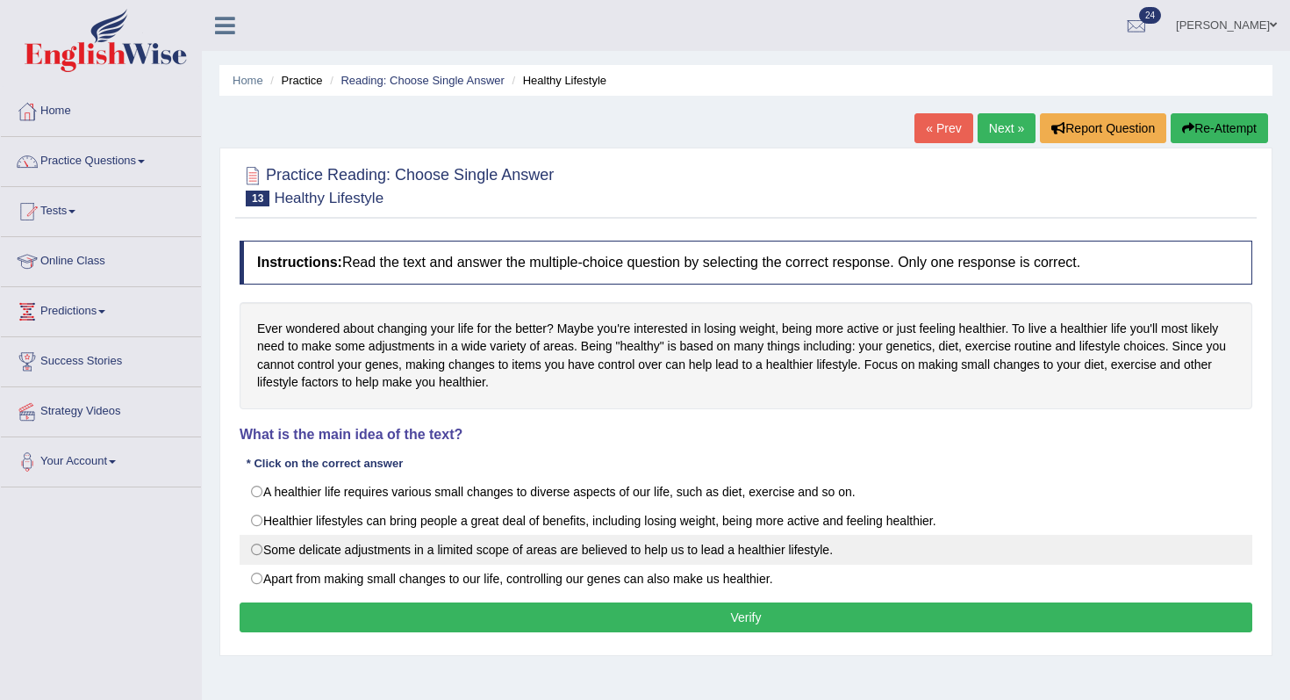
click at [542, 548] on label "Some delicate adjustments in a limited scope of areas are believed to help us t…" at bounding box center [746, 550] width 1013 height 30
radio input "true"
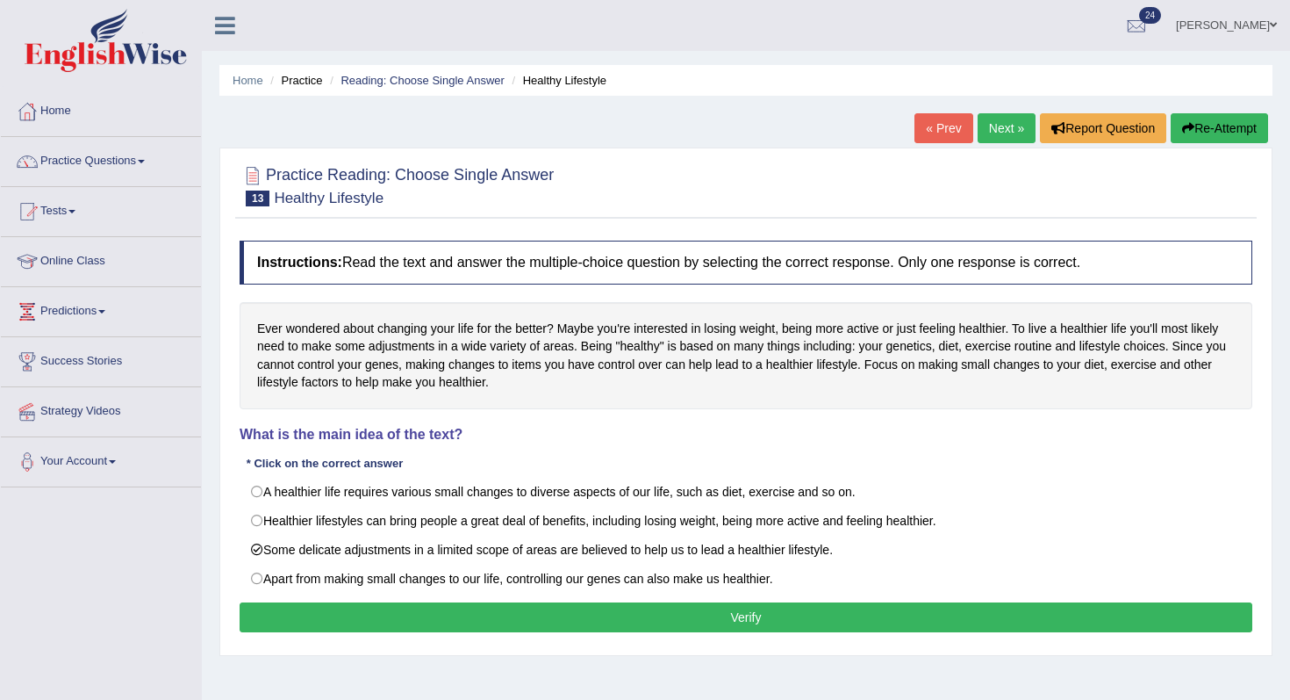
click at [578, 608] on button "Verify" at bounding box center [746, 617] width 1013 height 30
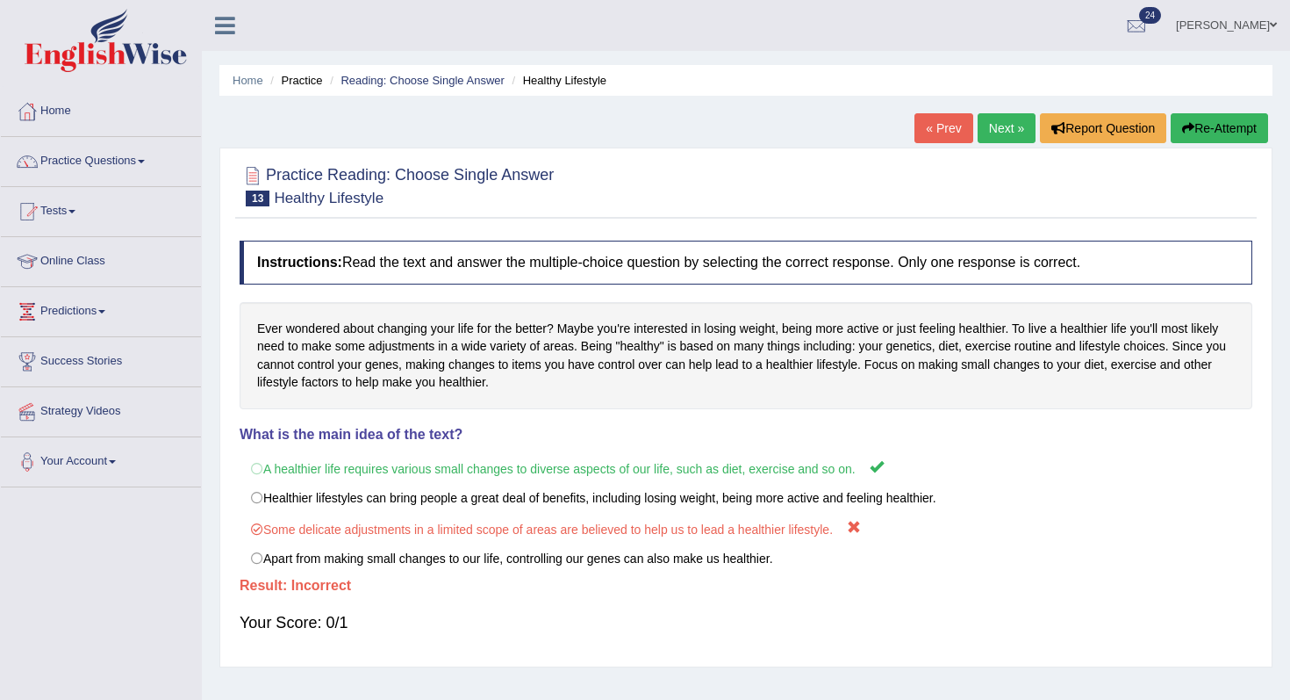
click at [1001, 132] on link "Next »" at bounding box center [1007, 128] width 58 height 30
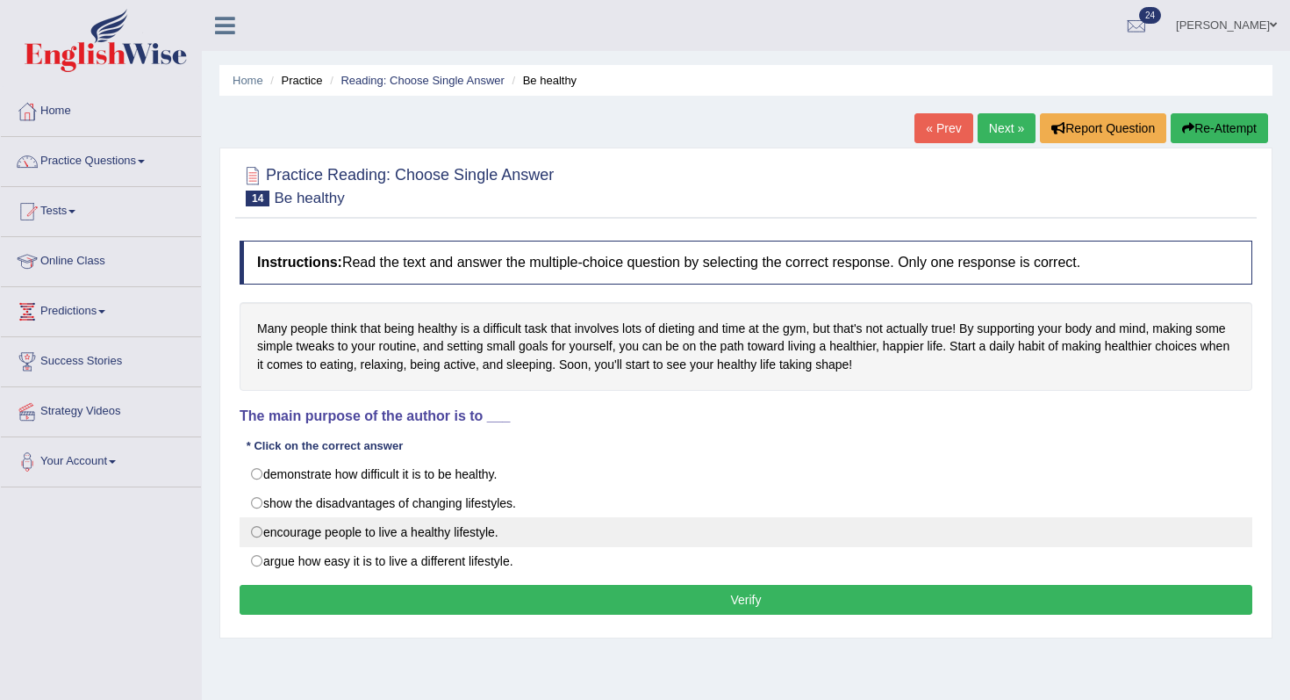
click at [504, 534] on label "encourage people to live a healthy lifestyle." at bounding box center [746, 532] width 1013 height 30
radio input "true"
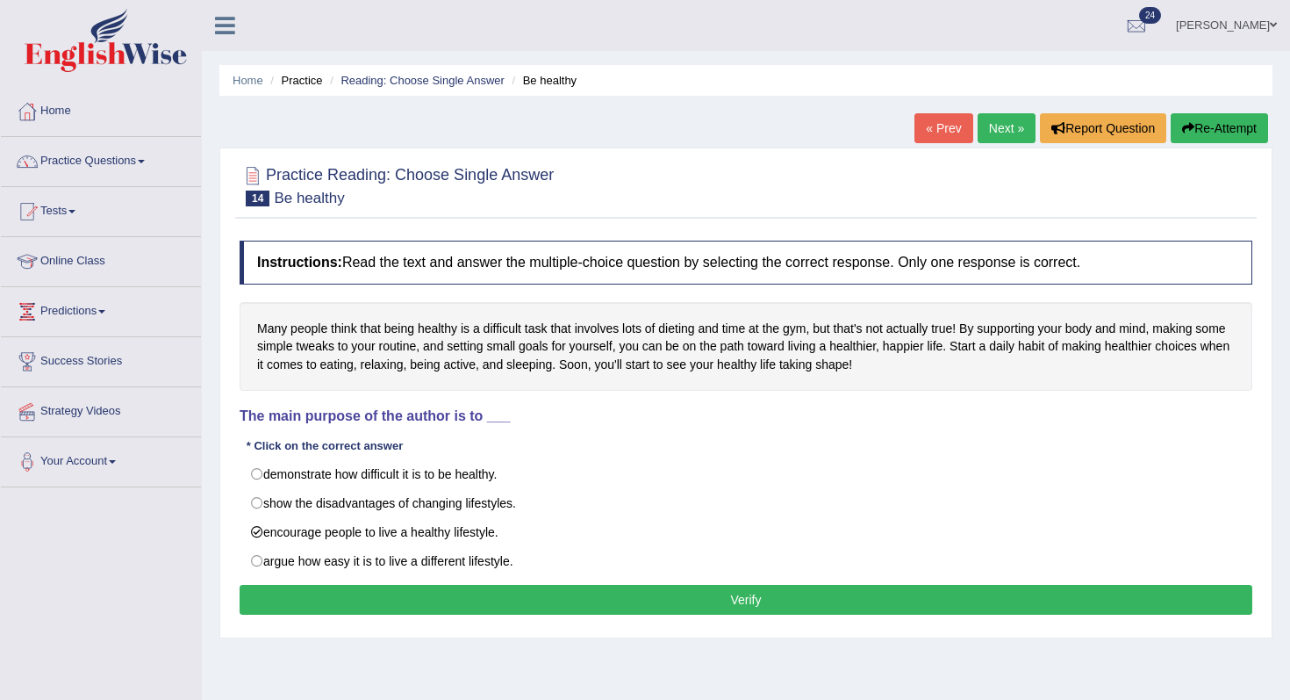
click at [521, 596] on button "Verify" at bounding box center [746, 600] width 1013 height 30
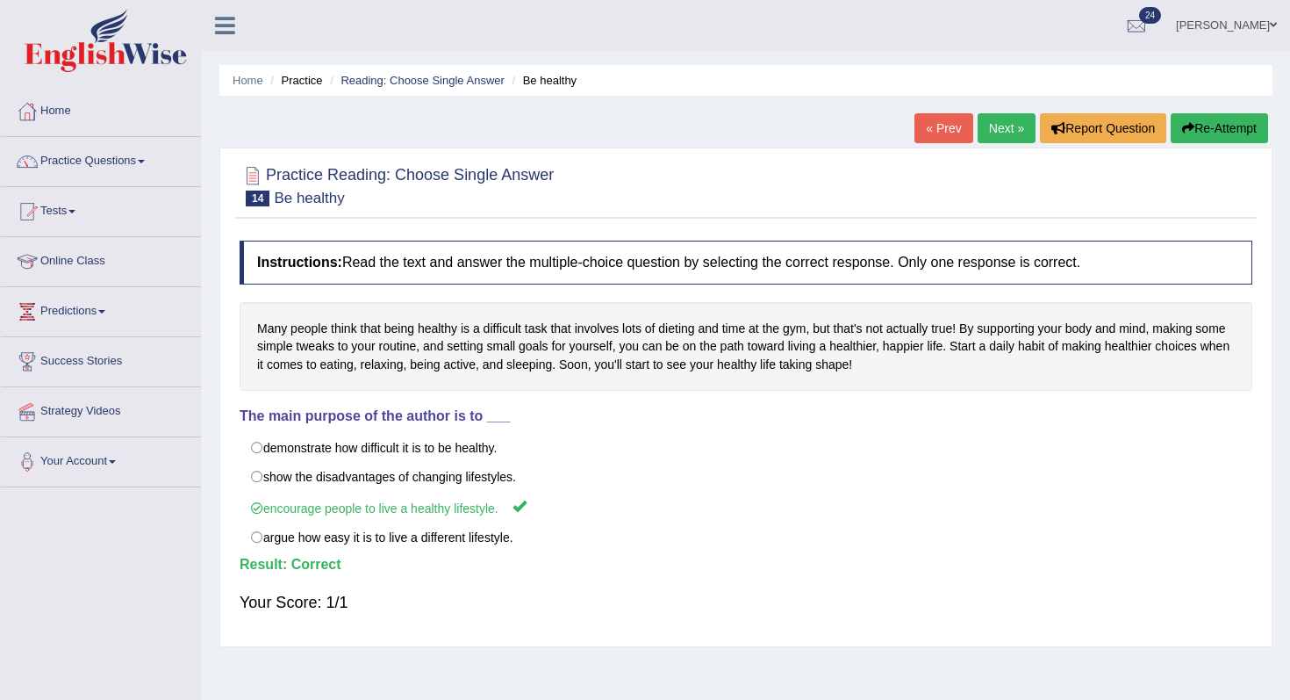
click at [990, 125] on link "Next »" at bounding box center [1007, 128] width 58 height 30
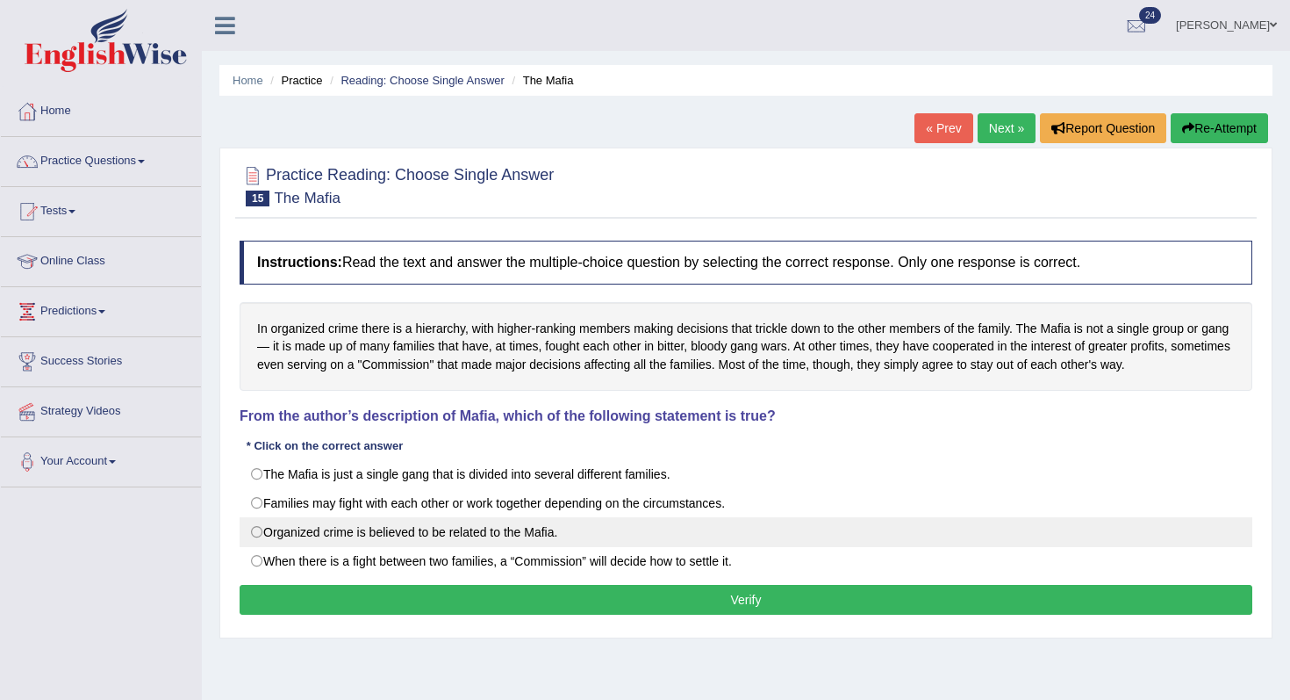
click at [542, 530] on label "Organized crime is believed to be related to the Mafia." at bounding box center [746, 532] width 1013 height 30
radio input "true"
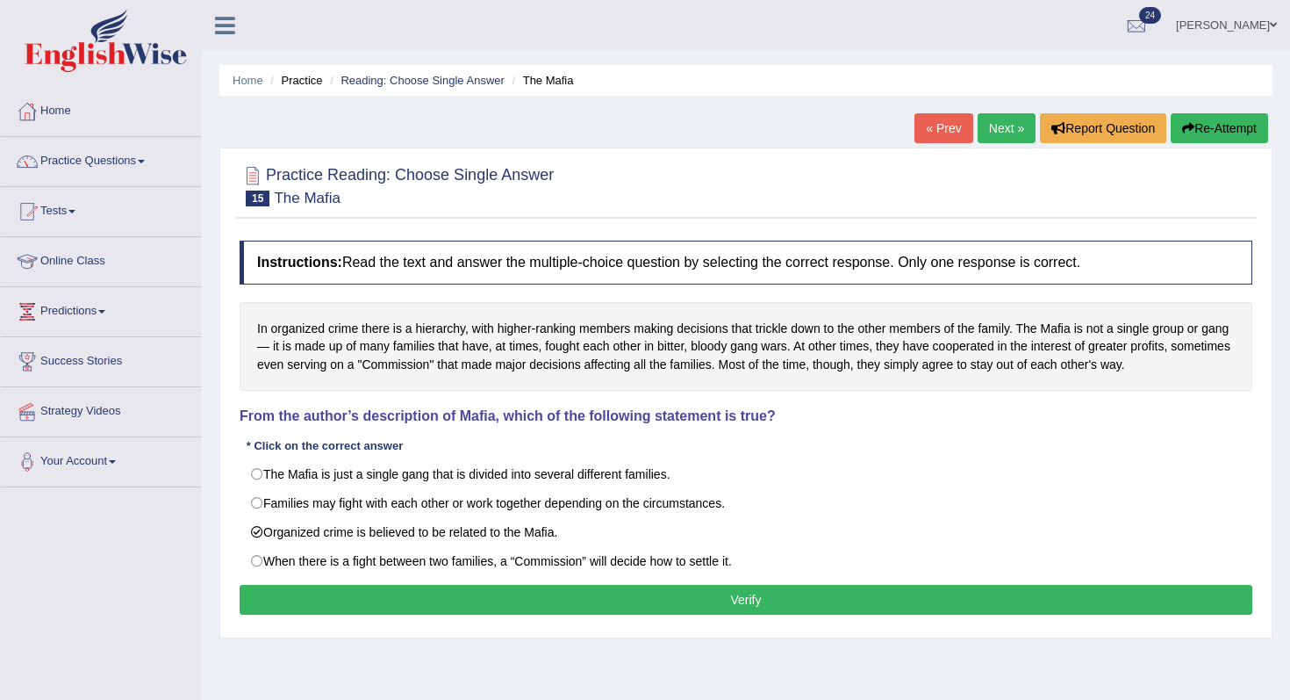
click at [573, 602] on button "Verify" at bounding box center [746, 600] width 1013 height 30
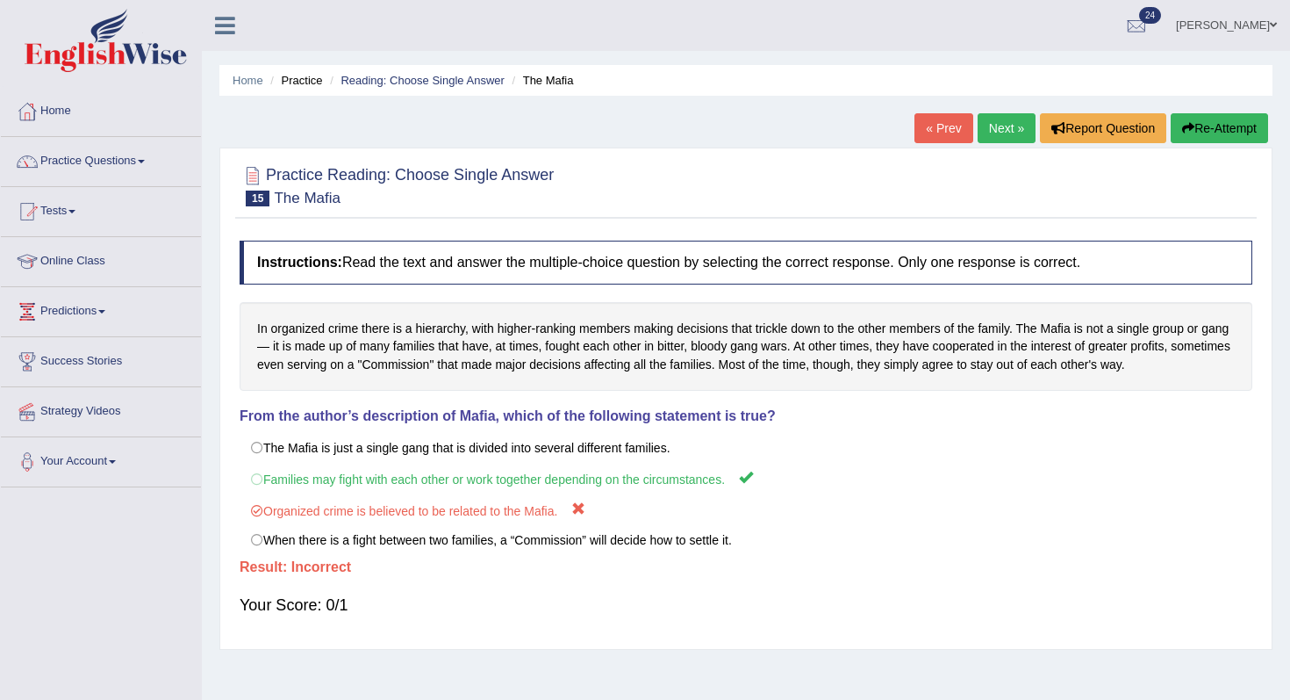
click at [1001, 139] on link "Next »" at bounding box center [1007, 128] width 58 height 30
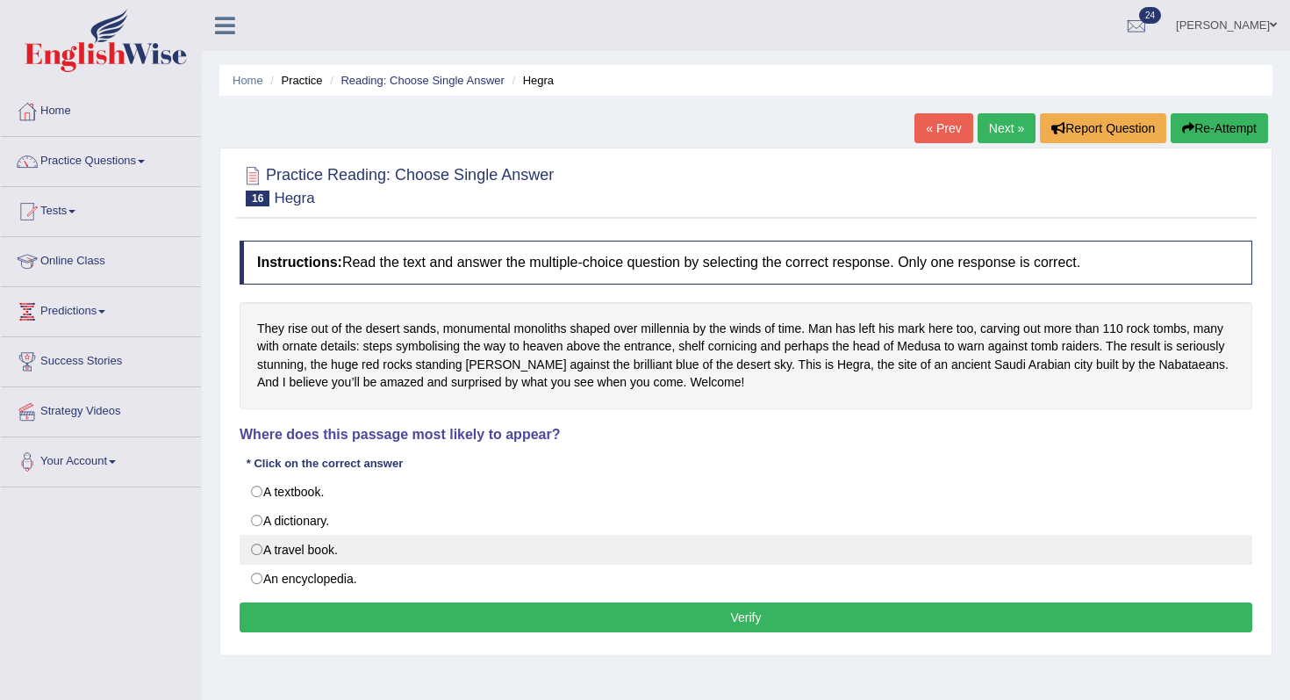
click at [539, 542] on label "A travel book." at bounding box center [746, 550] width 1013 height 30
radio input "true"
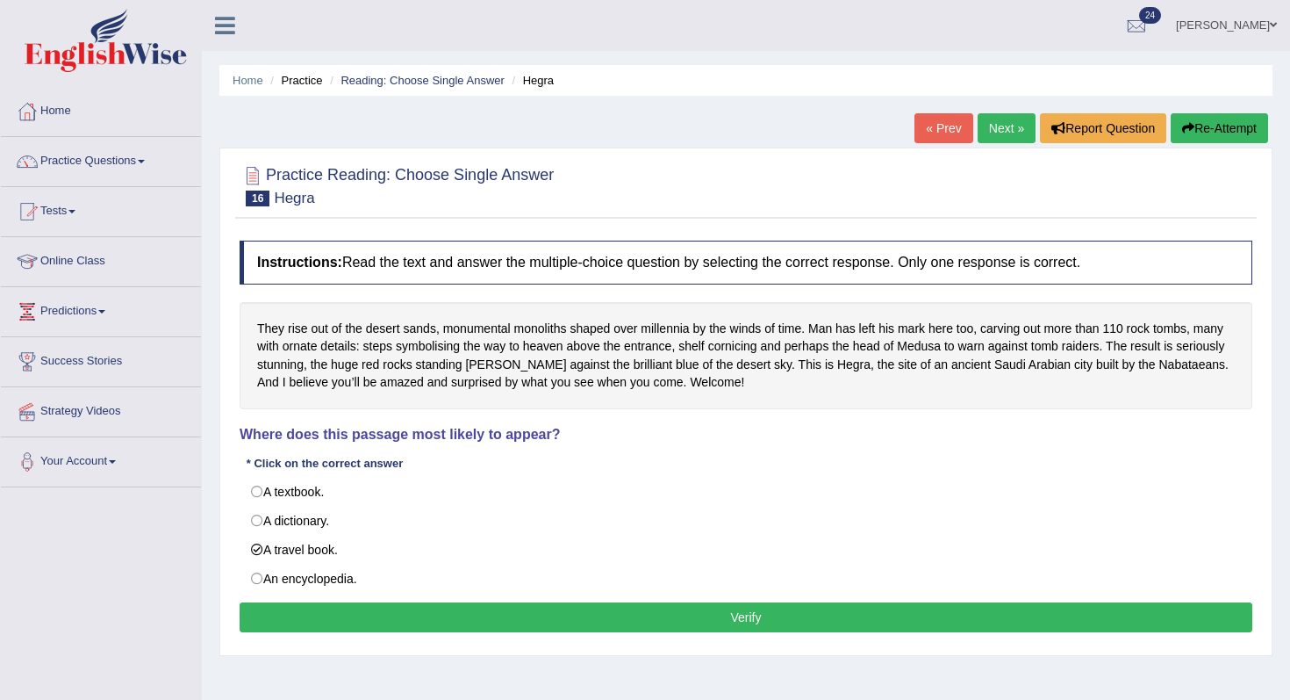
click at [599, 613] on button "Verify" at bounding box center [746, 617] width 1013 height 30
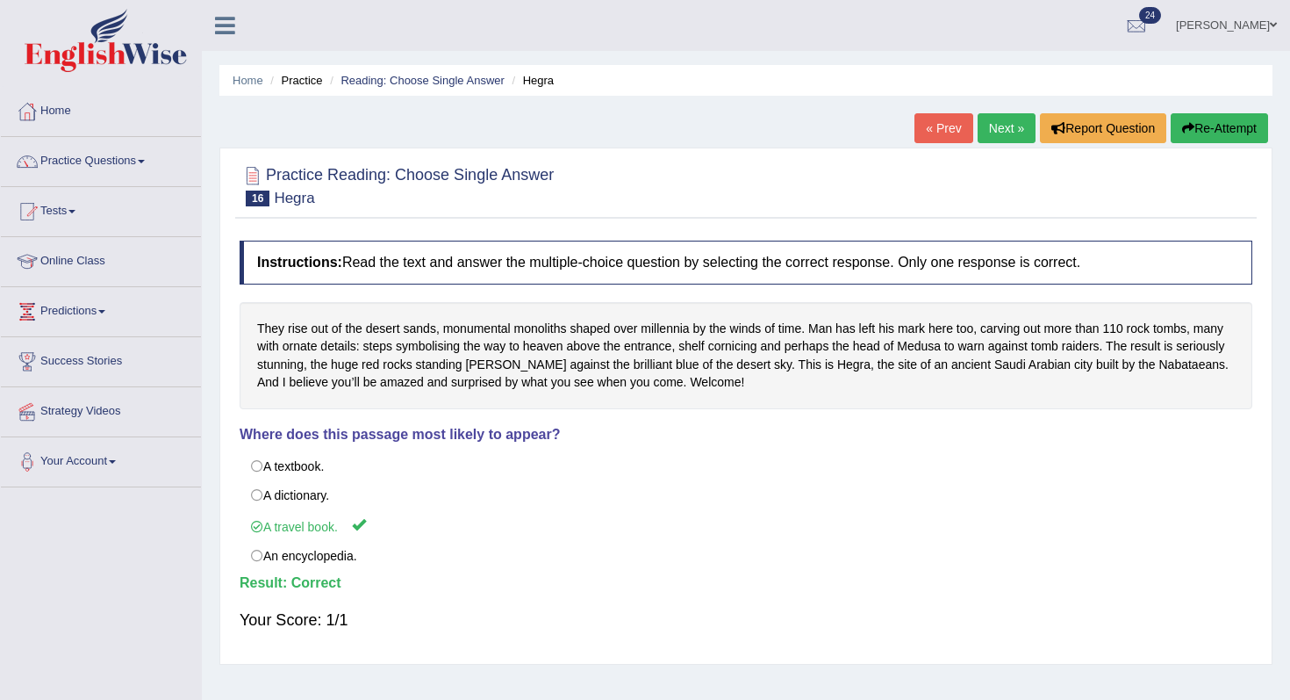
click at [993, 142] on link "Next »" at bounding box center [1007, 128] width 58 height 30
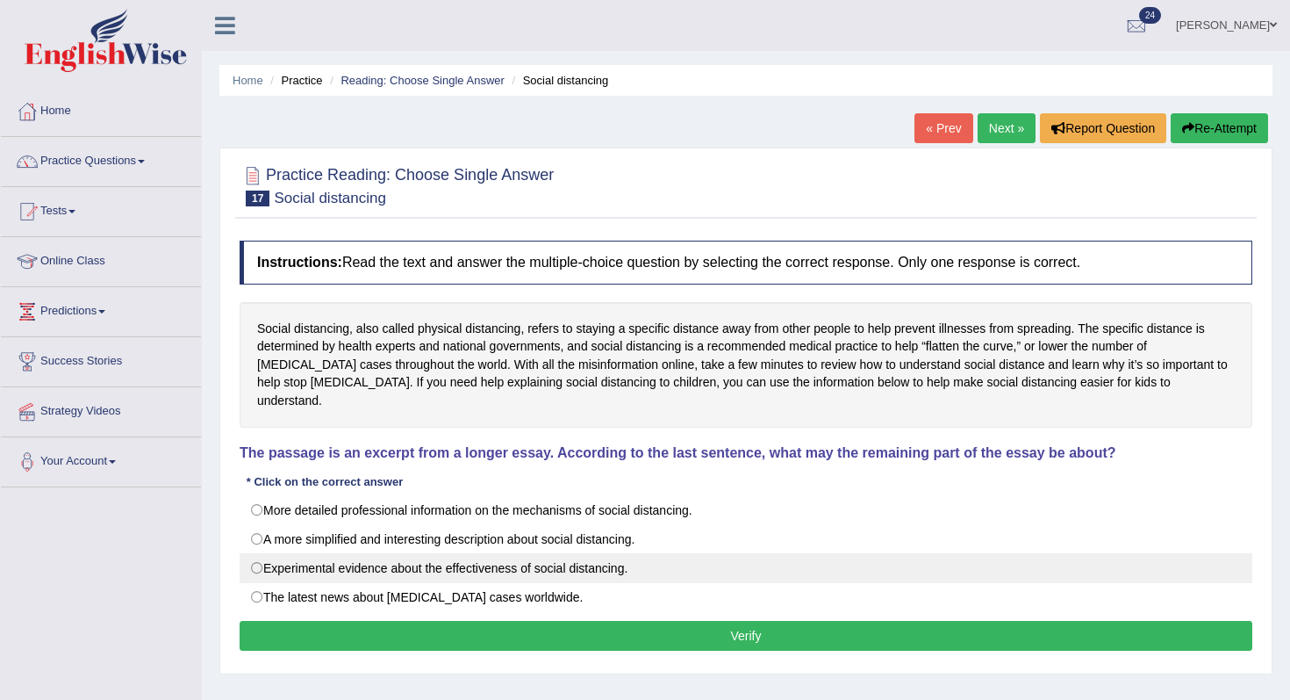
click at [454, 553] on label "Experimental evidence about the effectiveness of social distancing." at bounding box center [746, 568] width 1013 height 30
radio input "true"
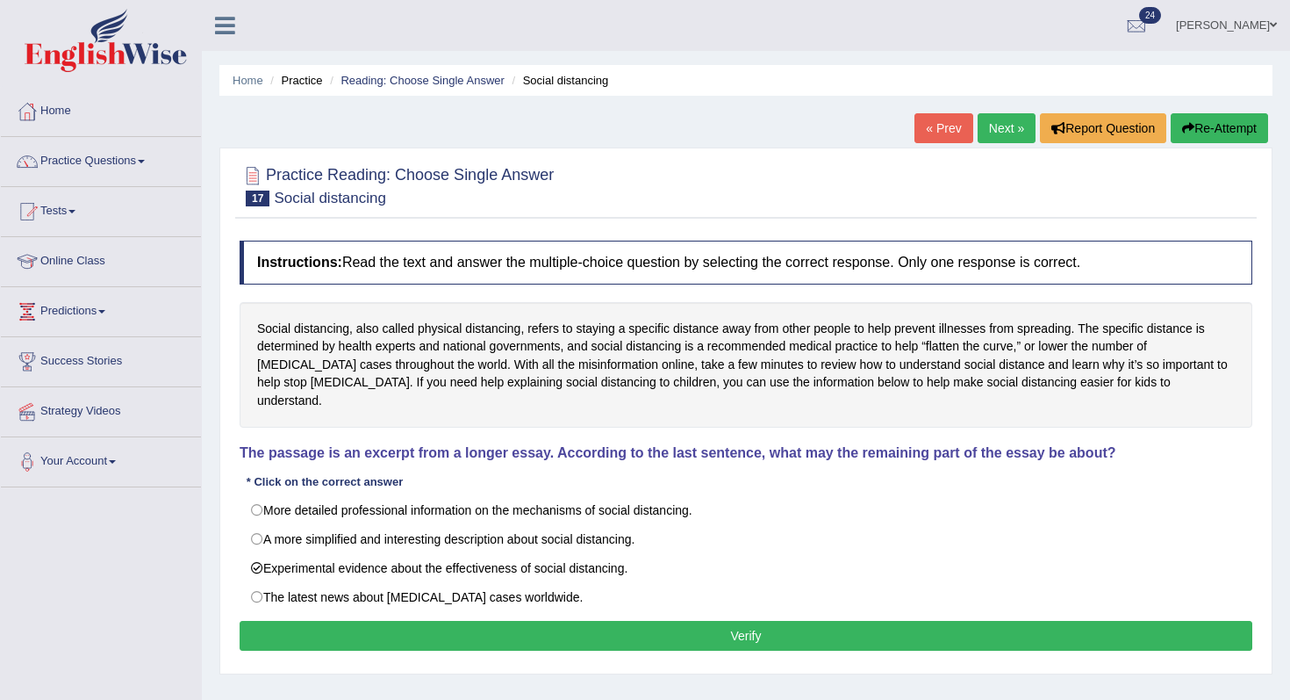
click at [517, 621] on button "Verify" at bounding box center [746, 636] width 1013 height 30
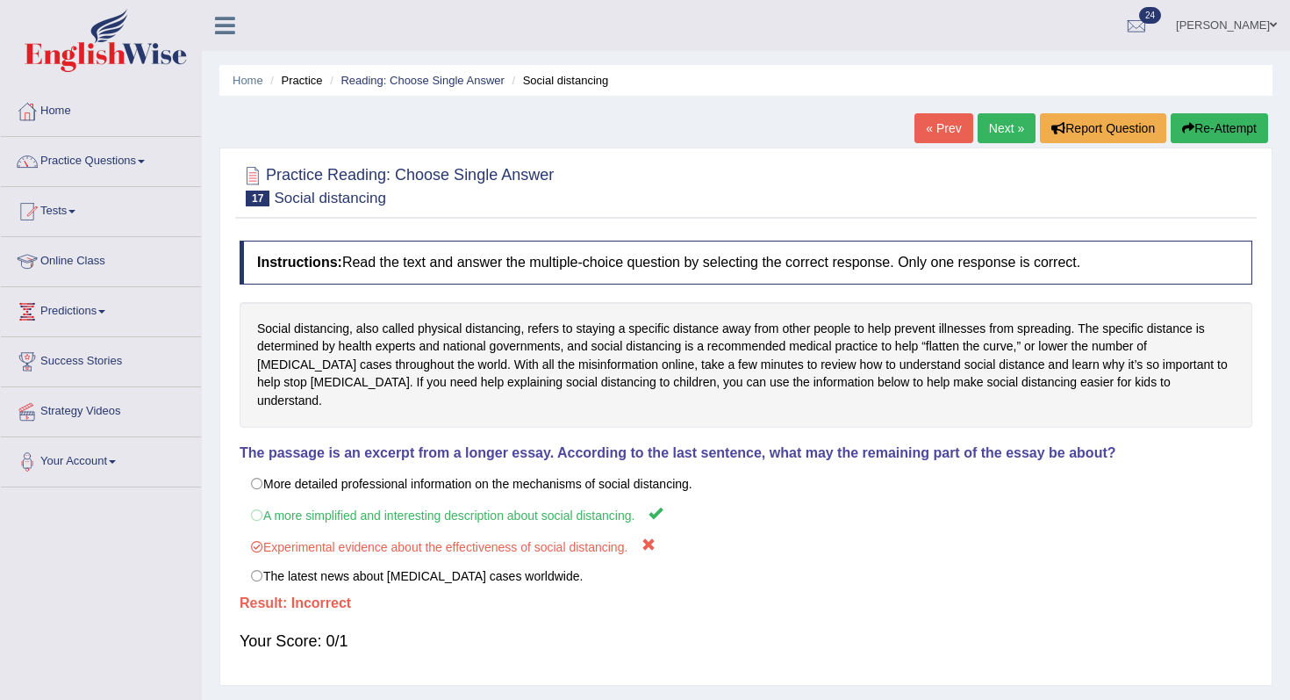
click at [1015, 139] on link "Next »" at bounding box center [1007, 128] width 58 height 30
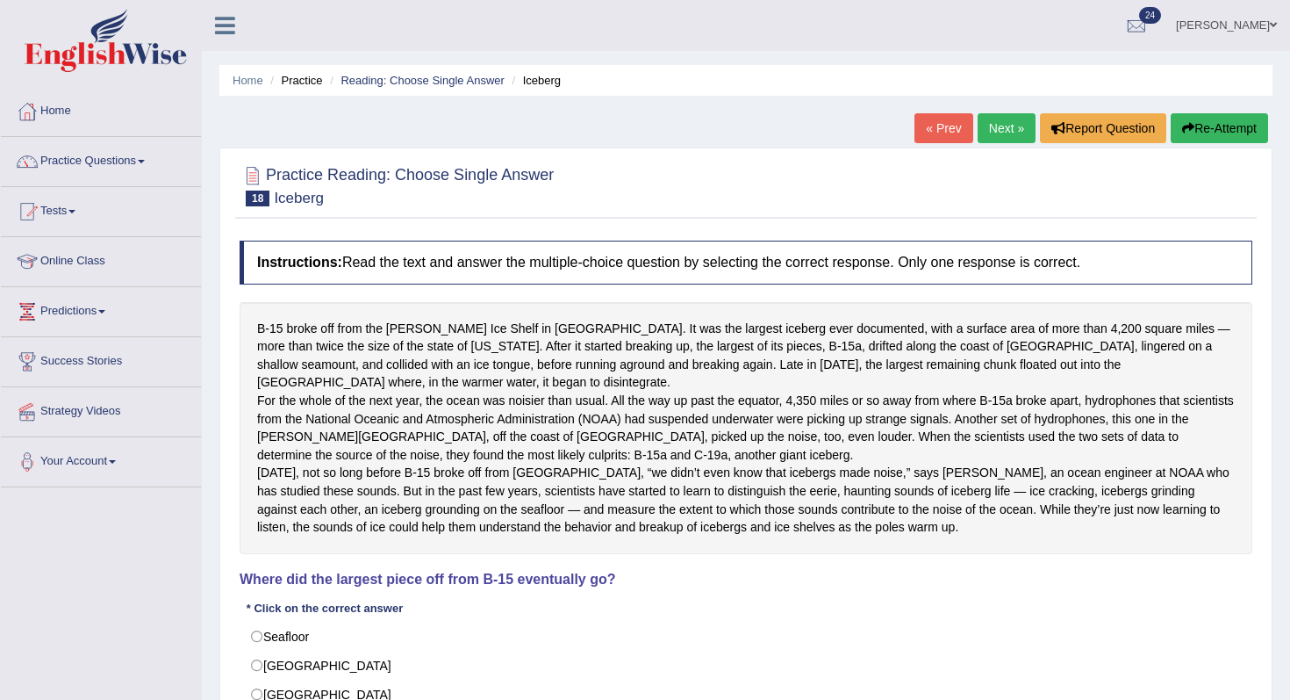
scroll to position [222, 0]
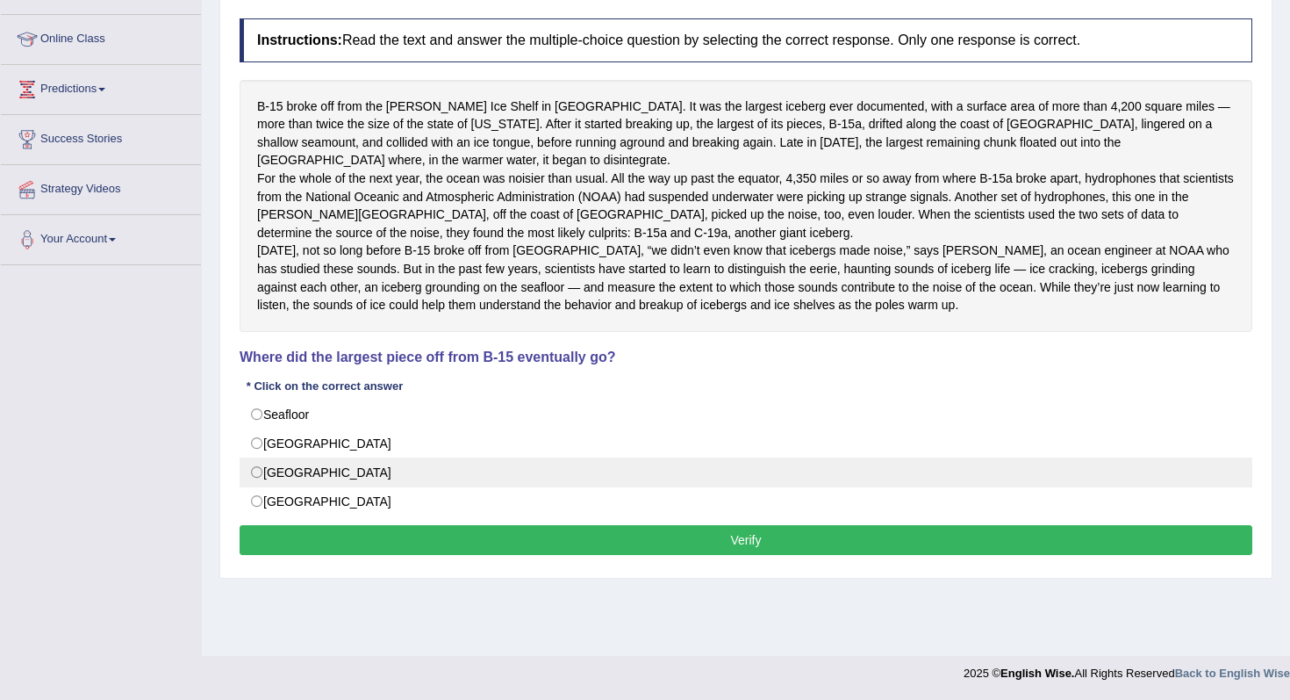
click at [322, 487] on label "[GEOGRAPHIC_DATA]" at bounding box center [746, 472] width 1013 height 30
radio input "true"
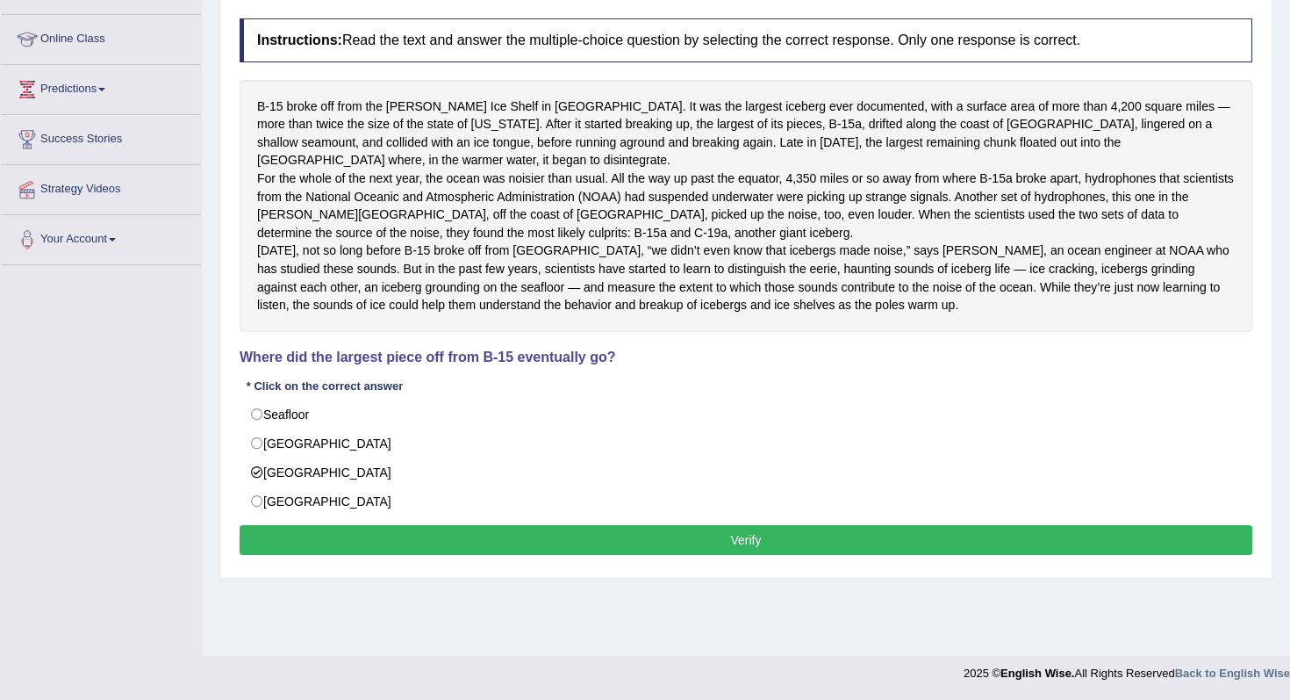
click at [386, 555] on button "Verify" at bounding box center [746, 540] width 1013 height 30
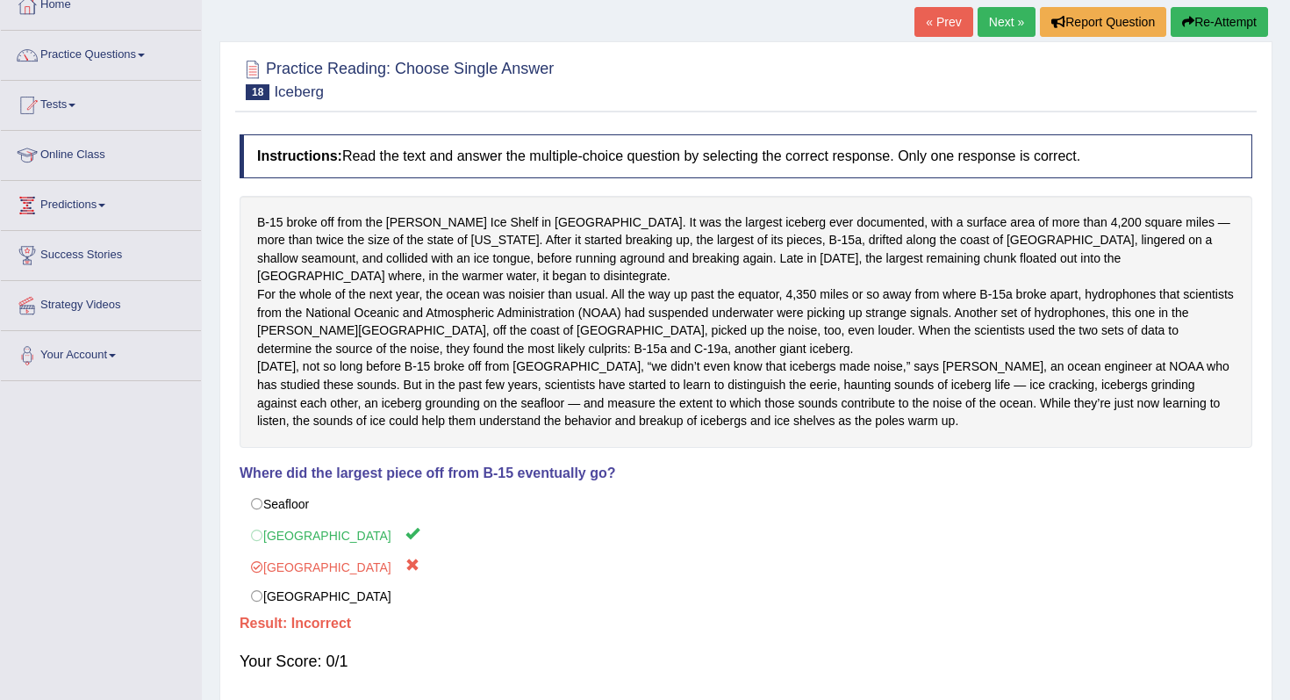
scroll to position [47, 0]
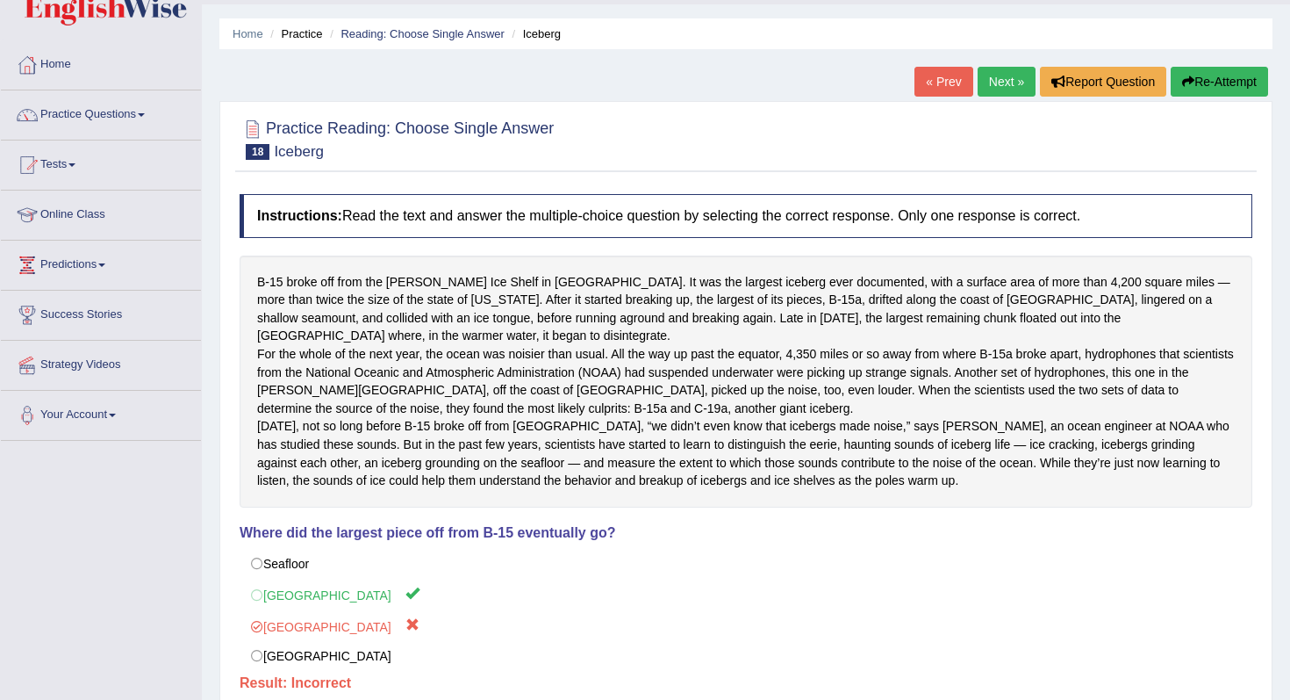
click at [994, 83] on link "Next »" at bounding box center [1007, 82] width 58 height 30
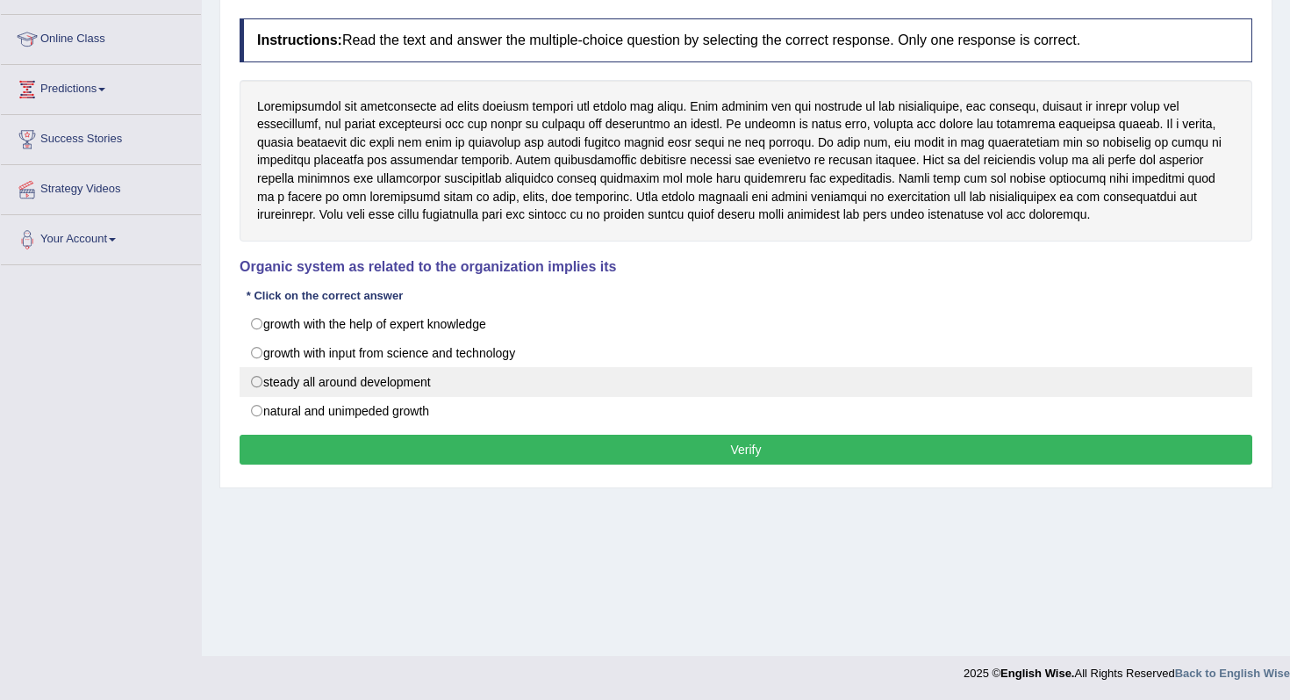
click at [436, 383] on label "steady all around development" at bounding box center [746, 382] width 1013 height 30
radio input "true"
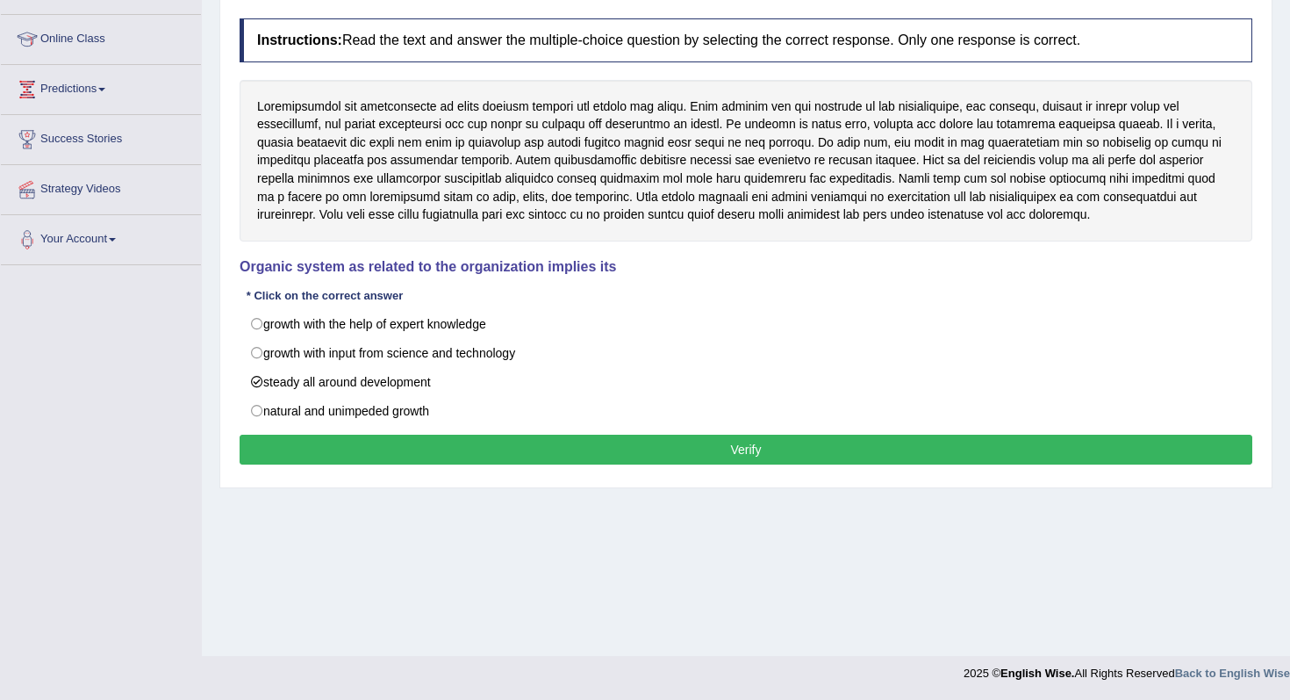
click at [477, 435] on button "Verify" at bounding box center [746, 449] width 1013 height 30
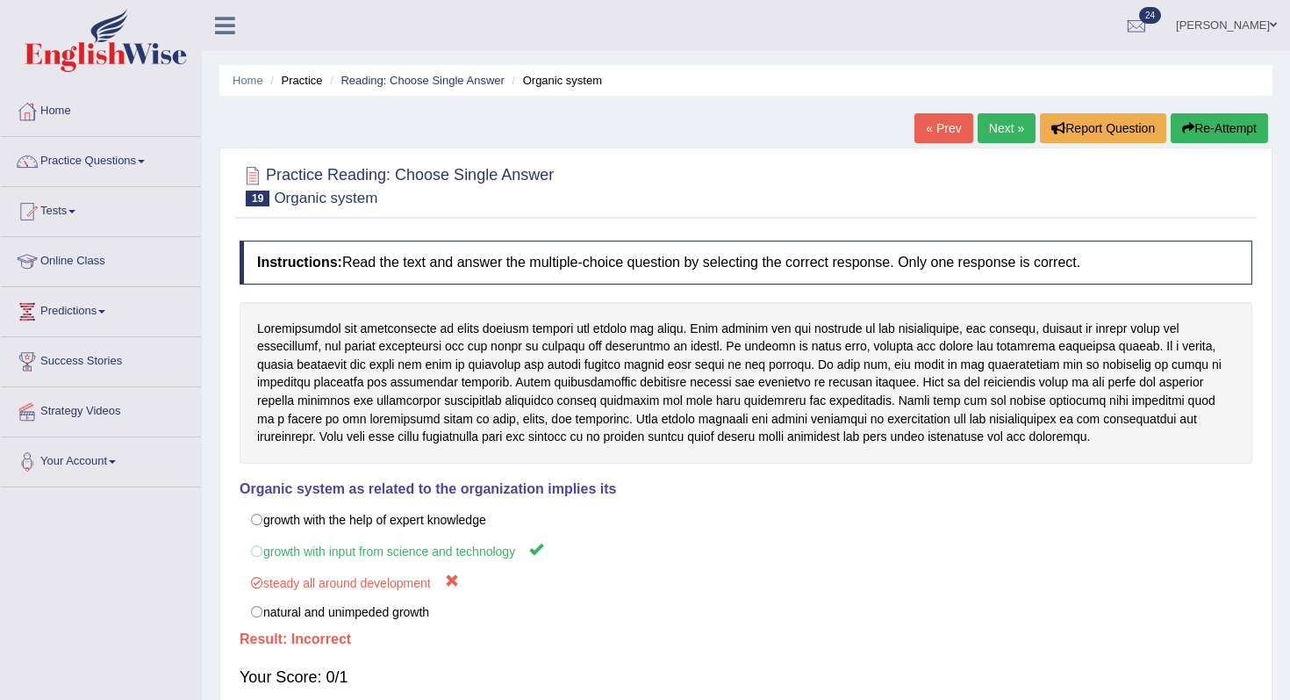
click at [983, 126] on link "Next »" at bounding box center [1007, 128] width 58 height 30
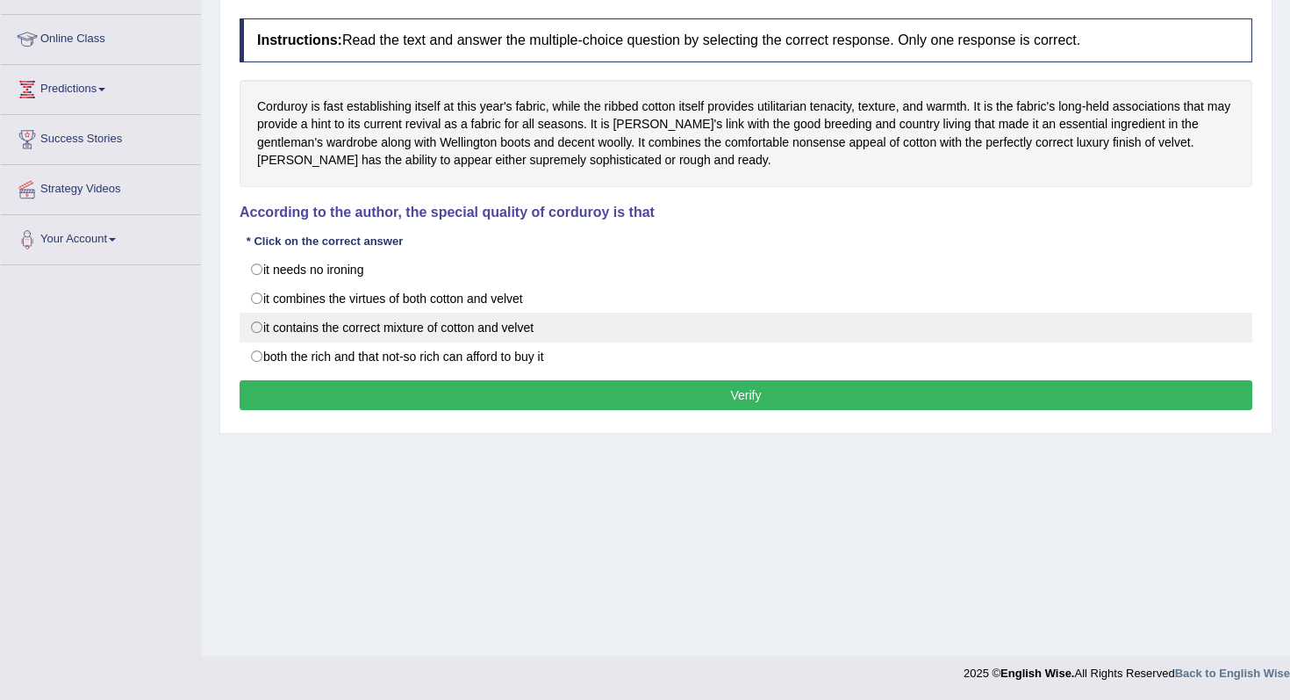
click at [478, 339] on label "it contains the correct mixture of cotton and velvet" at bounding box center [746, 327] width 1013 height 30
radio input "true"
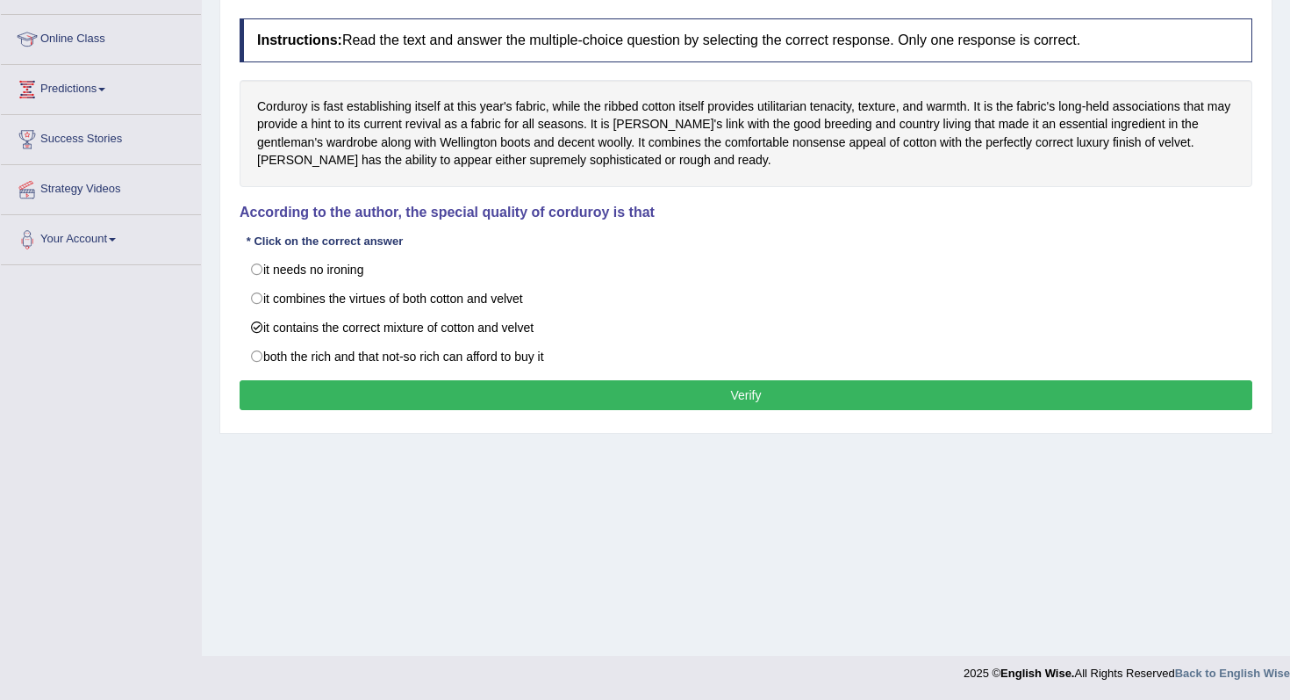
click at [527, 383] on button "Verify" at bounding box center [746, 395] width 1013 height 30
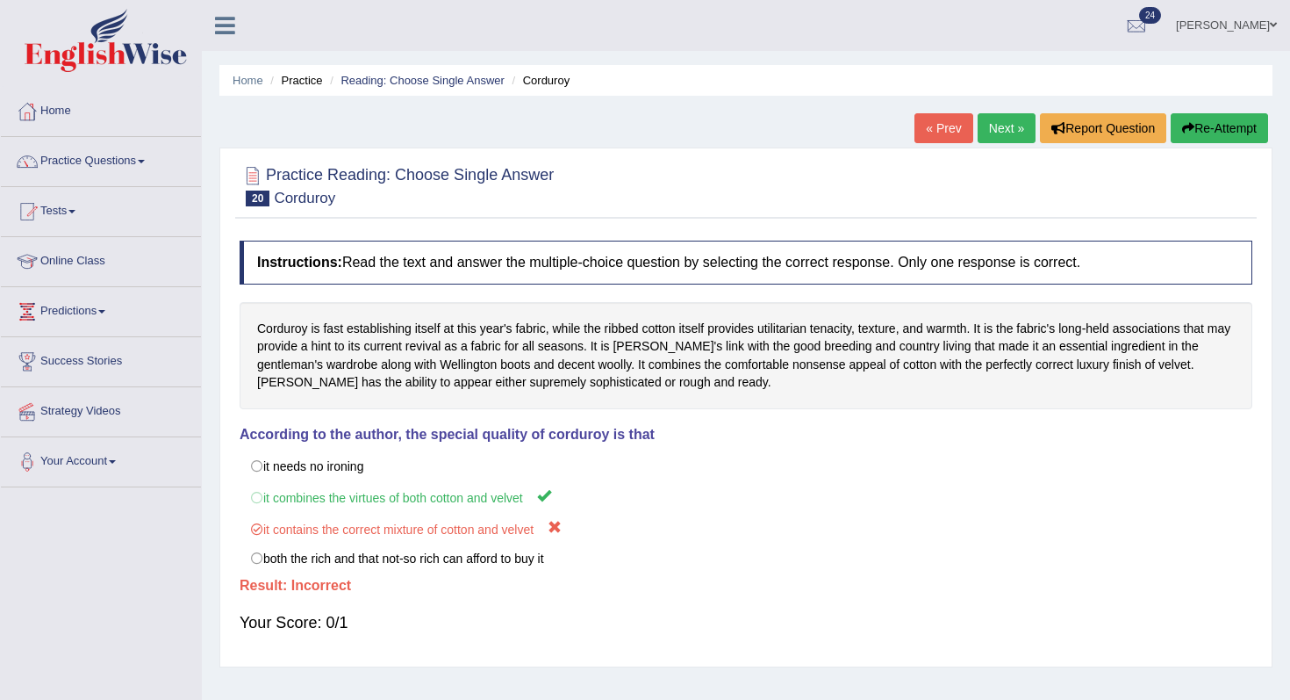
click at [1016, 117] on link "Next »" at bounding box center [1007, 128] width 58 height 30
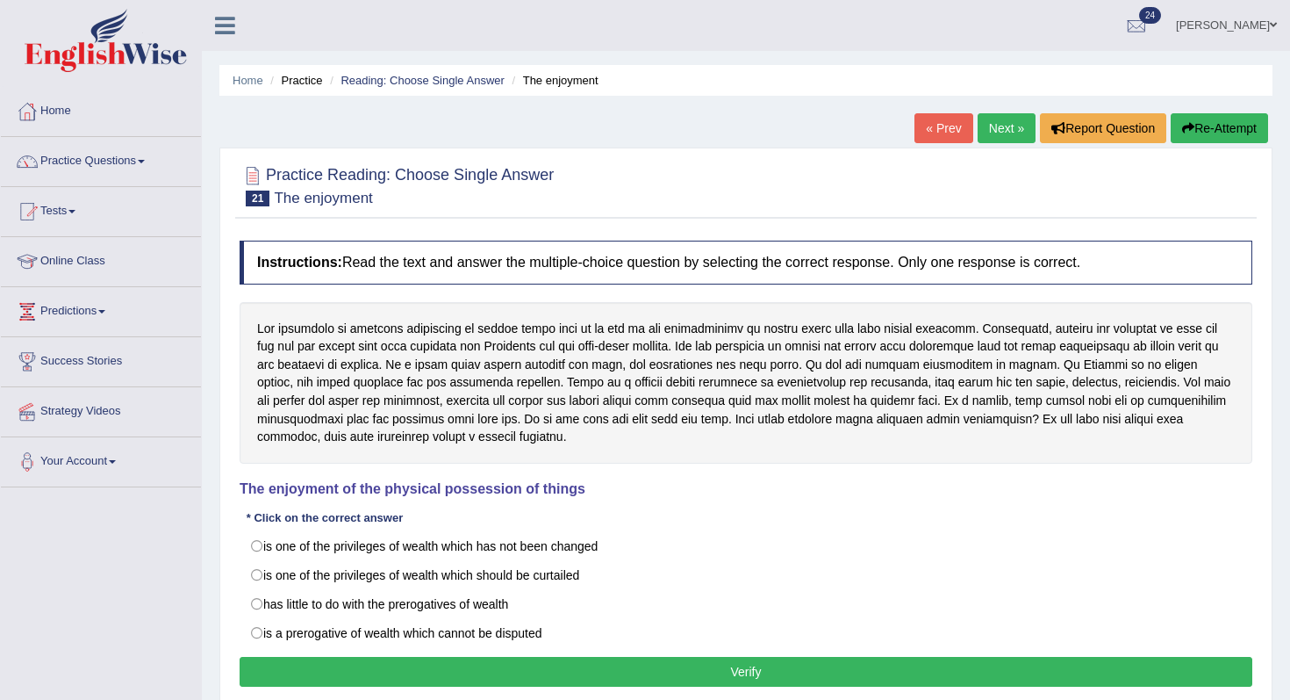
click at [274, 74] on li "Practice" at bounding box center [294, 80] width 56 height 17
click at [259, 75] on link "Home" at bounding box center [248, 80] width 31 height 13
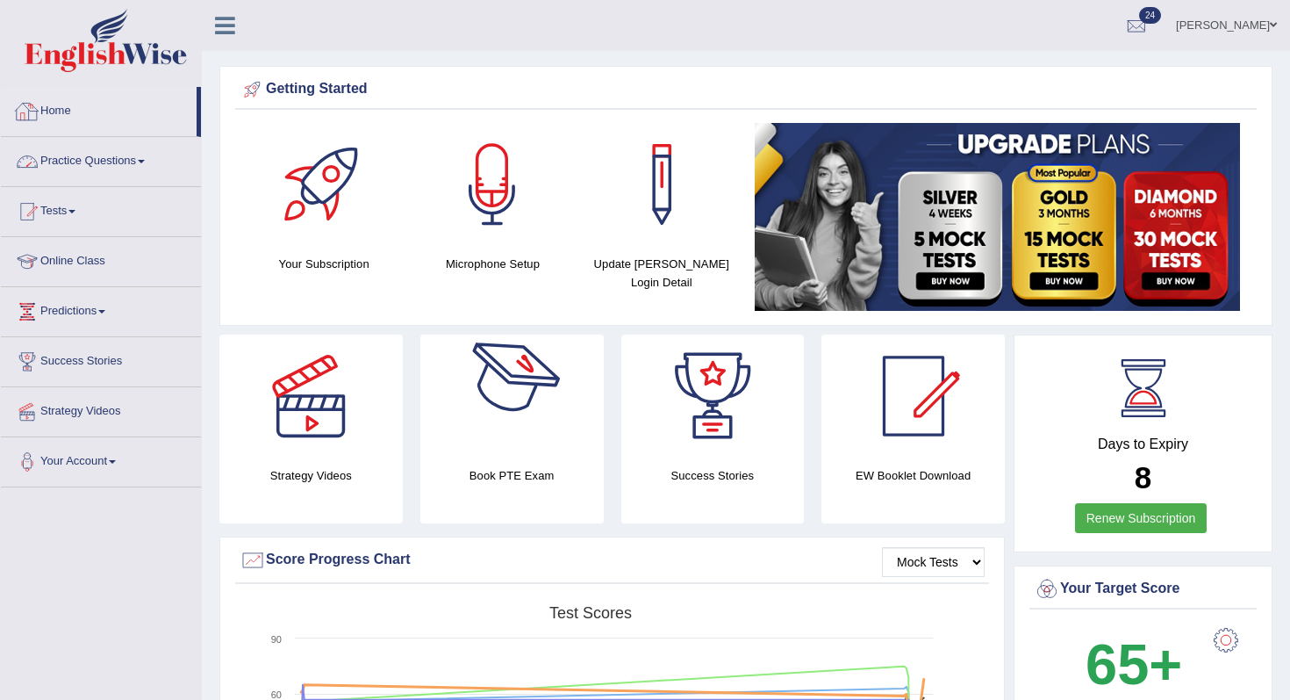
click at [85, 153] on link "Practice Questions" at bounding box center [101, 159] width 200 height 44
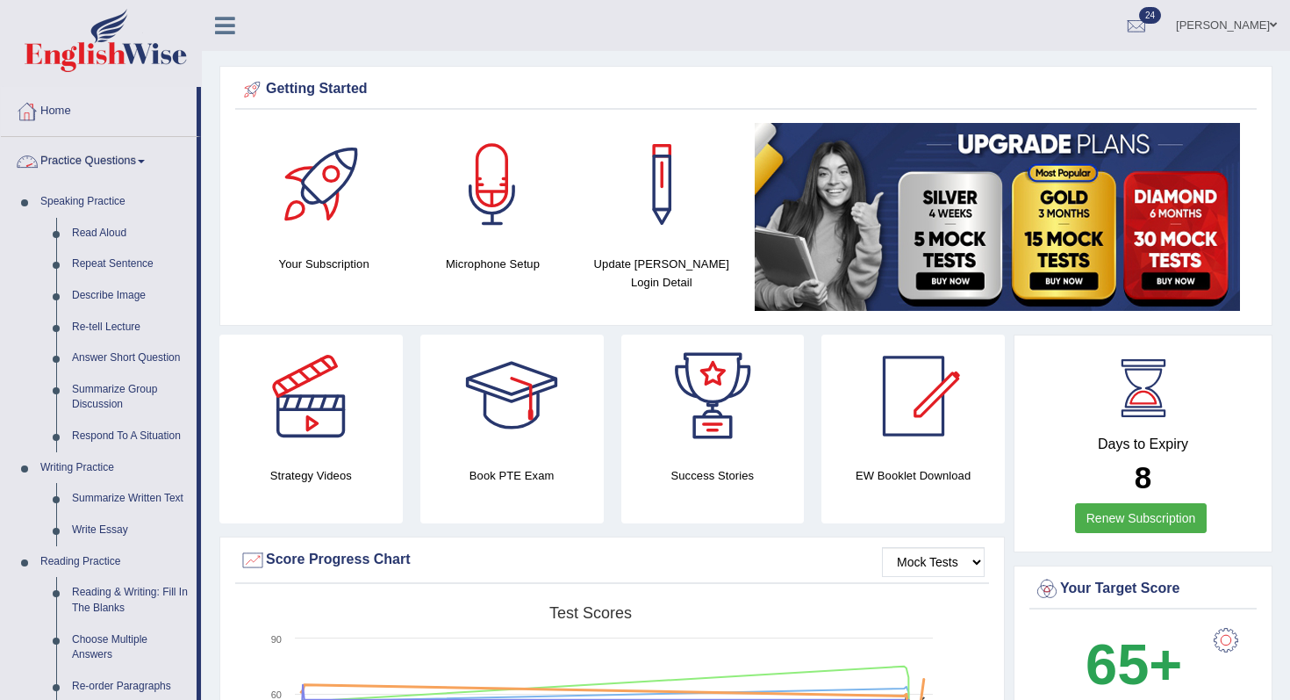
click at [71, 126] on link "Home" at bounding box center [99, 109] width 196 height 44
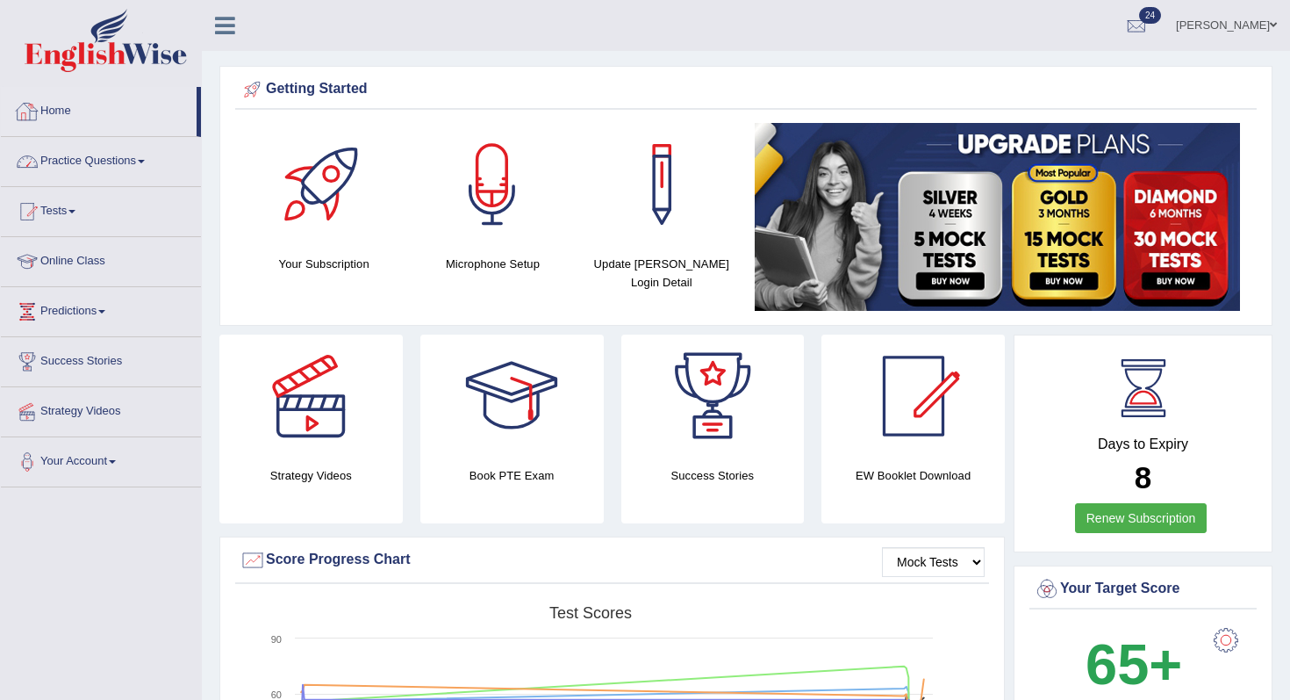
click at [137, 109] on link "Home" at bounding box center [99, 109] width 196 height 44
